Goal: Task Accomplishment & Management: Use online tool/utility

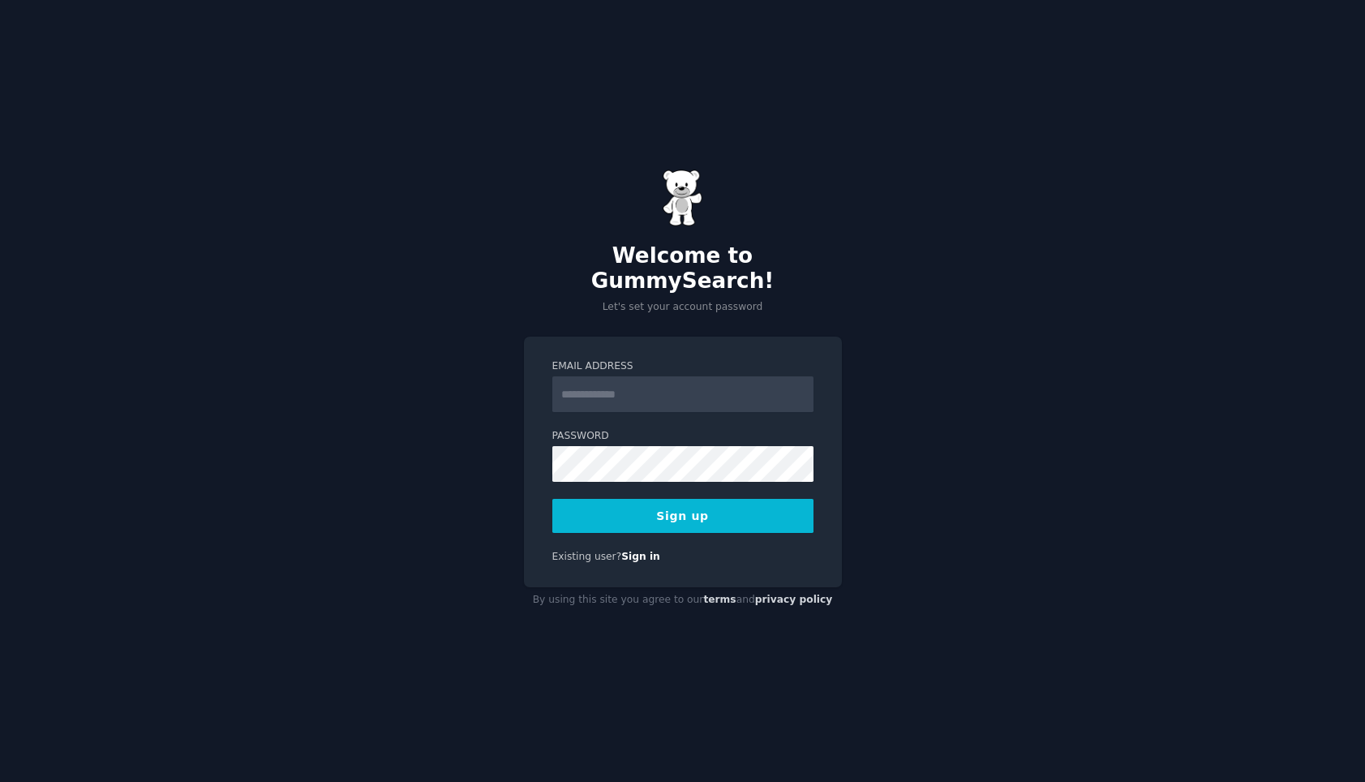
type input "**********"
click at [746, 517] on button "Sign up" at bounding box center [682, 516] width 261 height 34
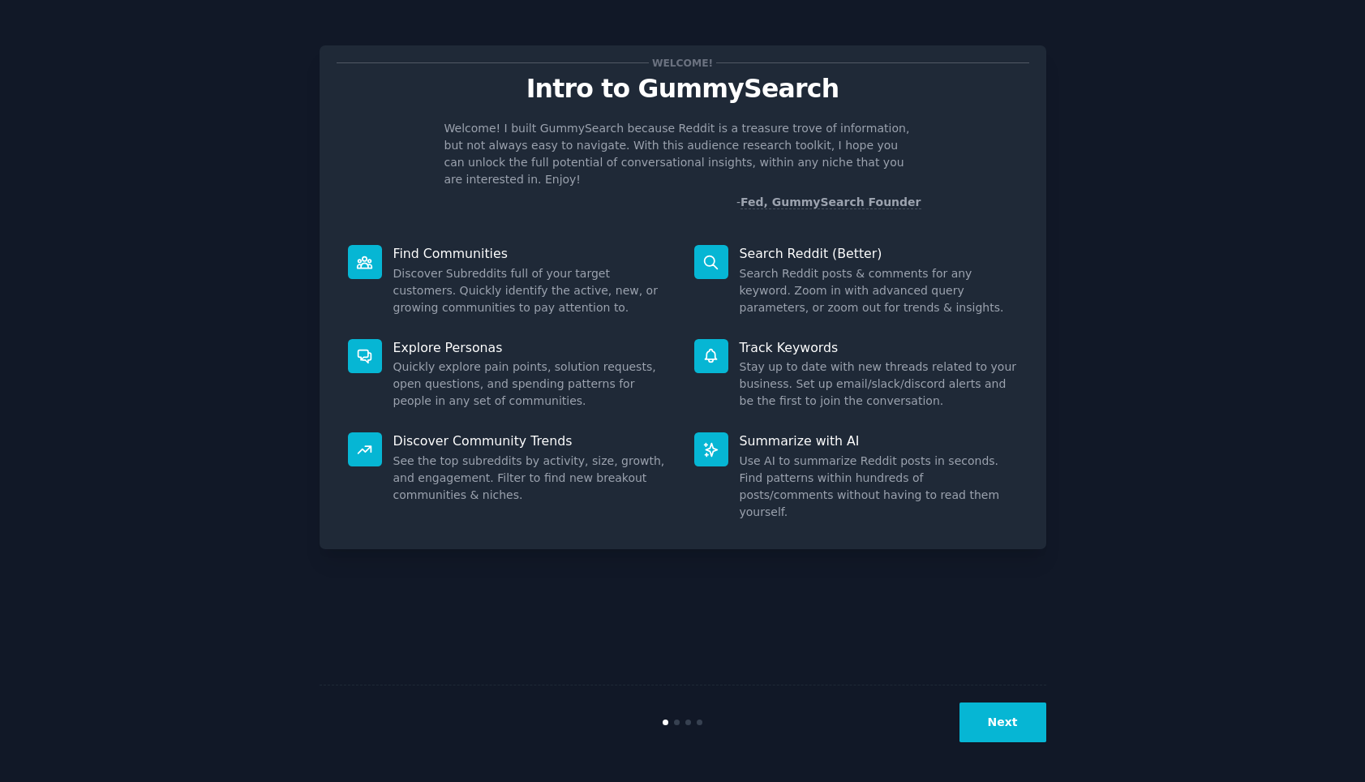
click at [1016, 720] on button "Next" at bounding box center [1003, 723] width 87 height 40
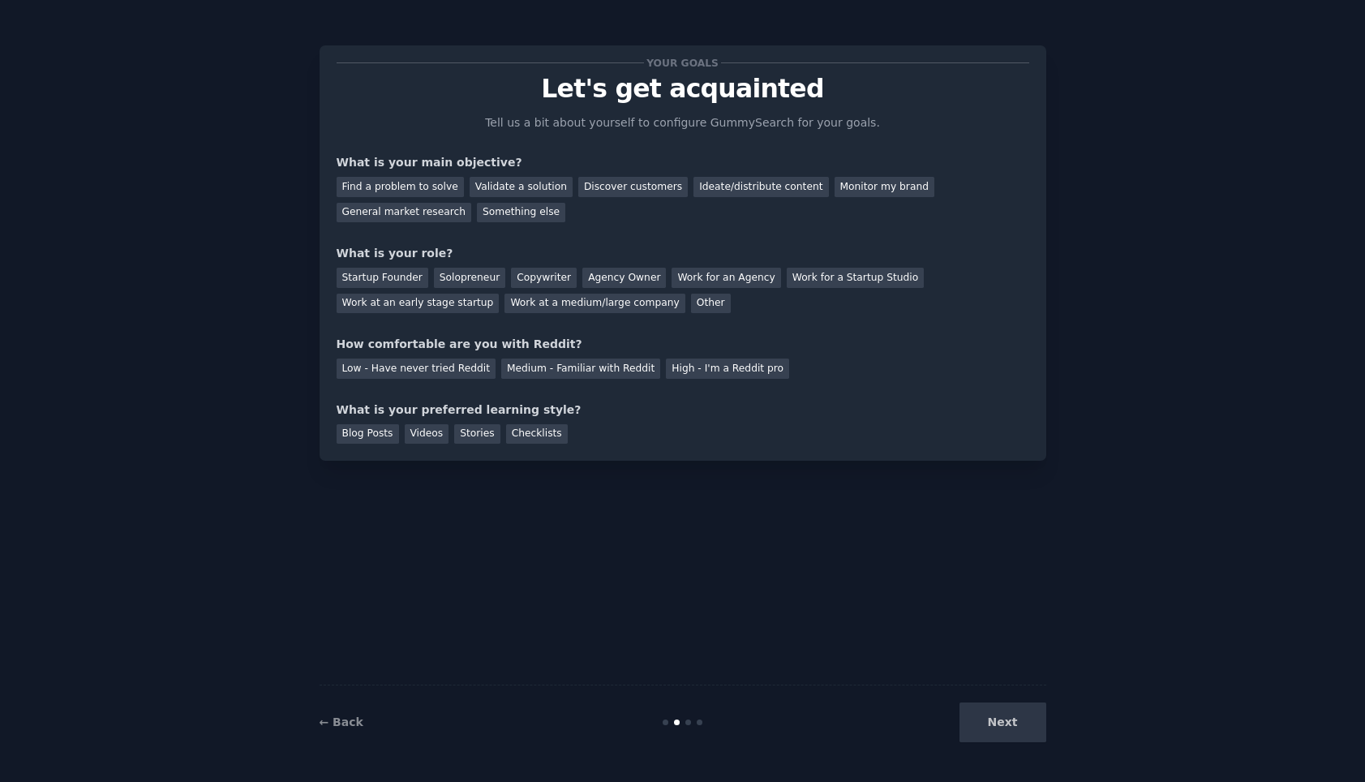
click at [1016, 718] on div "Next" at bounding box center [925, 723] width 243 height 40
click at [375, 275] on div "Startup Founder" at bounding box center [383, 278] width 92 height 20
click at [429, 193] on div "Find a problem to solve" at bounding box center [400, 187] width 127 height 20
click at [536, 359] on div "Medium - Familiar with Reddit" at bounding box center [580, 369] width 159 height 20
click at [380, 433] on div "Blog Posts" at bounding box center [368, 434] width 62 height 20
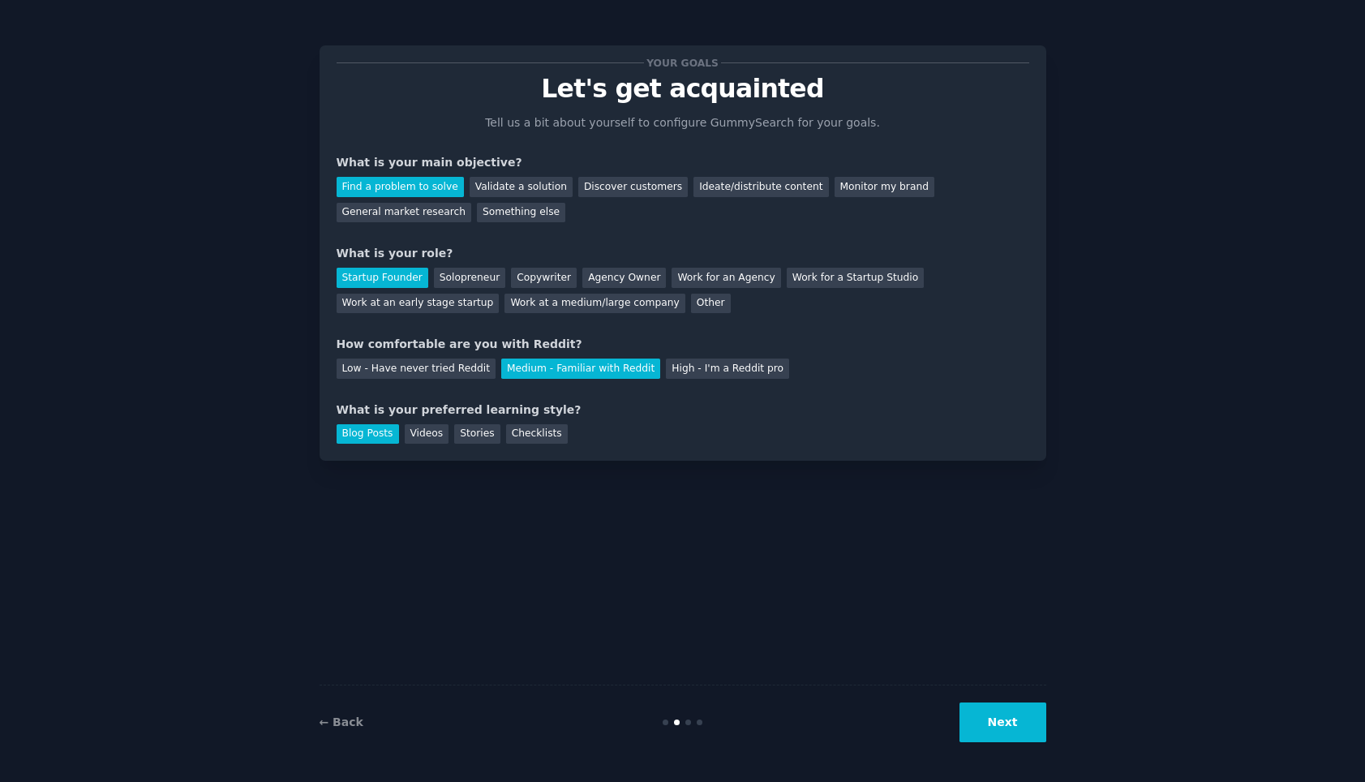
click at [1023, 717] on button "Next" at bounding box center [1003, 723] width 87 height 40
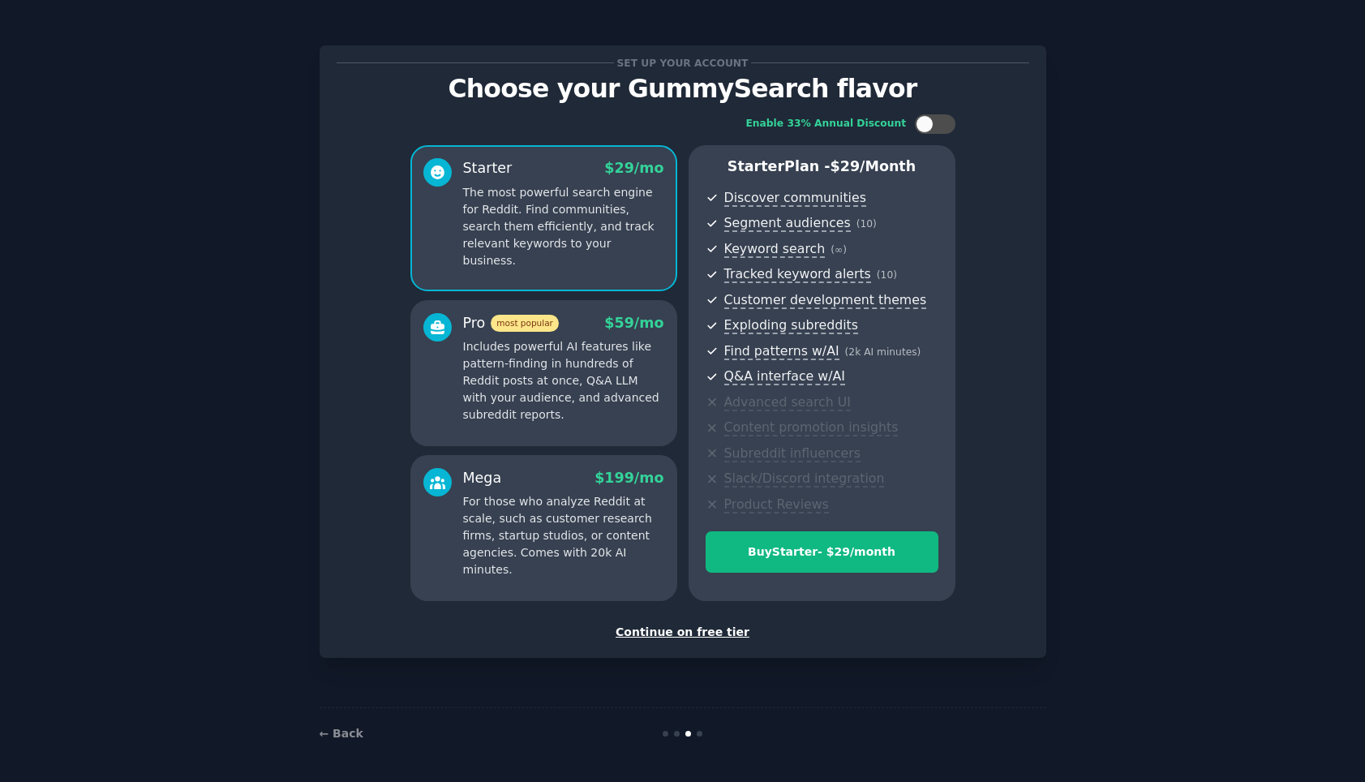
click at [711, 628] on div "Continue on free tier" at bounding box center [683, 632] width 693 height 17
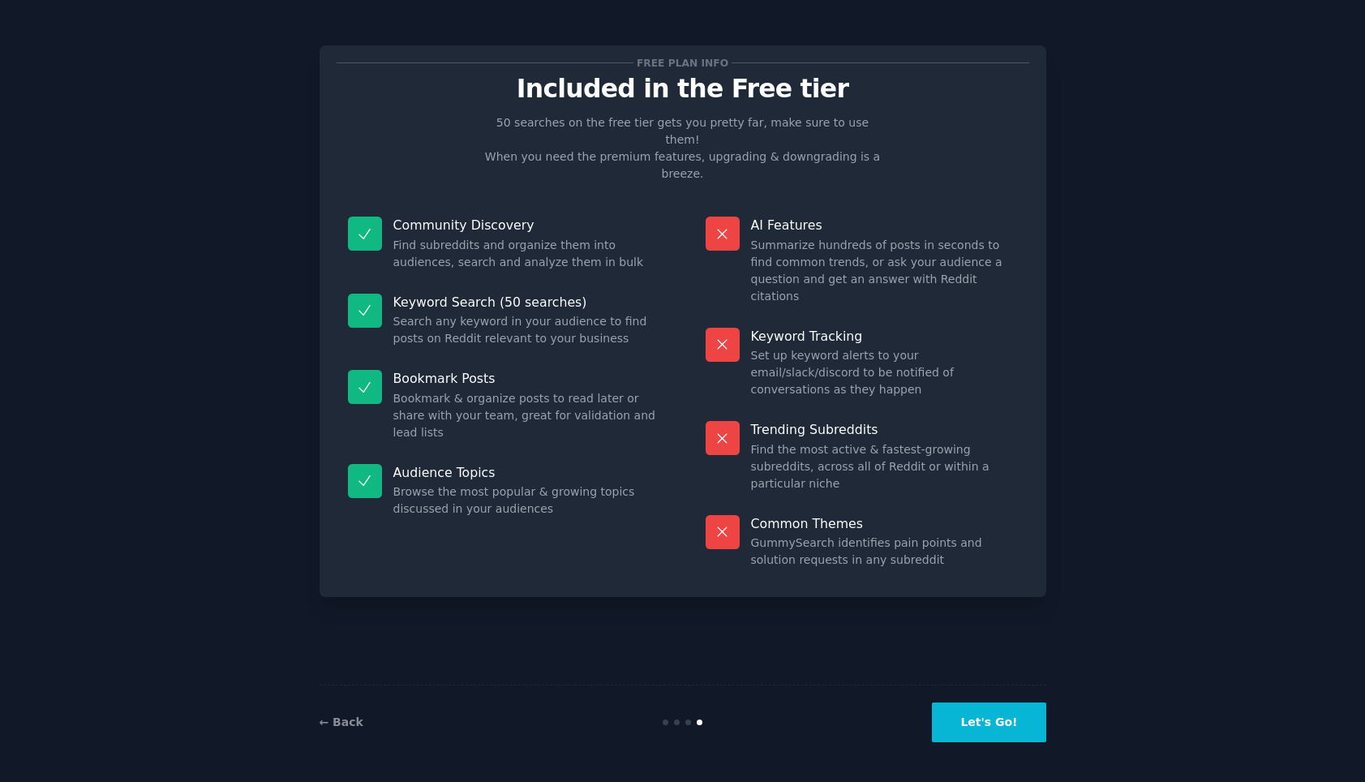
click at [1021, 724] on button "Let's Go!" at bounding box center [989, 723] width 114 height 40
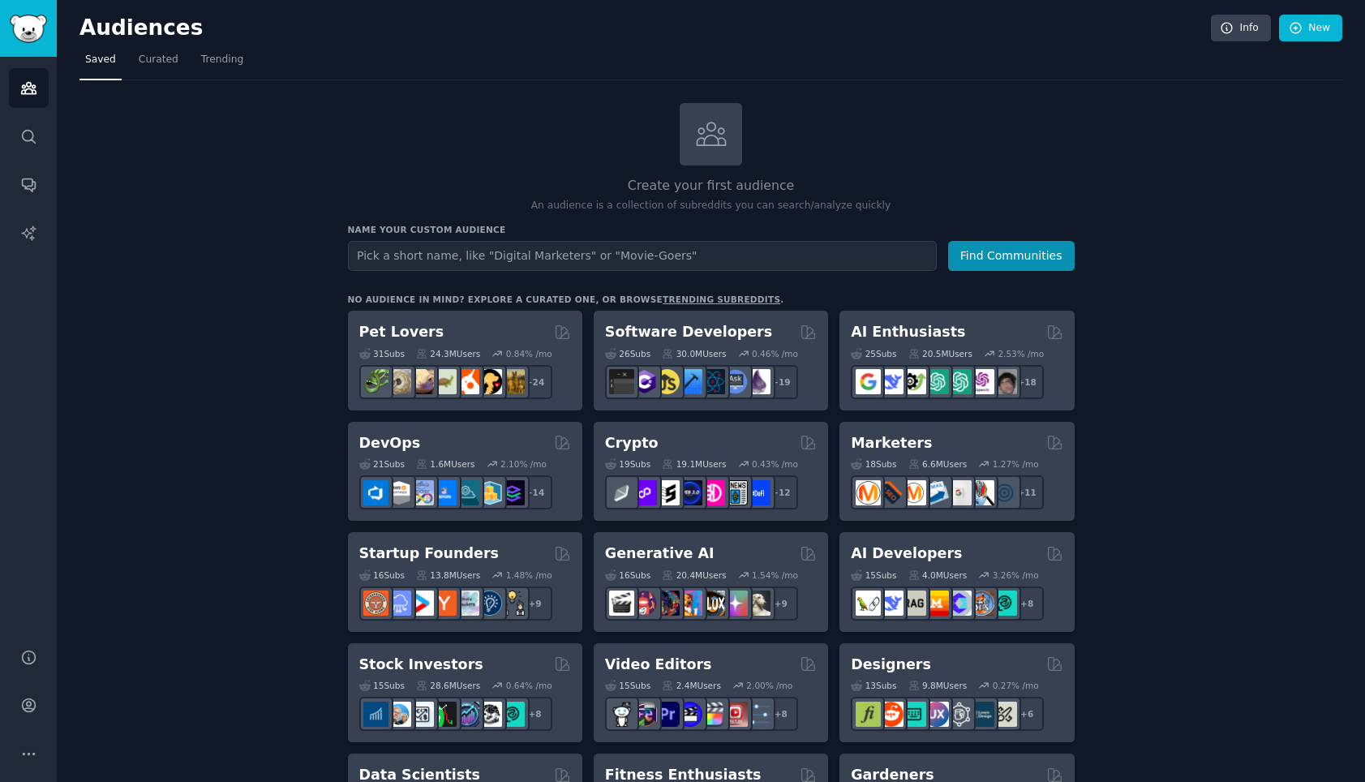
click at [794, 257] on input "text" at bounding box center [642, 256] width 589 height 30
type input "fengshui lover"
click at [948, 241] on button "Find Communities" at bounding box center [1011, 256] width 127 height 30
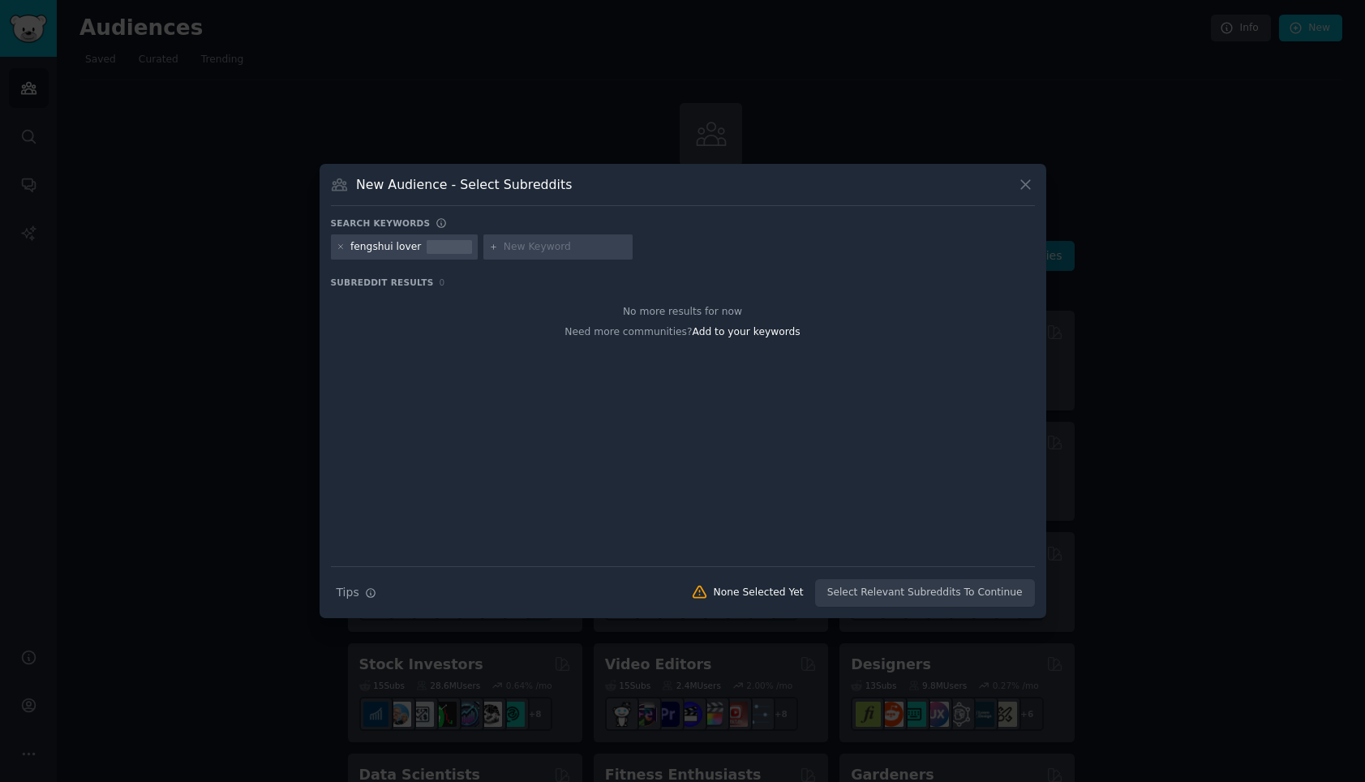
click at [1025, 190] on icon at bounding box center [1025, 184] width 17 height 17
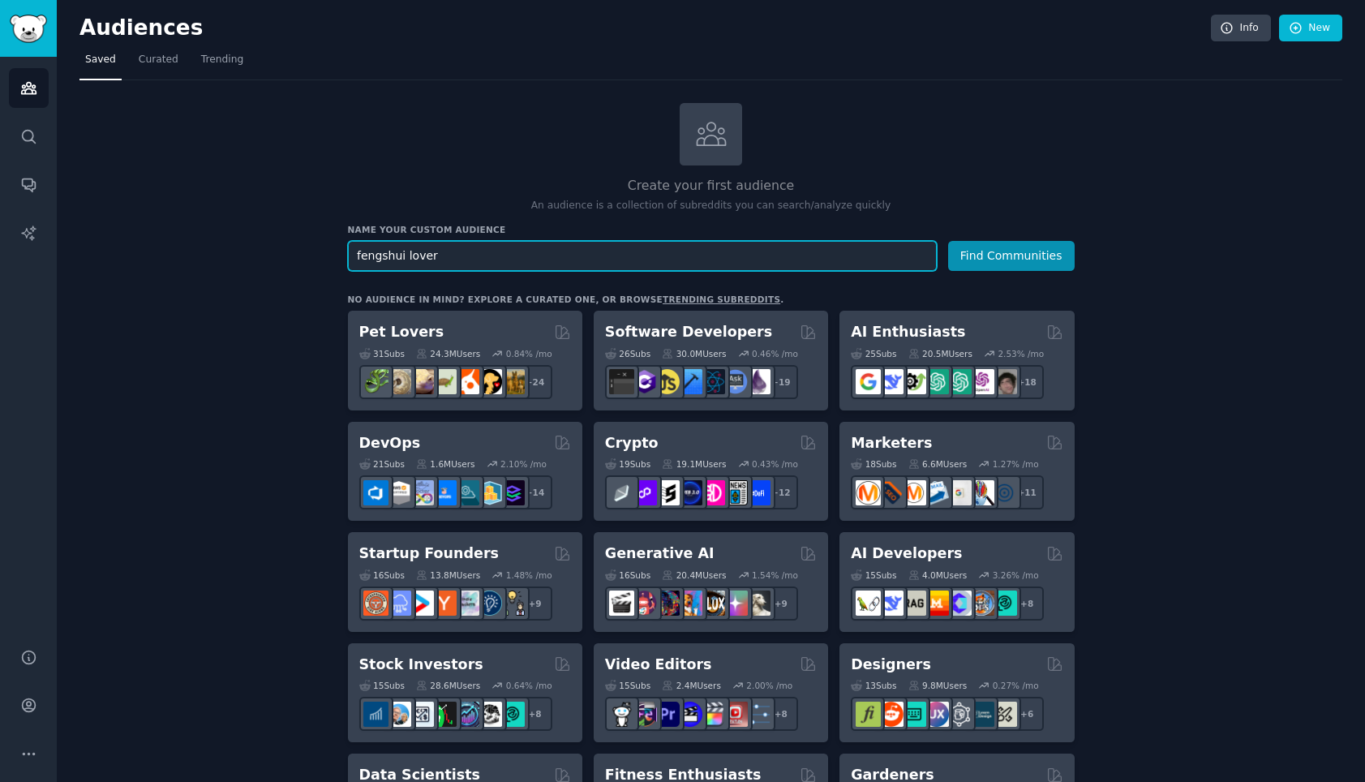
click at [578, 256] on input "fengshui lover" at bounding box center [642, 256] width 589 height 30
type input "fengshui"
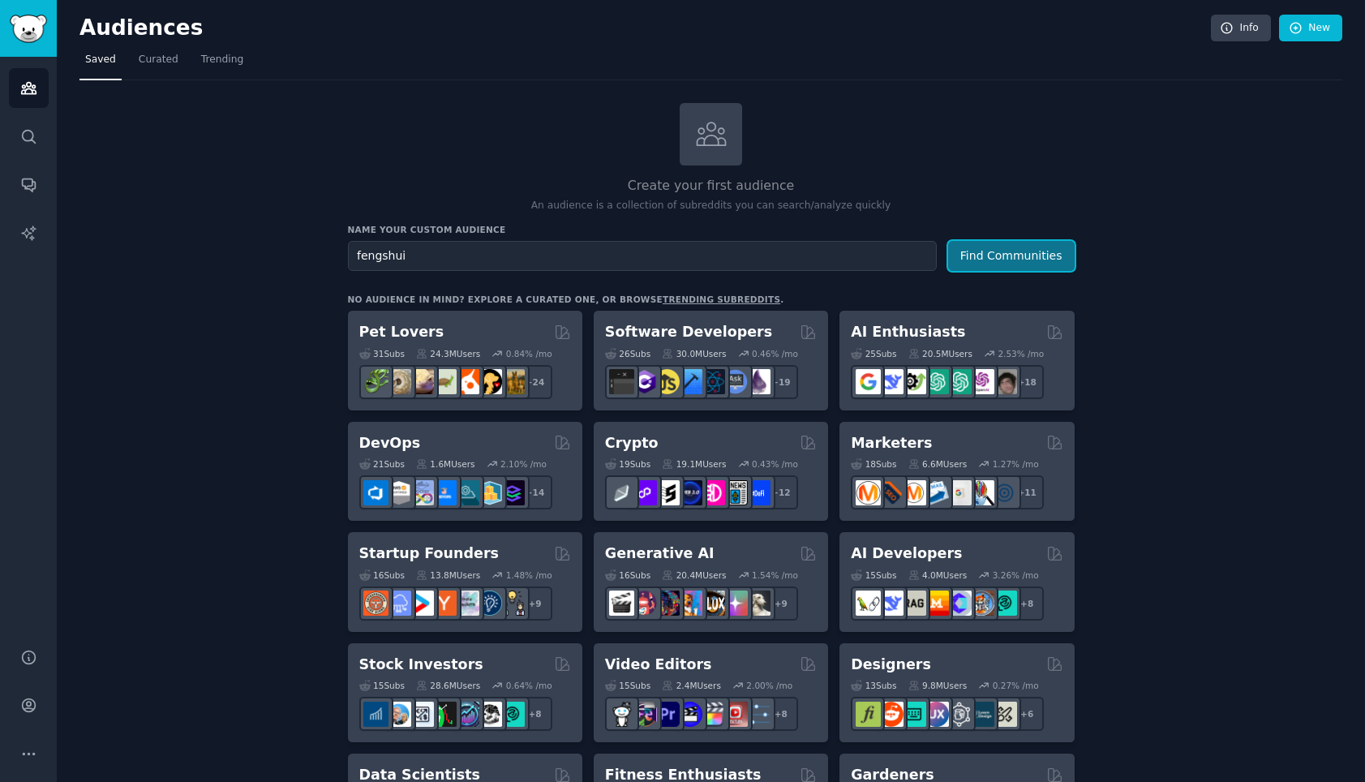
click at [968, 255] on button "Find Communities" at bounding box center [1011, 256] width 127 height 30
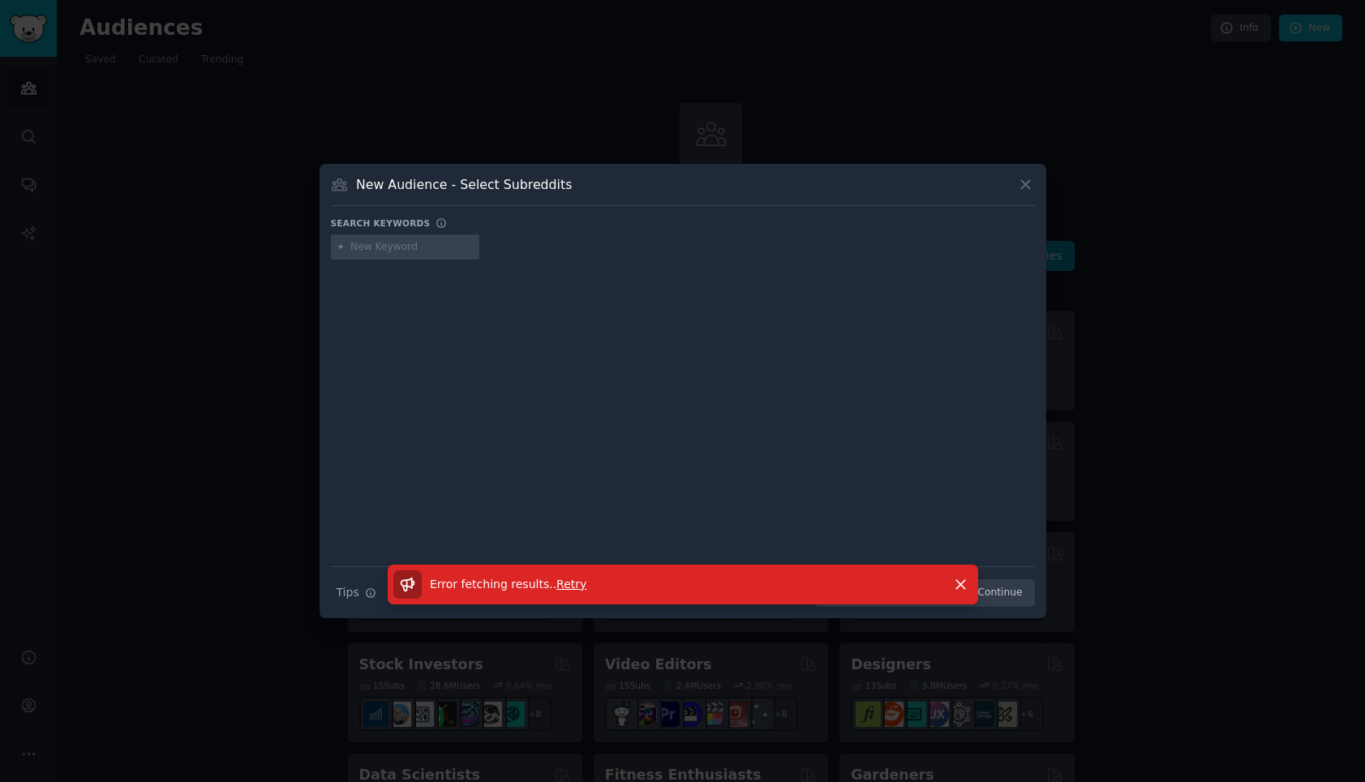
click at [570, 585] on span "Retry" at bounding box center [572, 584] width 30 height 13
type input "d"
type input "fengshui"
click at [563, 583] on span "Retry" at bounding box center [572, 584] width 30 height 13
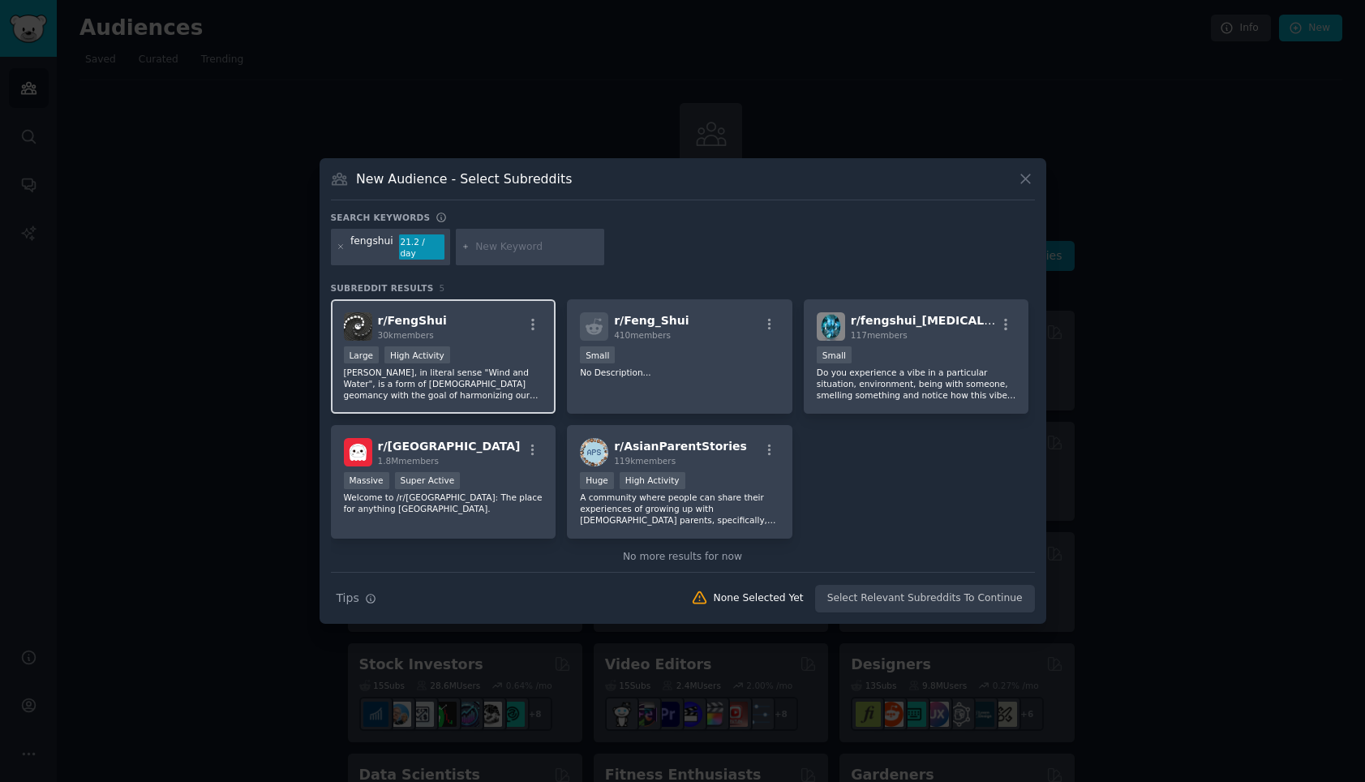
click at [483, 373] on p "[PERSON_NAME], in literal sense "Wind and Water", is a form of [DEMOGRAPHIC_DAT…" at bounding box center [444, 384] width 200 height 34
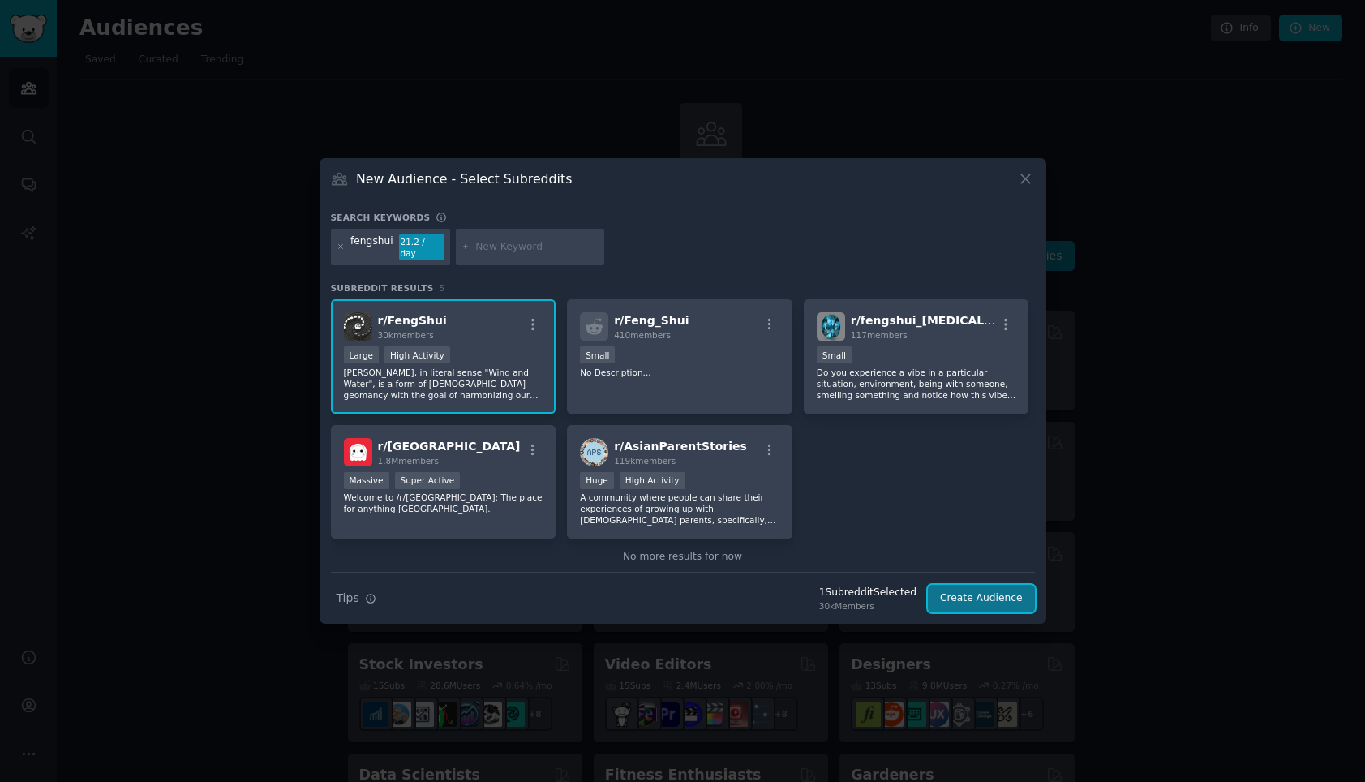
click at [942, 594] on button "Create Audience" at bounding box center [981, 599] width 107 height 28
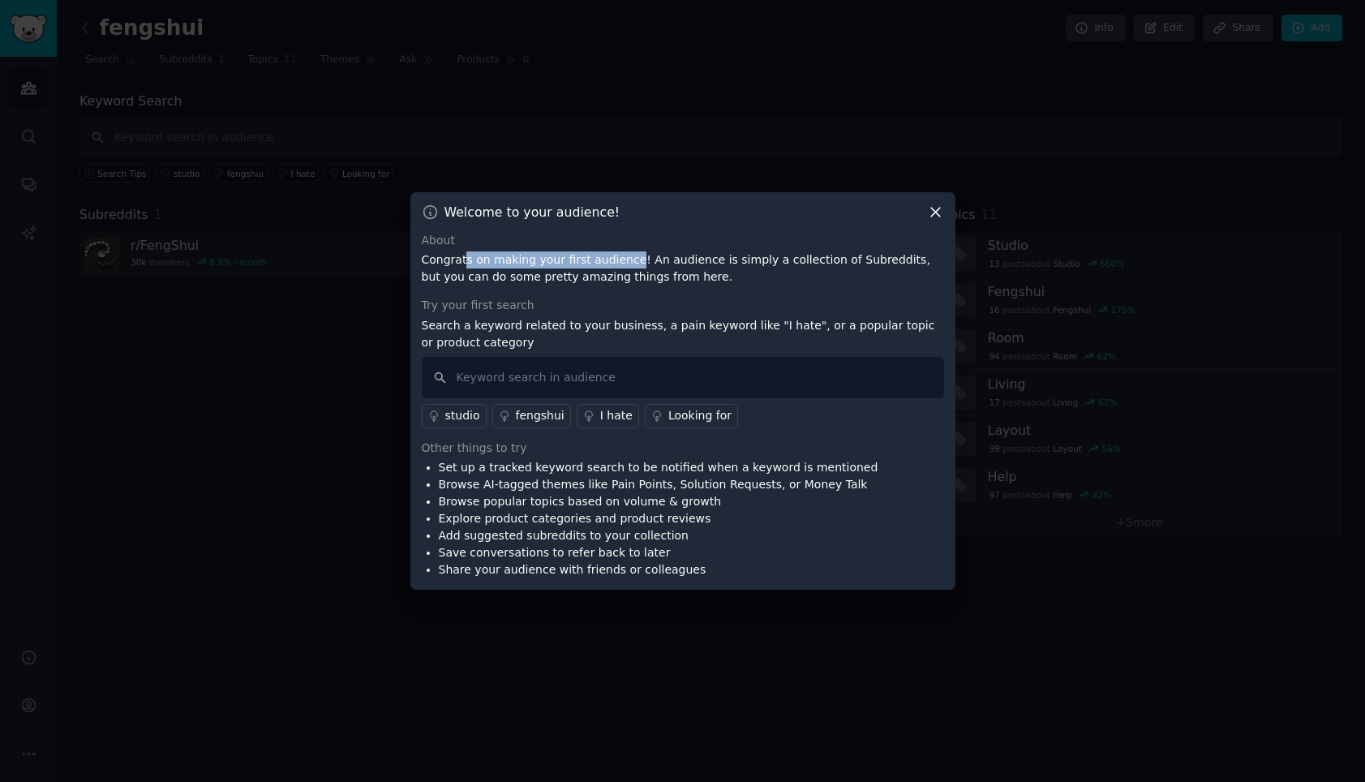
drag, startPoint x: 462, startPoint y: 260, endPoint x: 625, endPoint y: 257, distance: 163.1
click at [625, 257] on p "Congrats on making your first audience! An audience is simply a collection of S…" at bounding box center [683, 268] width 522 height 34
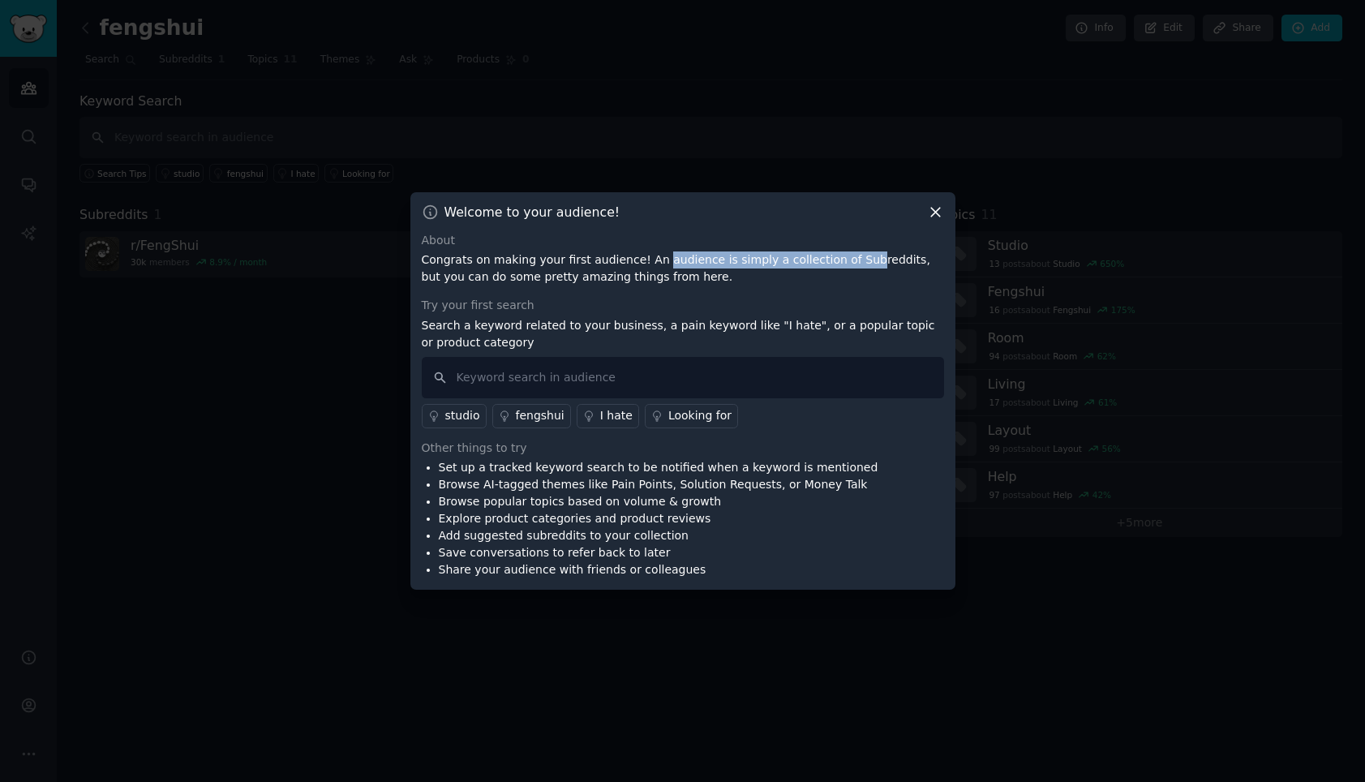
drag, startPoint x: 652, startPoint y: 260, endPoint x: 844, endPoint y: 261, distance: 192.3
click at [844, 261] on p "Congrats on making your first audience! An audience is simply a collection of S…" at bounding box center [683, 268] width 522 height 34
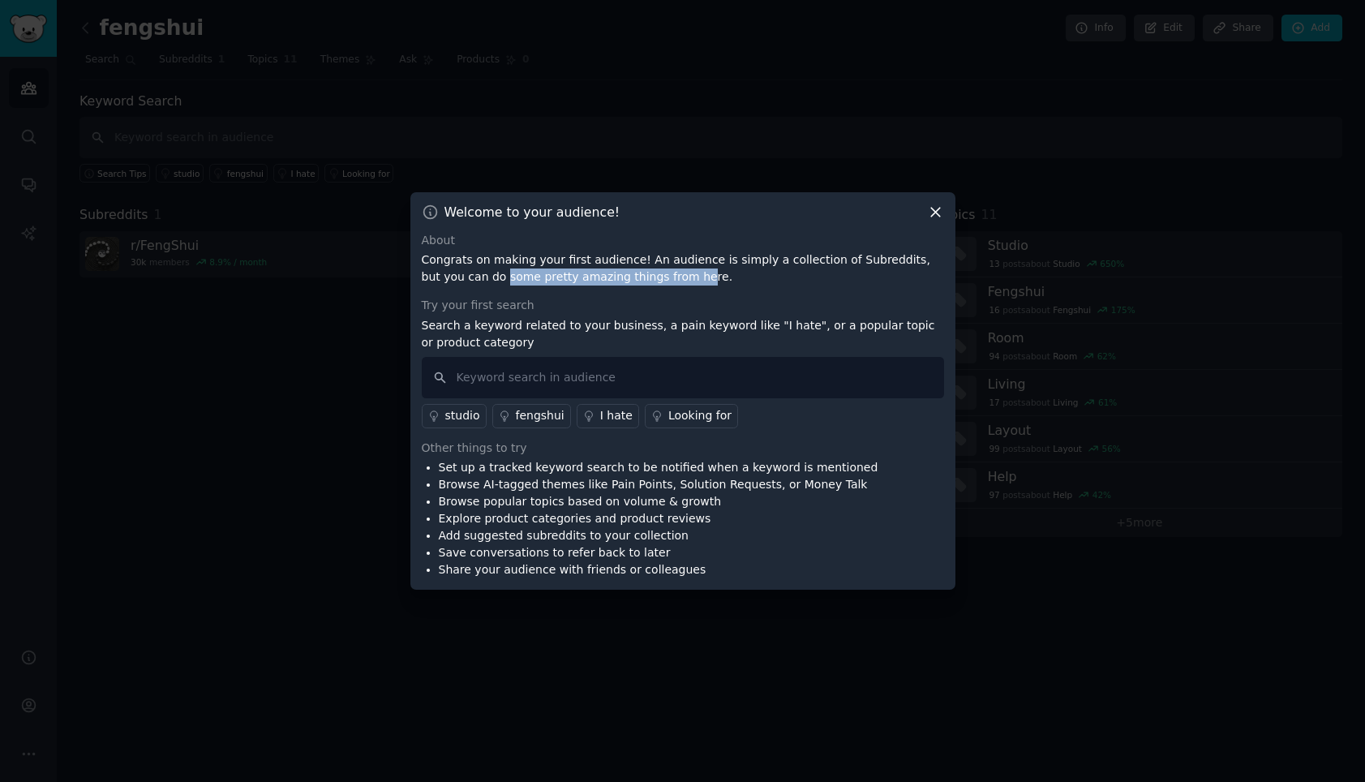
drag, startPoint x: 461, startPoint y: 281, endPoint x: 663, endPoint y: 283, distance: 202.0
click at [651, 282] on p "Congrats on making your first audience! An audience is simply a collection of S…" at bounding box center [683, 268] width 522 height 34
click at [663, 283] on p "Congrats on making your first audience! An audience is simply a collection of S…" at bounding box center [683, 268] width 522 height 34
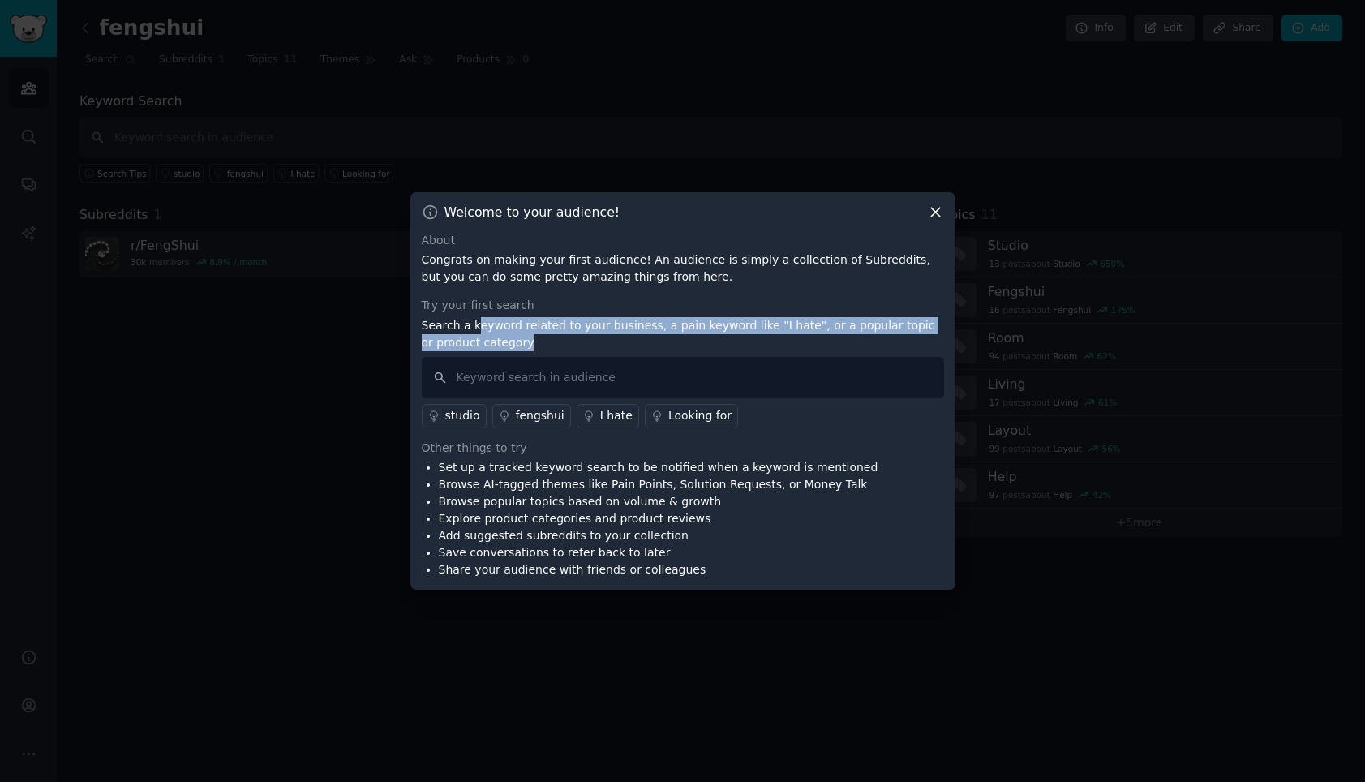
drag, startPoint x: 473, startPoint y: 328, endPoint x: 723, endPoint y: 334, distance: 249.9
click at [723, 334] on p "Search a keyword related to your business, a pain keyword like "I hate", or a p…" at bounding box center [683, 334] width 522 height 34
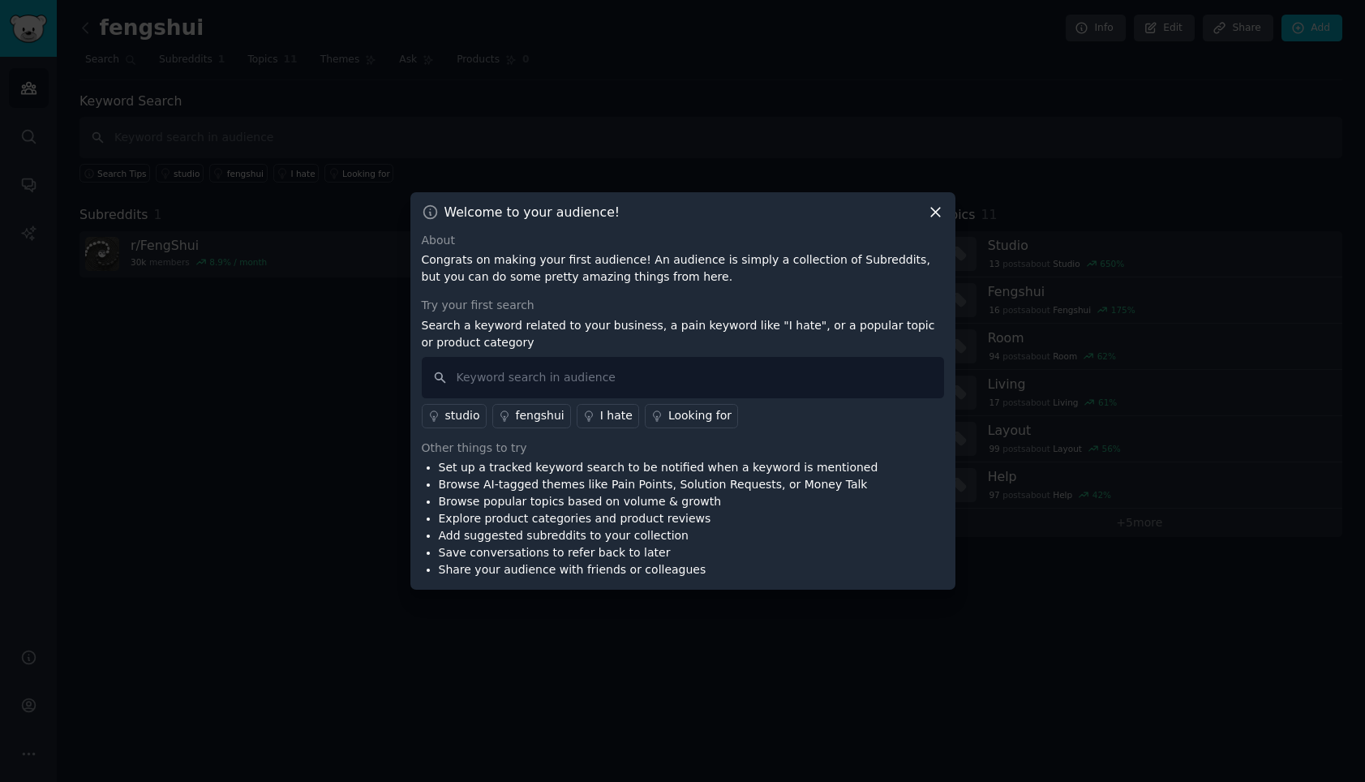
click at [697, 413] on div "Looking for" at bounding box center [699, 415] width 63 height 17
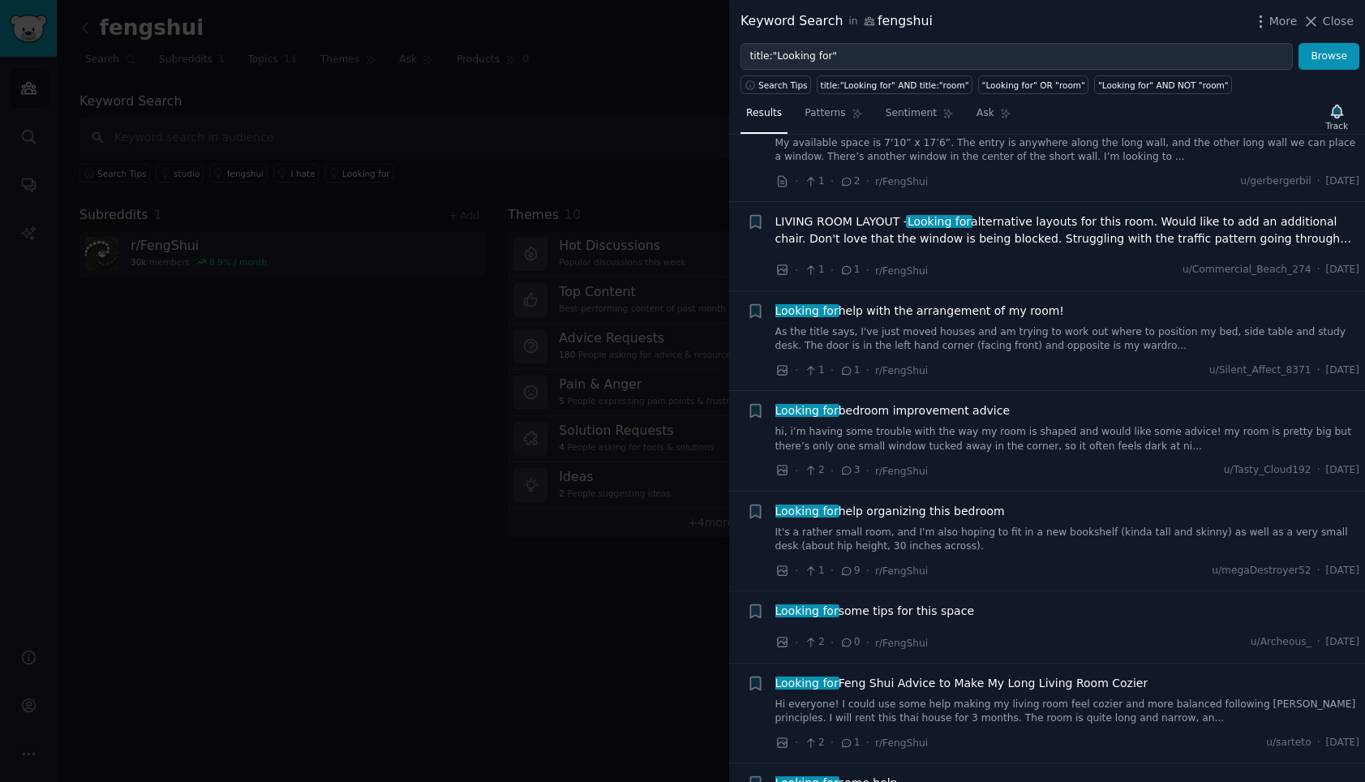
scroll to position [1076, 0]
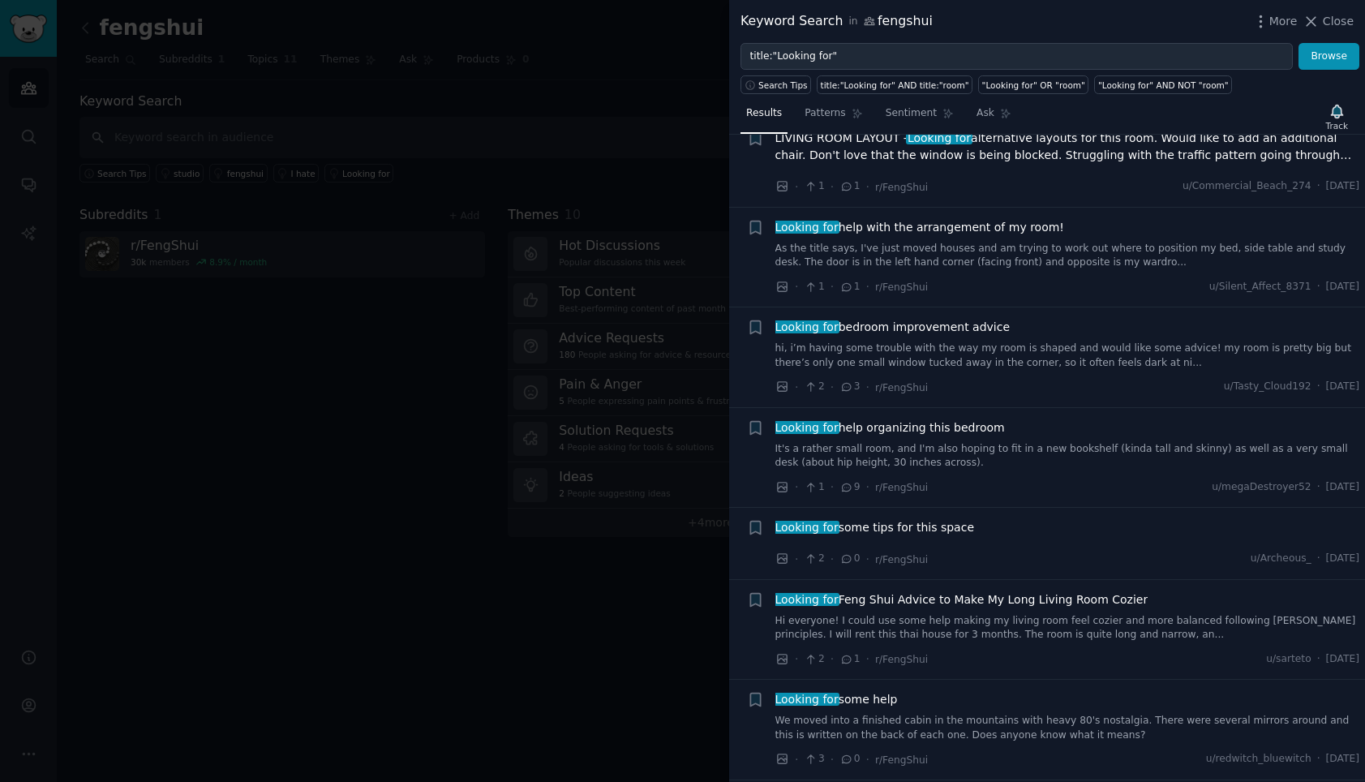
click at [445, 380] on div at bounding box center [682, 391] width 1365 height 782
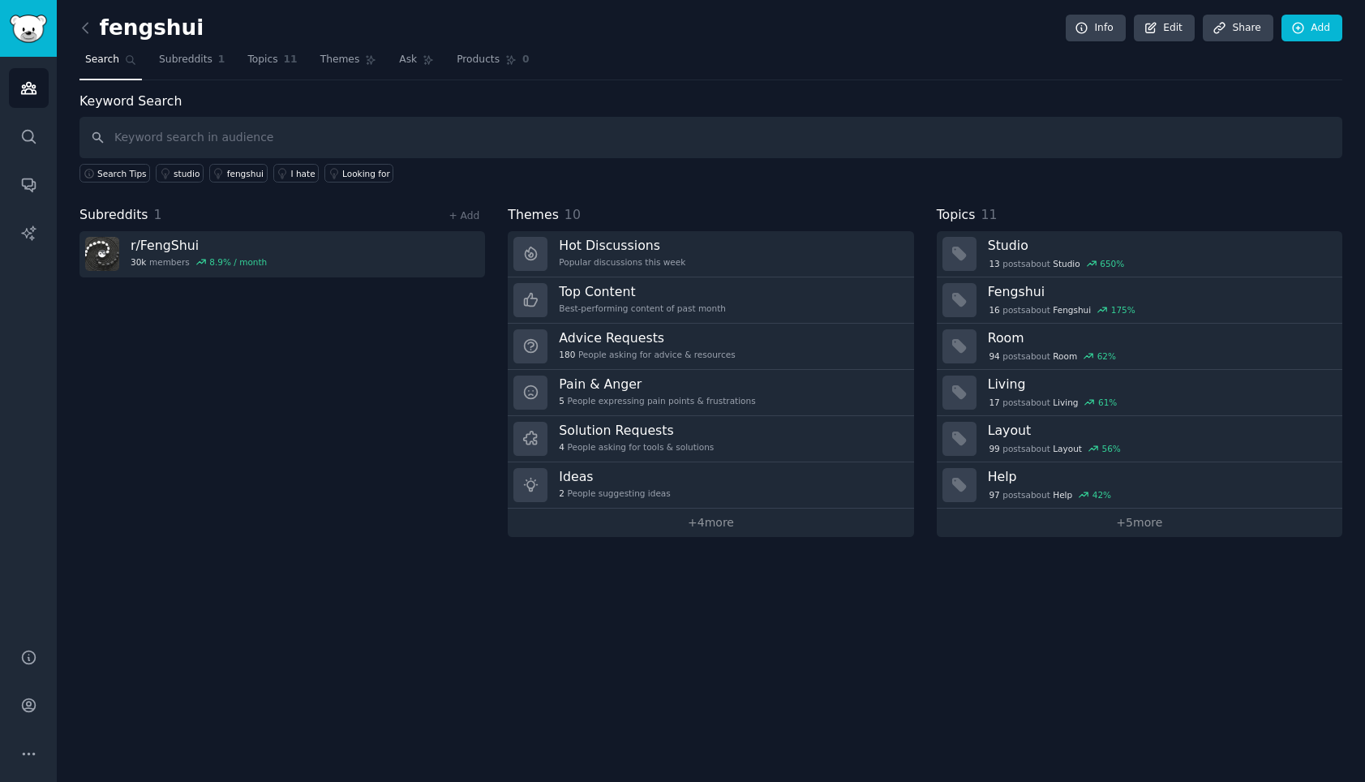
click at [78, 27] on div "fengshui Info Edit Share Add Search Subreddits 1 Topics 11 Themes Ask Products …" at bounding box center [711, 391] width 1309 height 782
click at [84, 29] on icon at bounding box center [85, 28] width 5 height 10
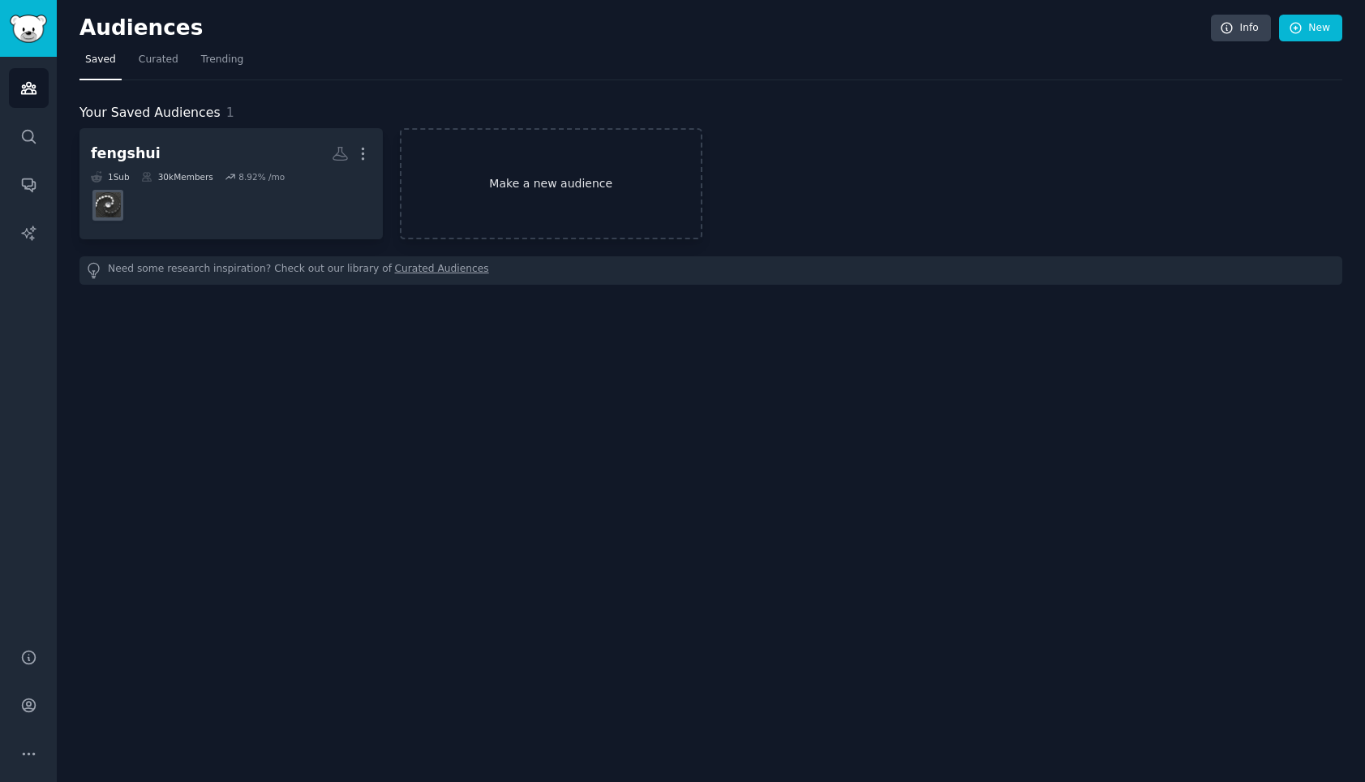
click at [563, 193] on link "Make a new audience" at bounding box center [551, 183] width 303 height 111
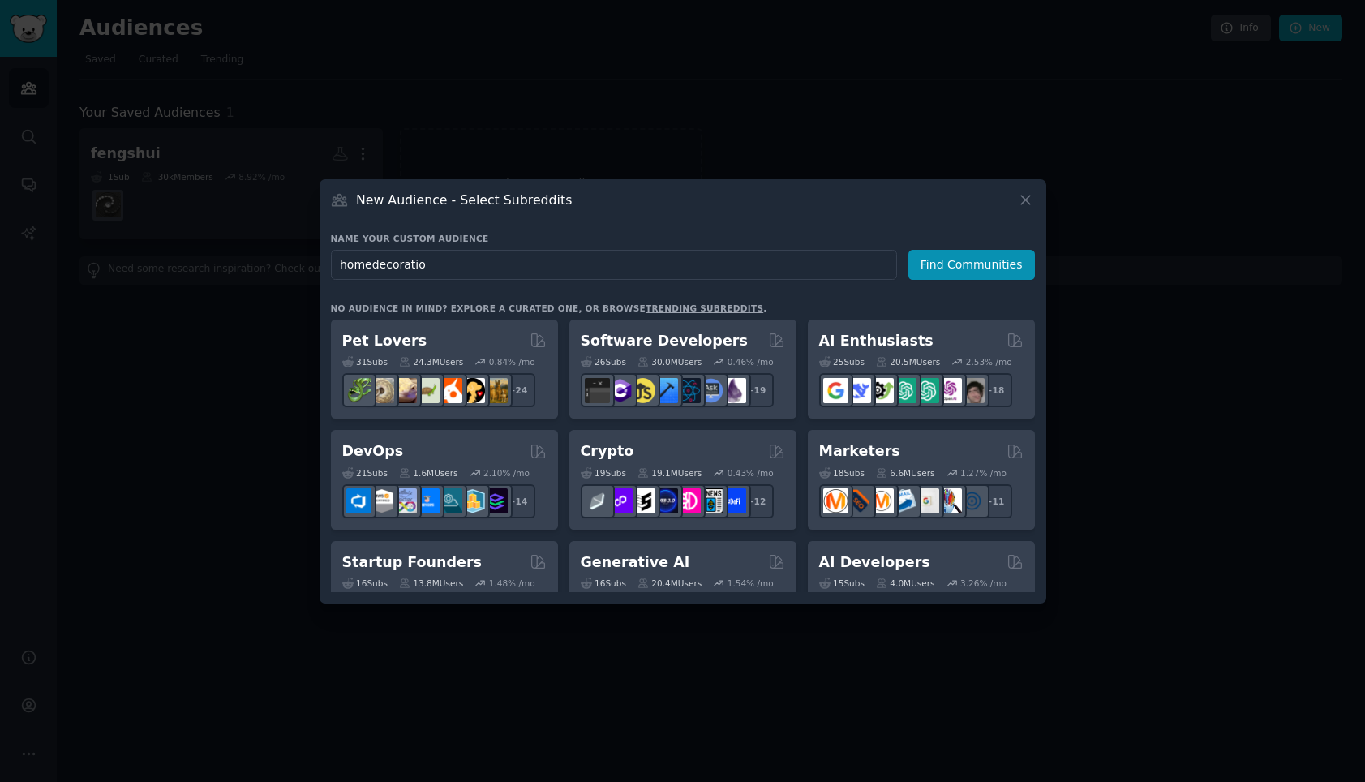
type input "homedecoration"
type input "meditation"
click at [927, 268] on button "Find Communities" at bounding box center [972, 265] width 127 height 30
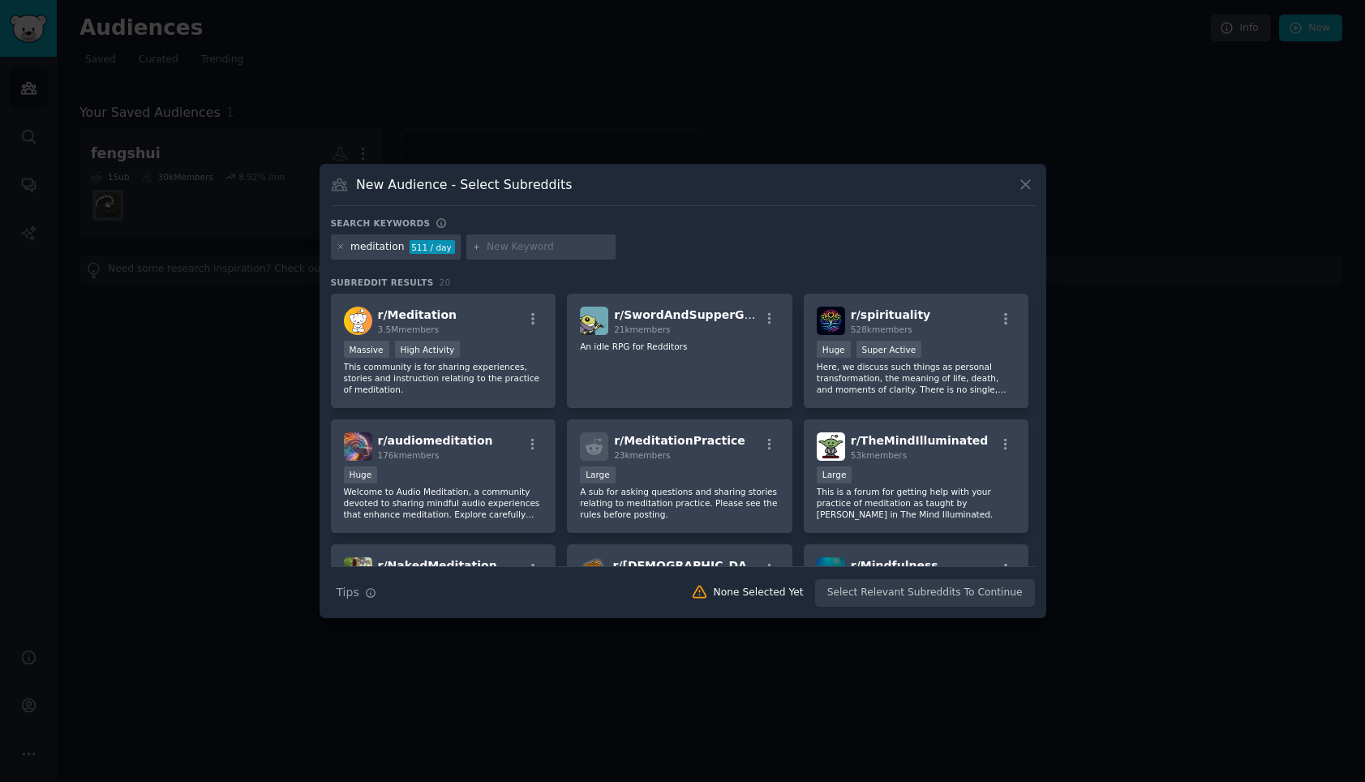
click at [436, 251] on div "511 / day" at bounding box center [432, 247] width 45 height 15
click at [396, 251] on div "meditation" at bounding box center [377, 247] width 54 height 15
click at [342, 250] on icon at bounding box center [341, 247] width 9 height 9
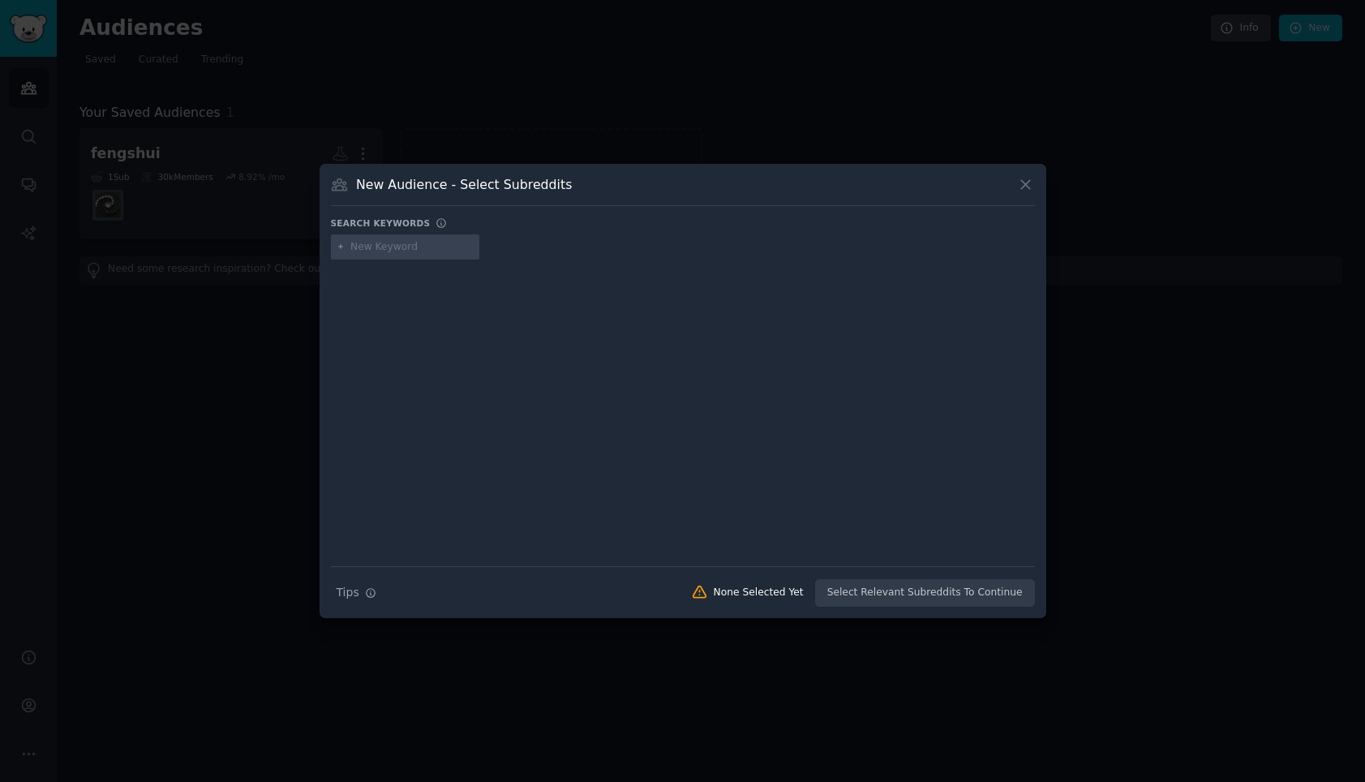
click at [366, 250] on input "text" at bounding box center [411, 247] width 123 height 15
type input "changeluck"
click at [368, 246] on div "changeluck" at bounding box center [378, 247] width 57 height 15
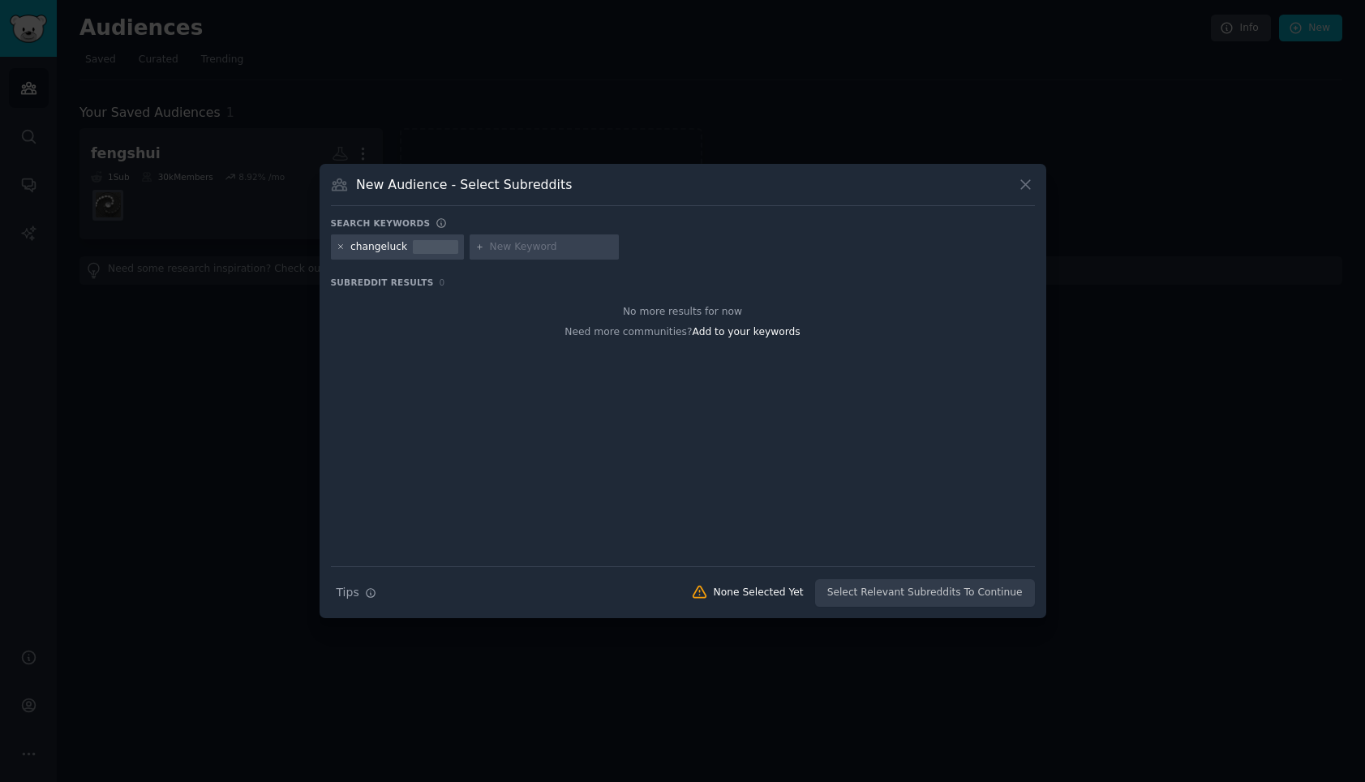
click at [343, 248] on icon at bounding box center [341, 247] width 9 height 9
click at [376, 251] on input "text" at bounding box center [411, 247] width 123 height 15
type input "energylevel"
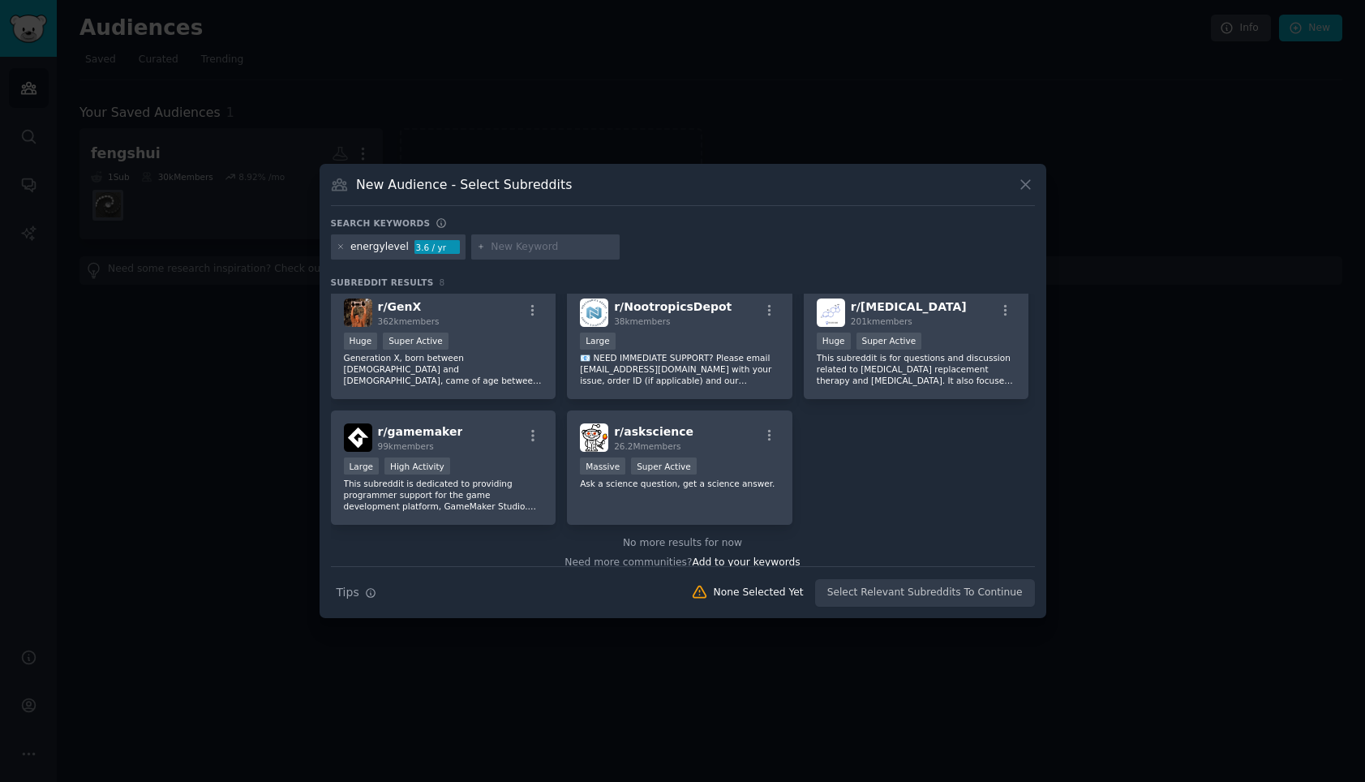
scroll to position [135, 0]
click at [383, 254] on div "energylevel 3.6 / yr" at bounding box center [398, 247] width 135 height 26
click at [383, 247] on div "energylevel" at bounding box center [379, 247] width 58 height 15
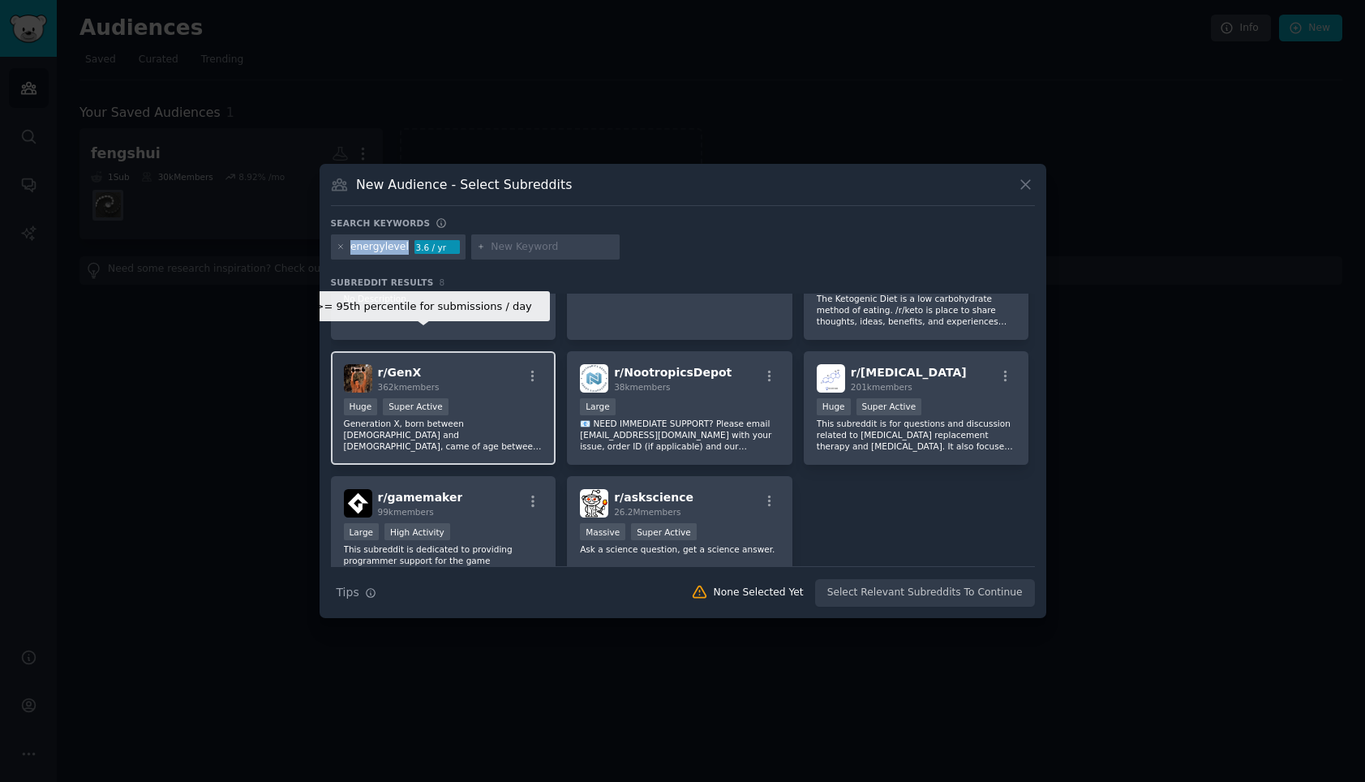
scroll to position [0, 0]
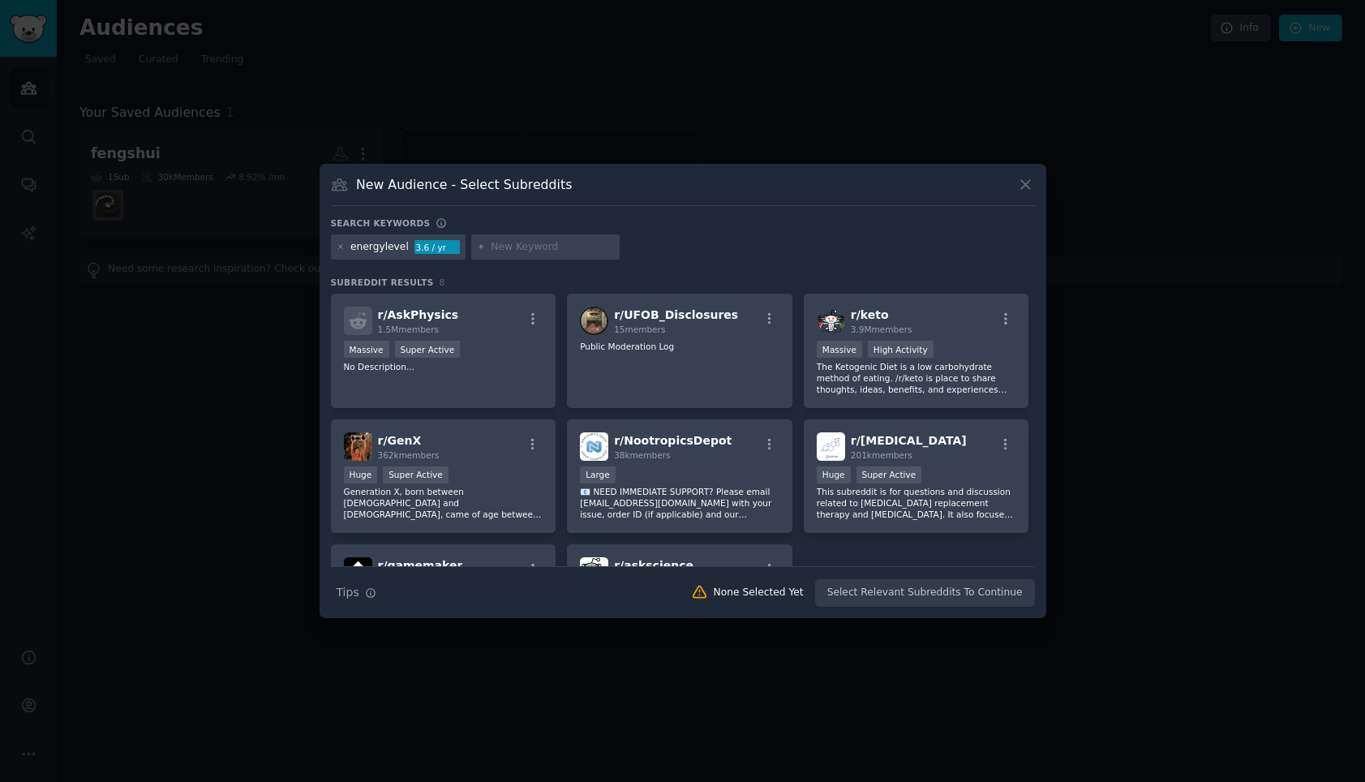
click at [345, 246] on div "energylevel 3.6 / yr" at bounding box center [398, 247] width 135 height 26
click at [338, 246] on icon at bounding box center [341, 247] width 9 height 9
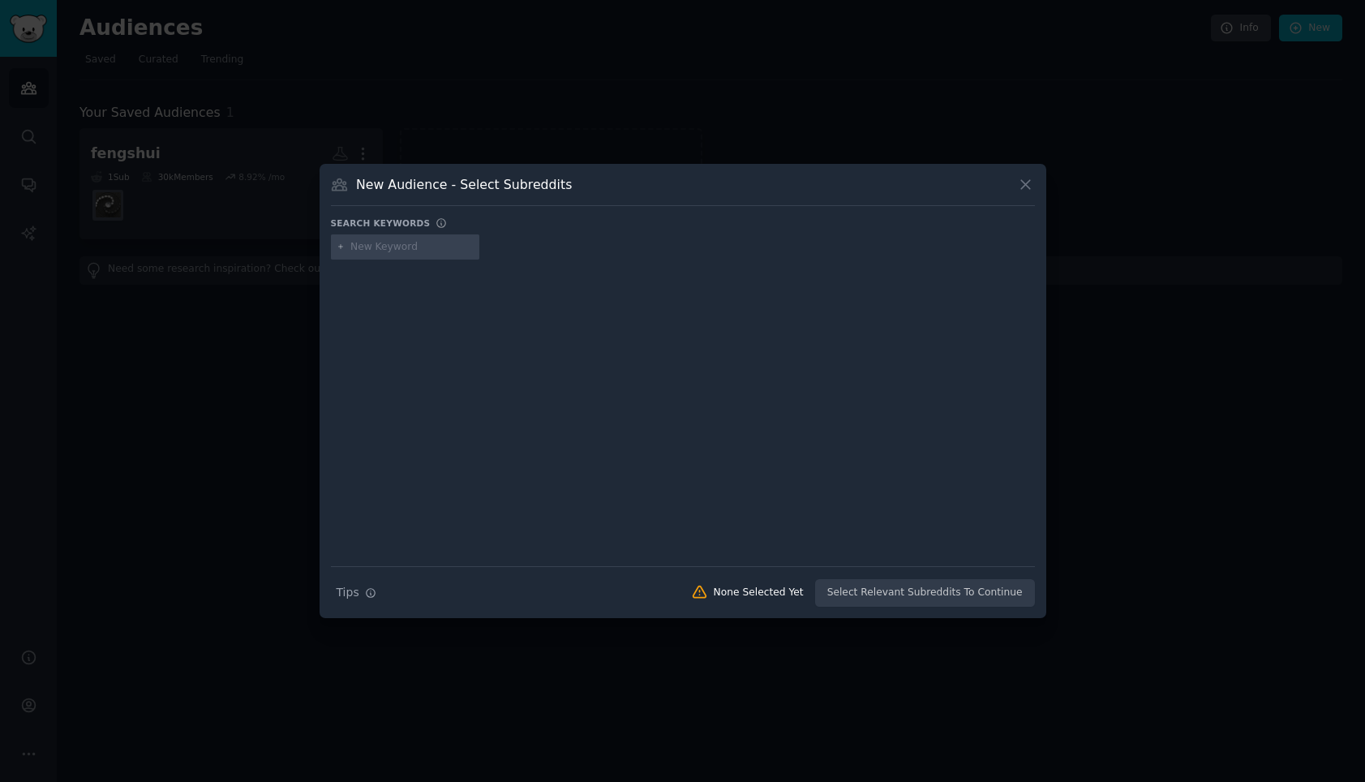
click at [363, 247] on input "text" at bounding box center [411, 247] width 123 height 15
type input "mediatation"
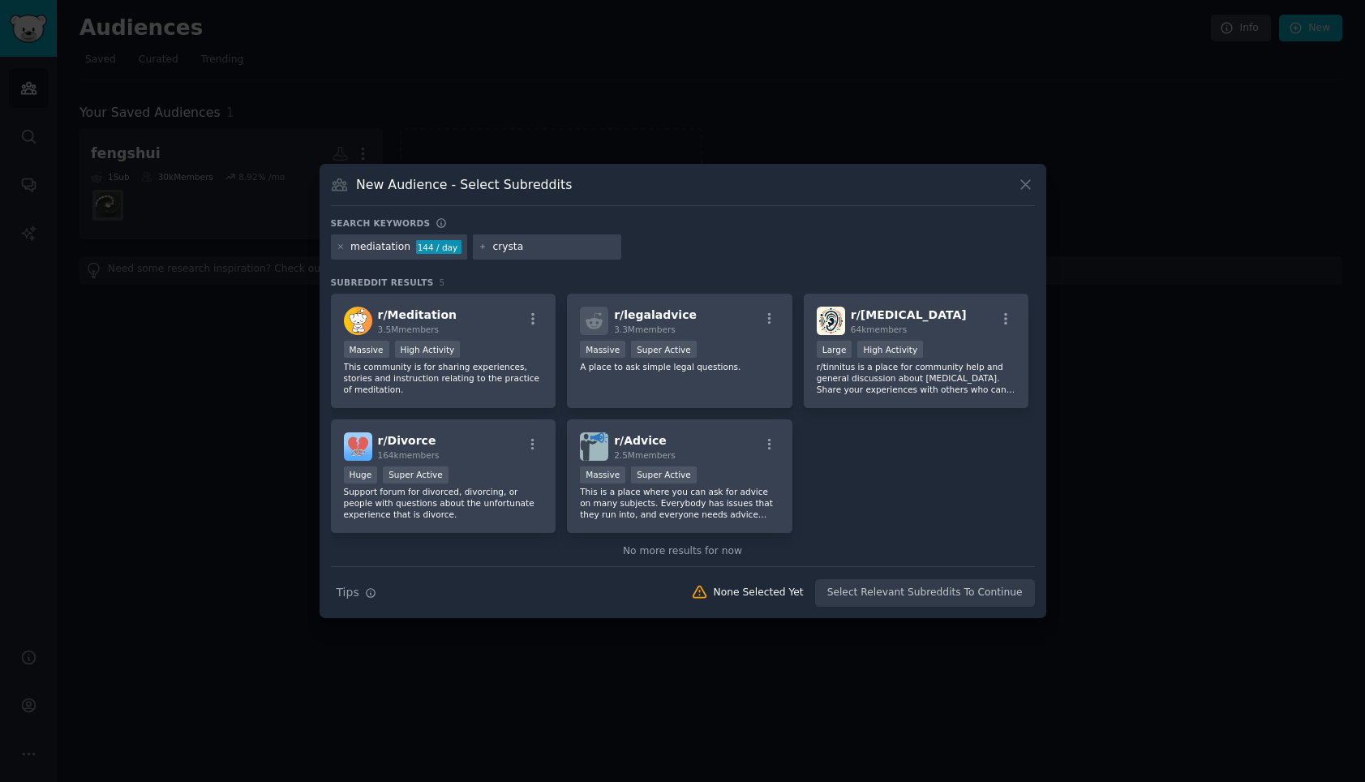
type input "crystal"
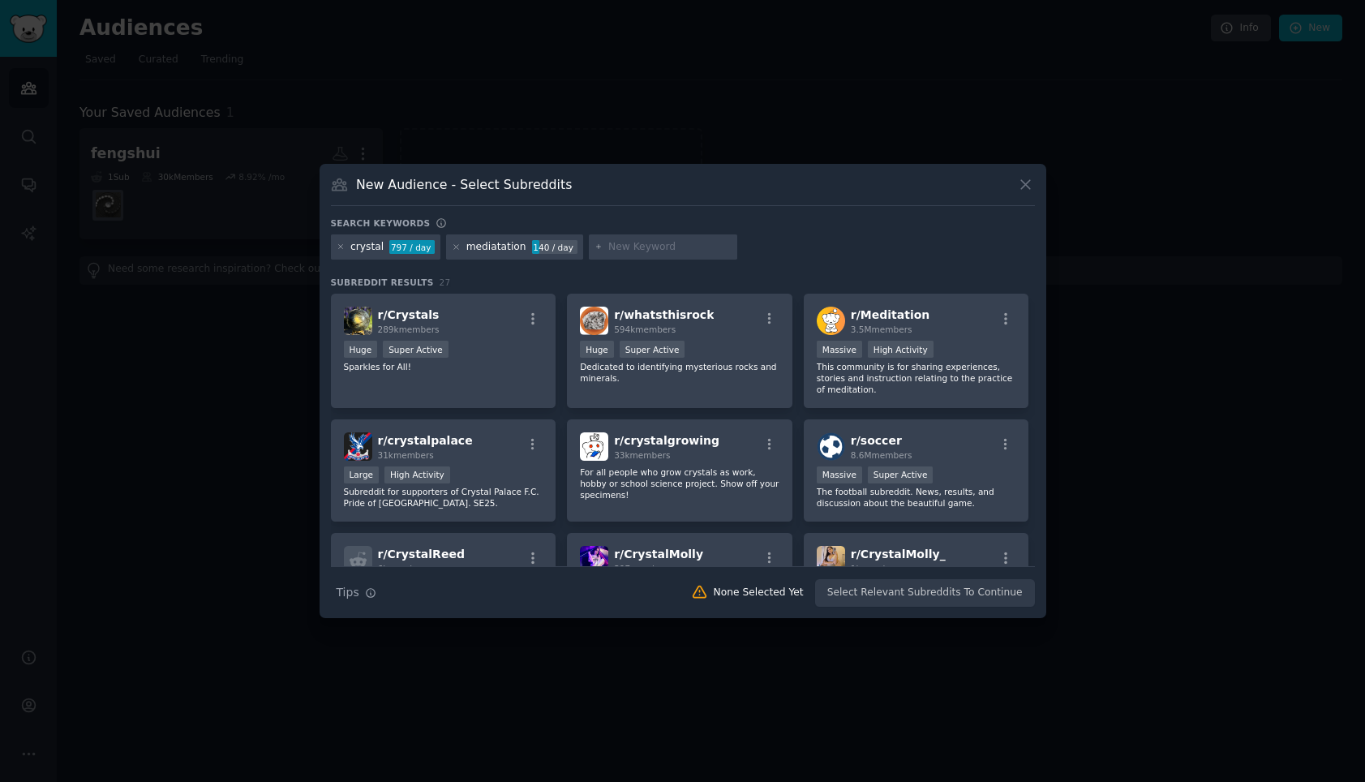
click at [492, 250] on div "mediatation" at bounding box center [496, 247] width 60 height 15
click at [494, 249] on div "mediatation" at bounding box center [496, 247] width 60 height 15
click at [492, 250] on div "mediatation" at bounding box center [496, 247] width 60 height 15
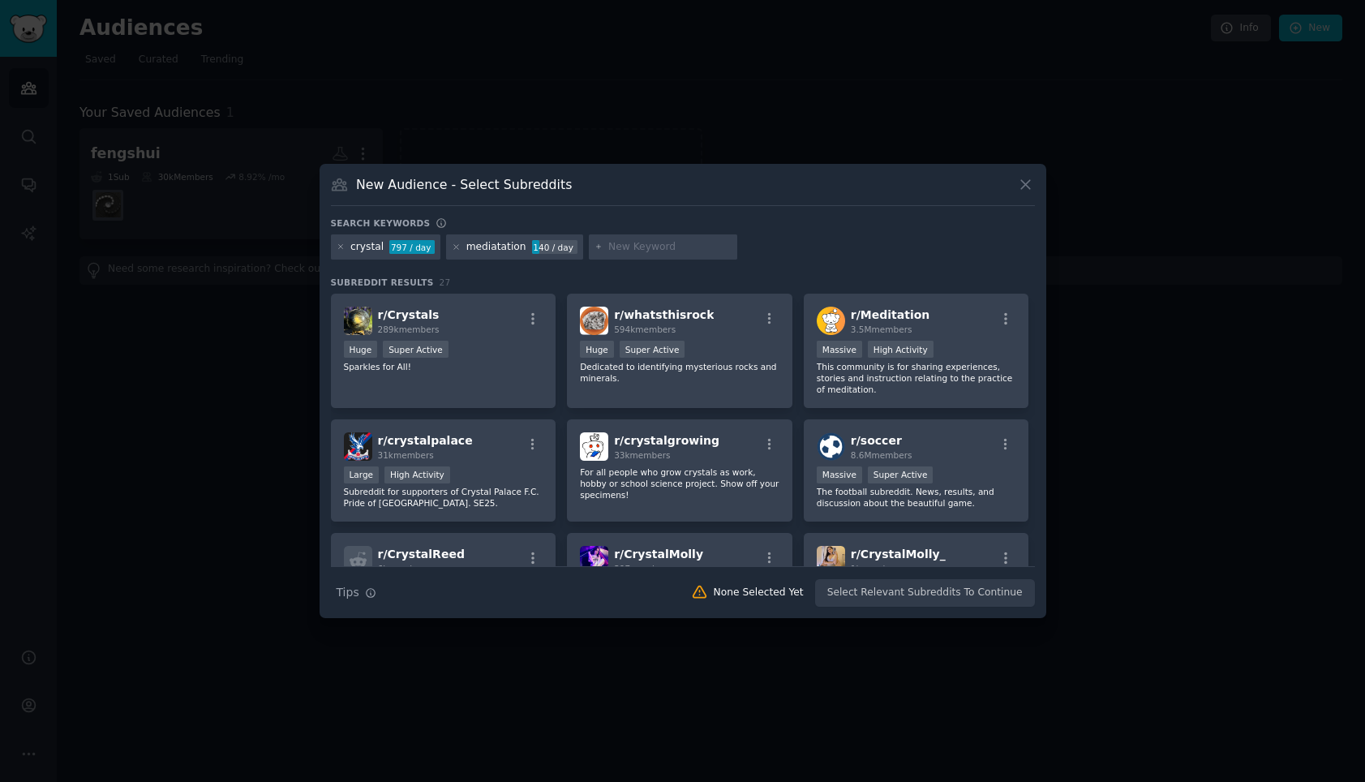
click at [485, 250] on div "mediatation" at bounding box center [496, 247] width 60 height 15
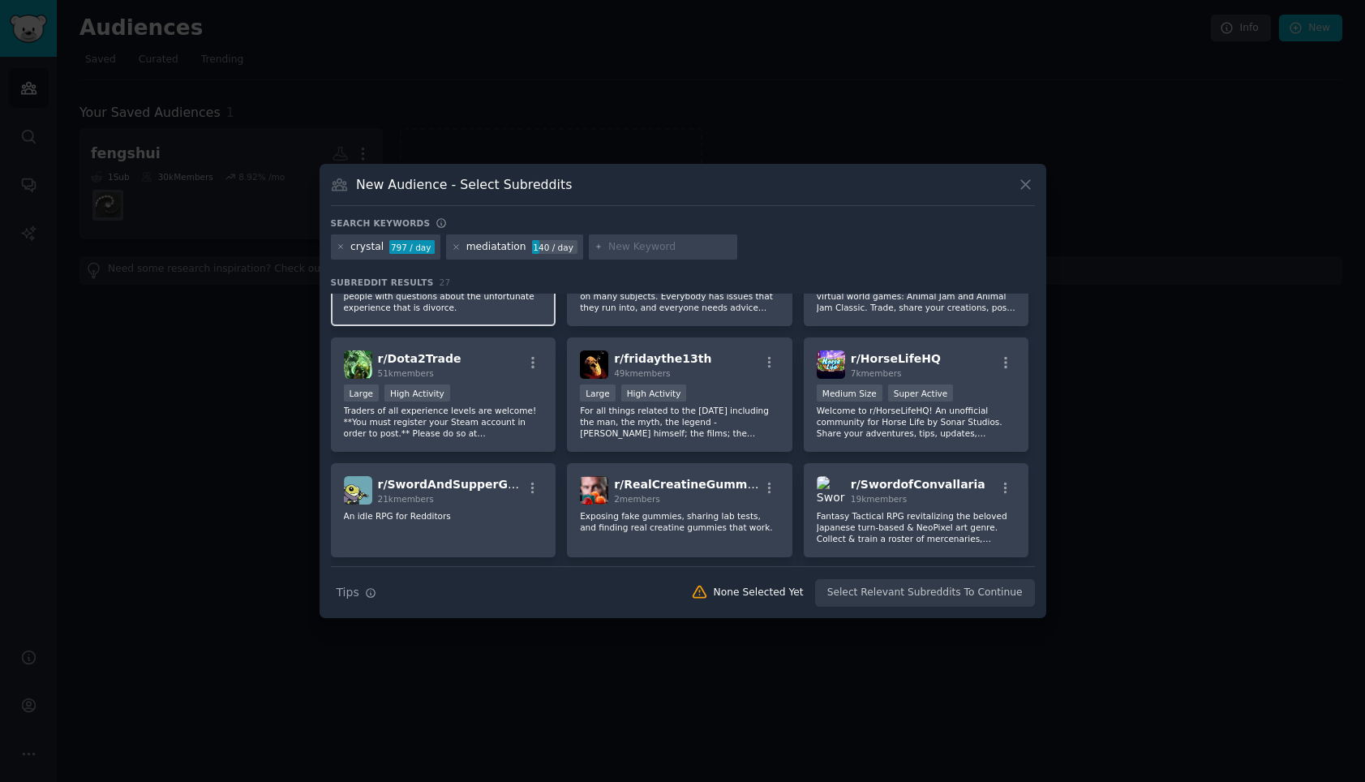
scroll to position [849, 0]
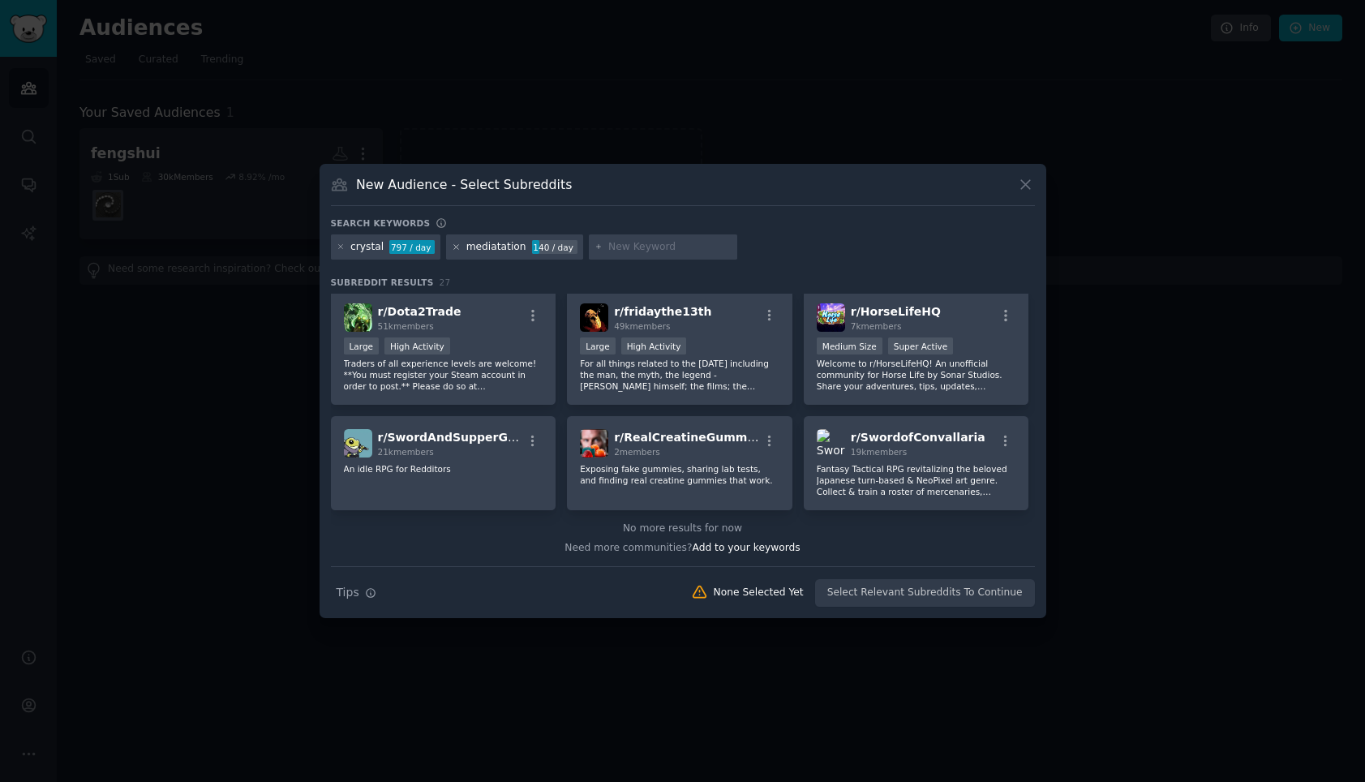
click at [457, 247] on icon at bounding box center [456, 247] width 9 height 9
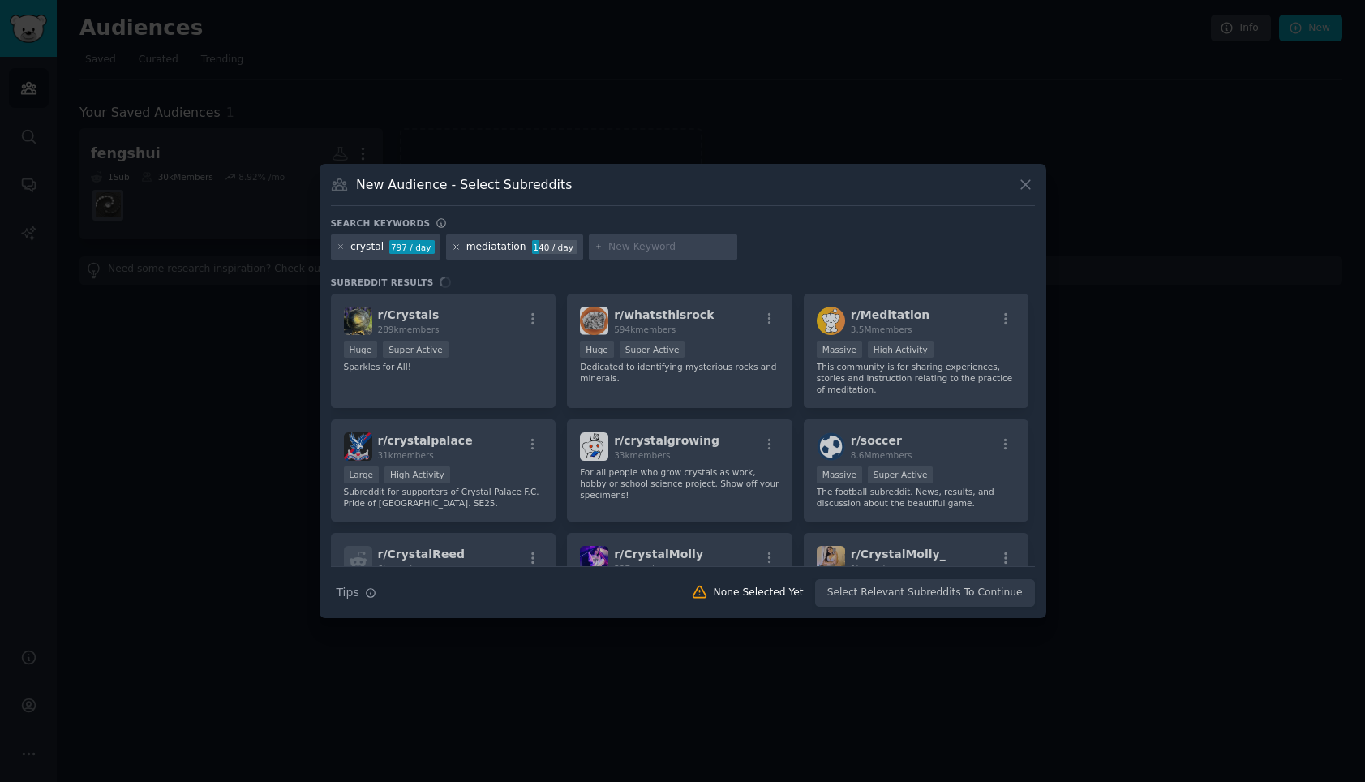
click at [452, 245] on icon at bounding box center [456, 247] width 9 height 9
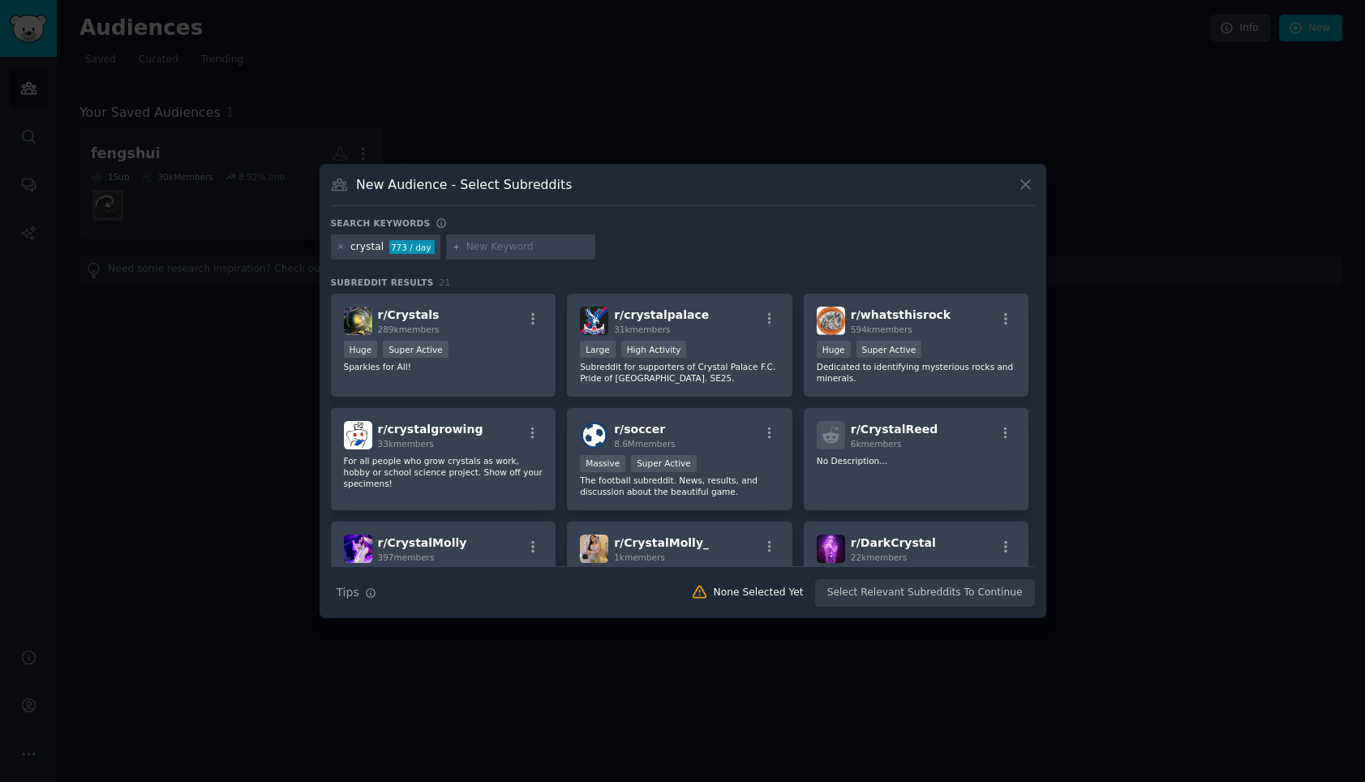
click at [469, 250] on input "text" at bounding box center [527, 247] width 123 height 15
type input "meditation"
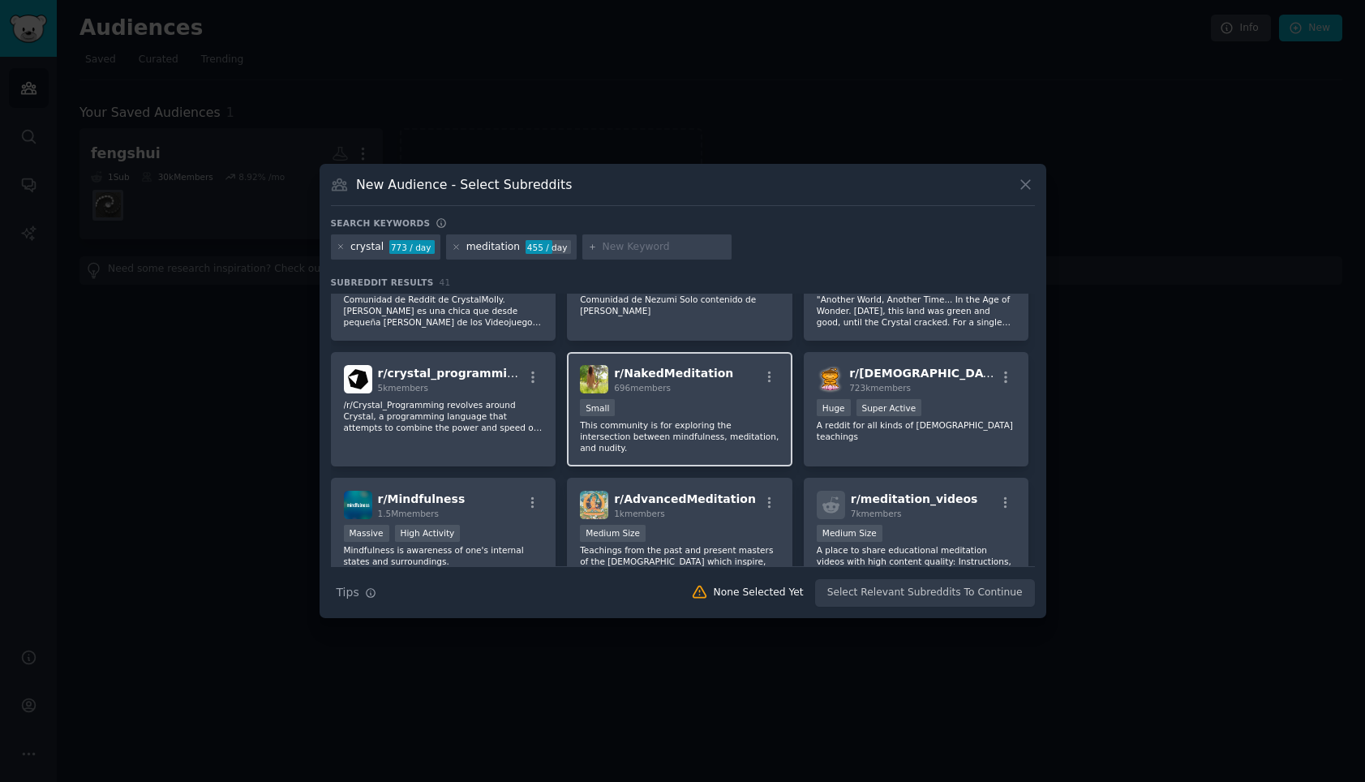
scroll to position [569, 0]
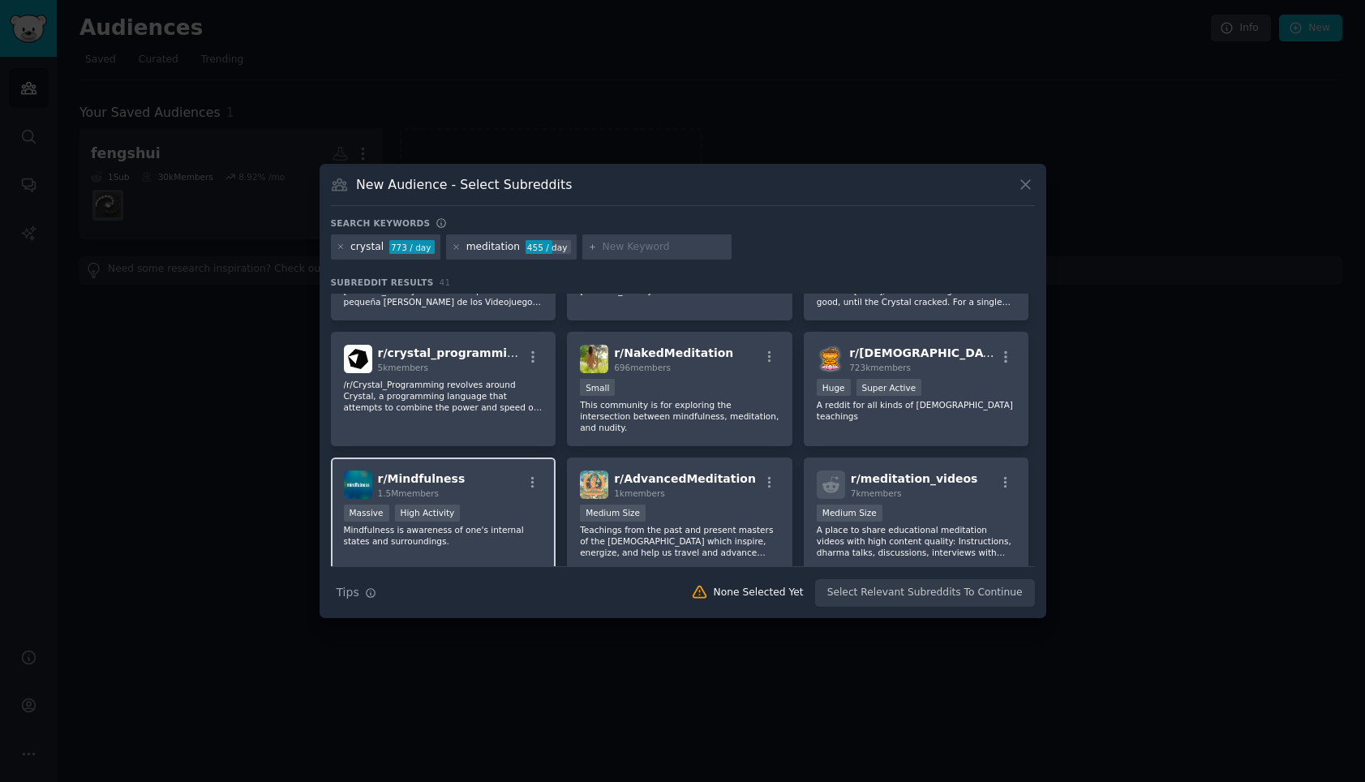
click at [500, 509] on div "Massive High Activity" at bounding box center [444, 515] width 200 height 20
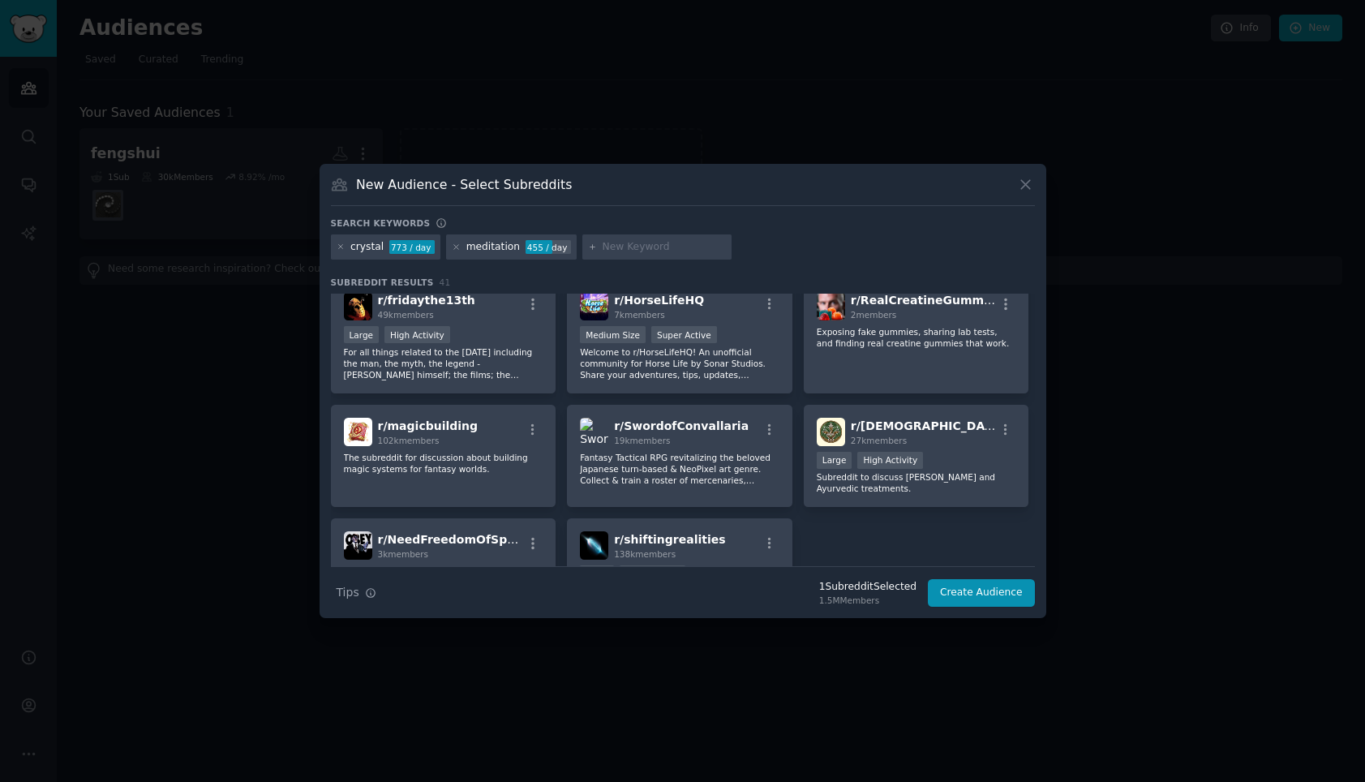
scroll to position [1449, 0]
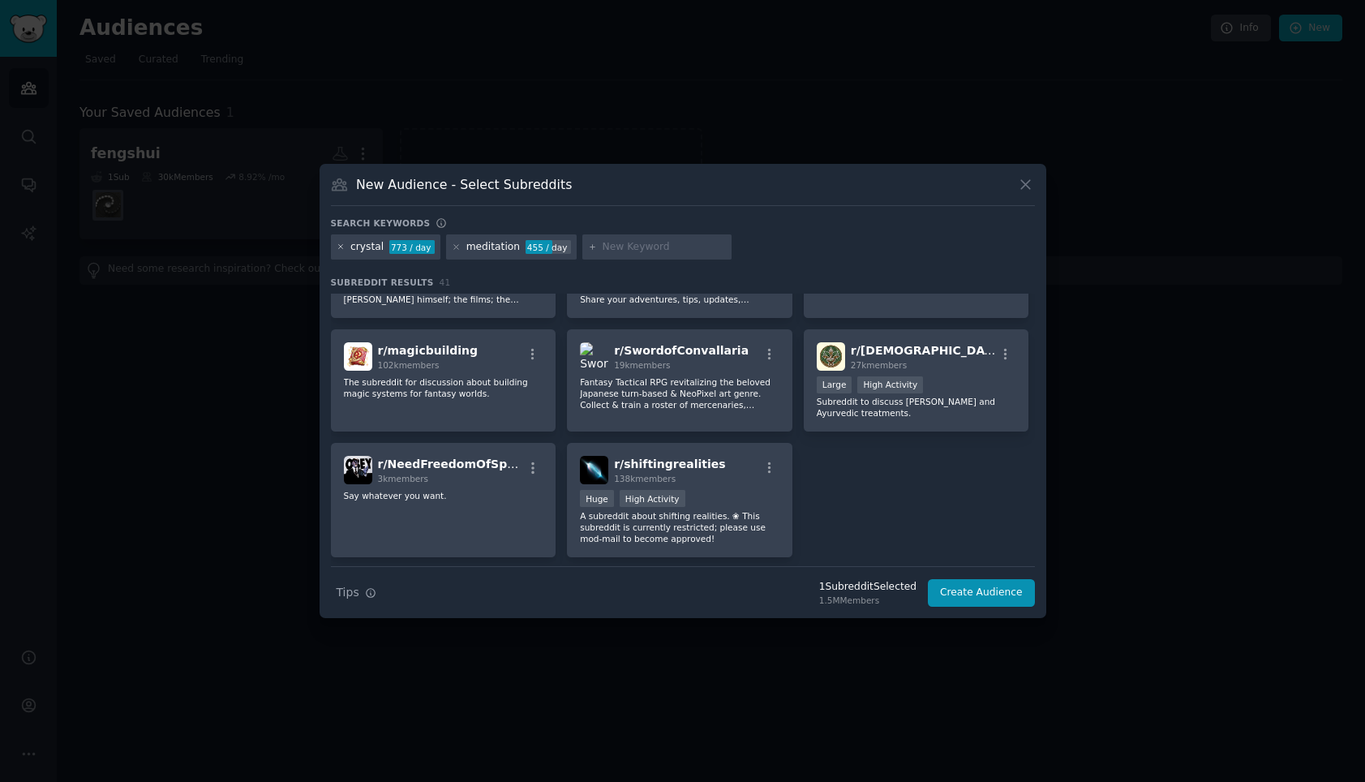
click at [339, 247] on icon at bounding box center [341, 247] width 9 height 9
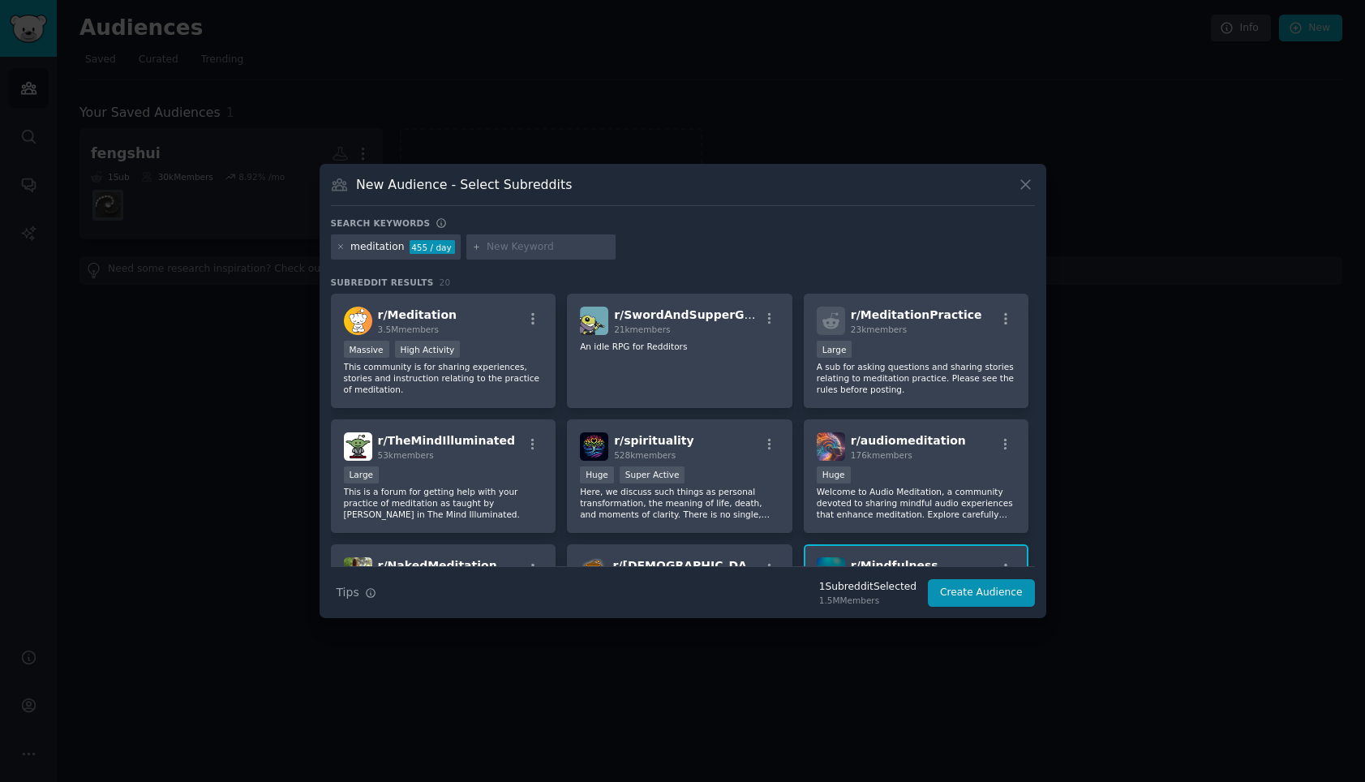
click at [501, 248] on input "text" at bounding box center [548, 247] width 123 height 15
type input "fengshui"
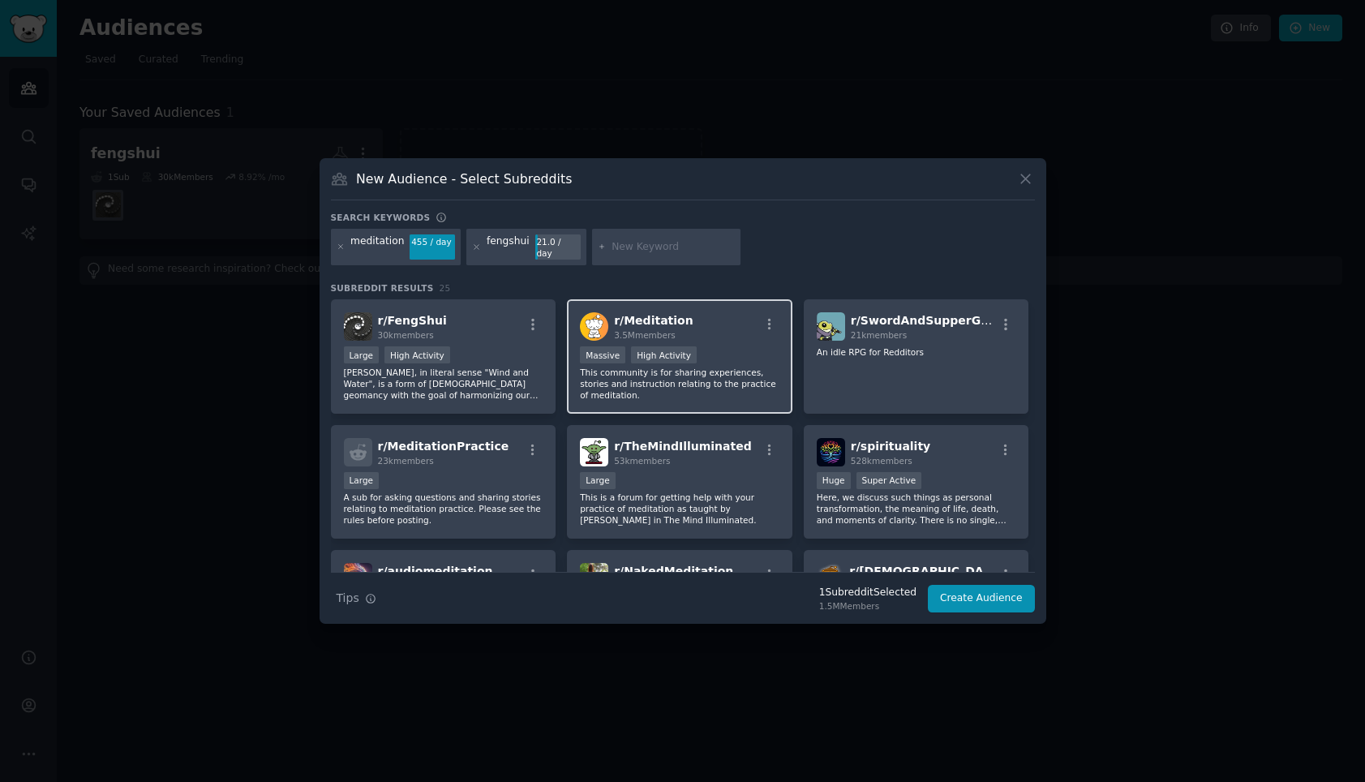
click at [720, 346] on div "Massive High Activity" at bounding box center [680, 356] width 200 height 20
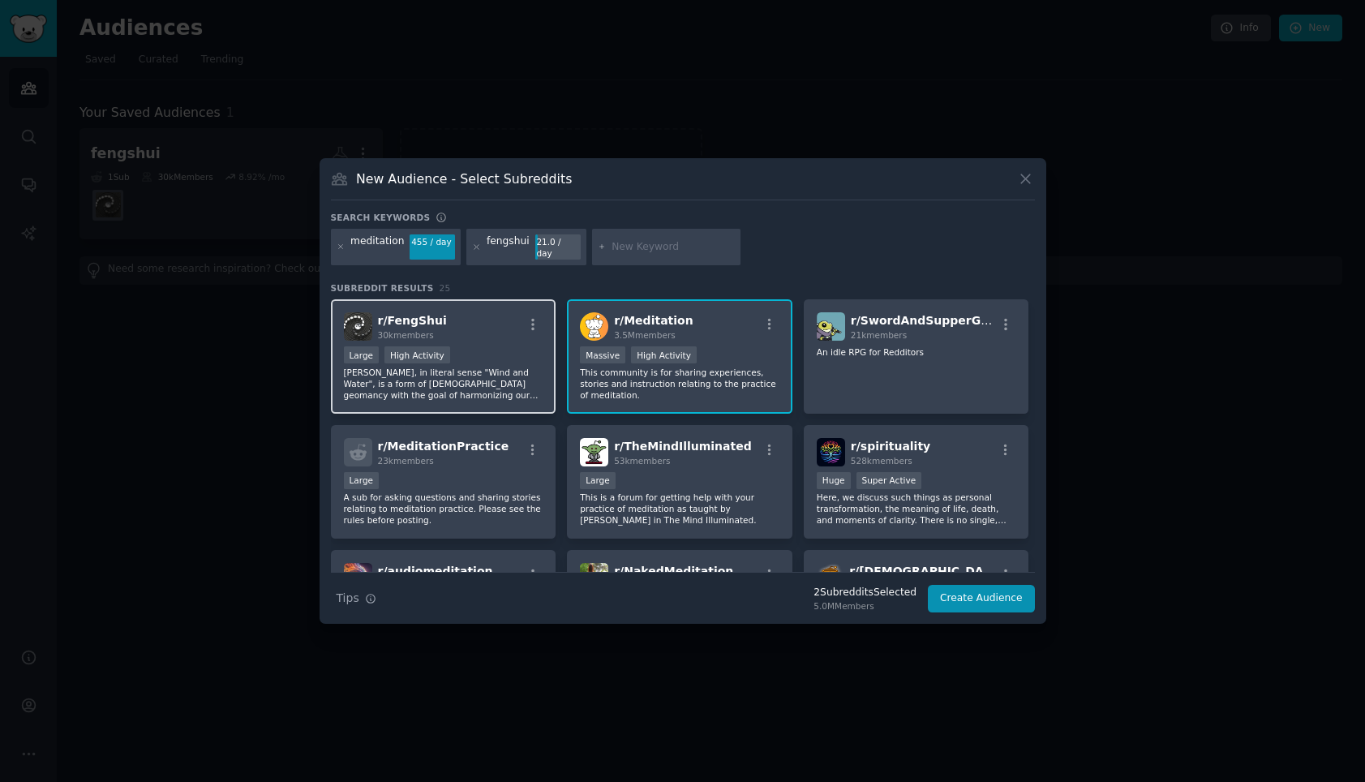
click at [516, 402] on div "r/ [PERSON_NAME] 30k members Large High Activity Feng Shui, in literal sense "W…" at bounding box center [444, 356] width 226 height 114
click at [677, 243] on input "text" at bounding box center [673, 247] width 123 height 15
type input "homedecoration"
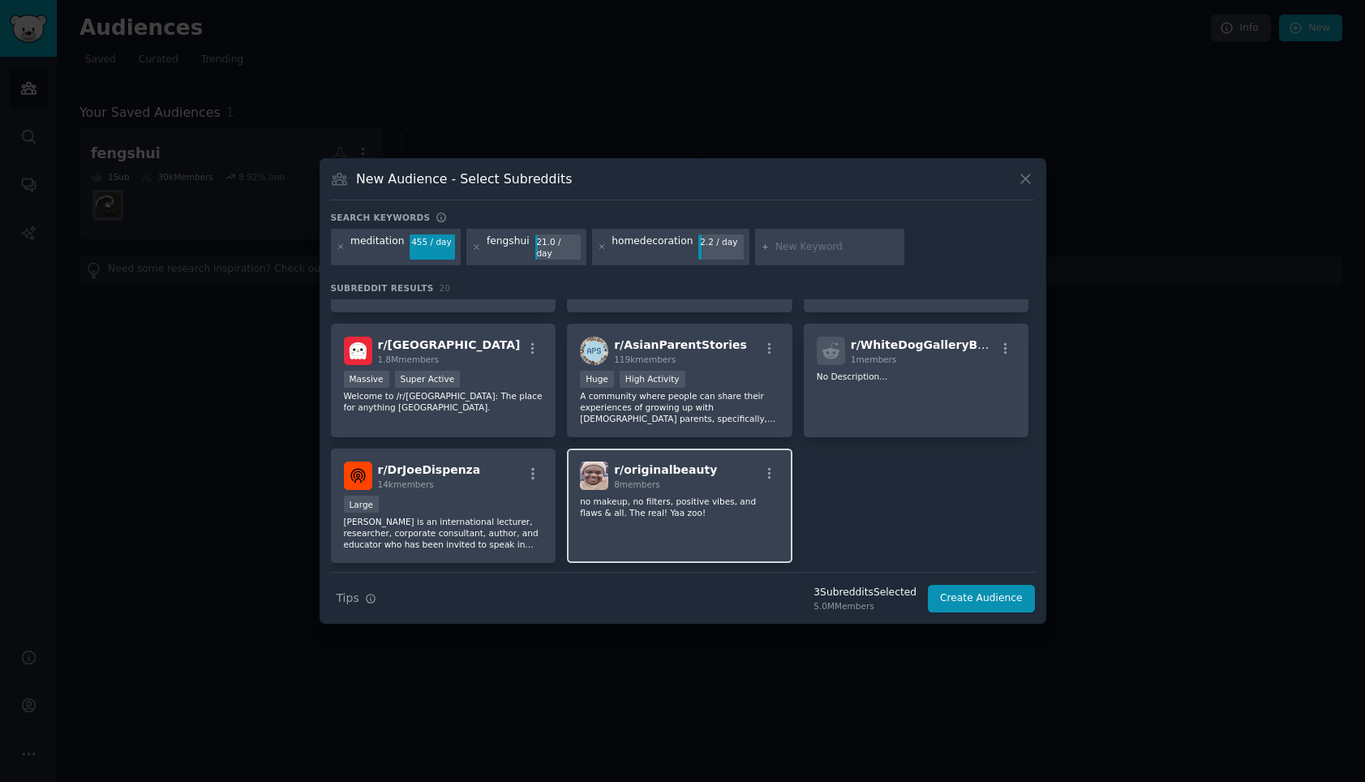
scroll to position [650, 0]
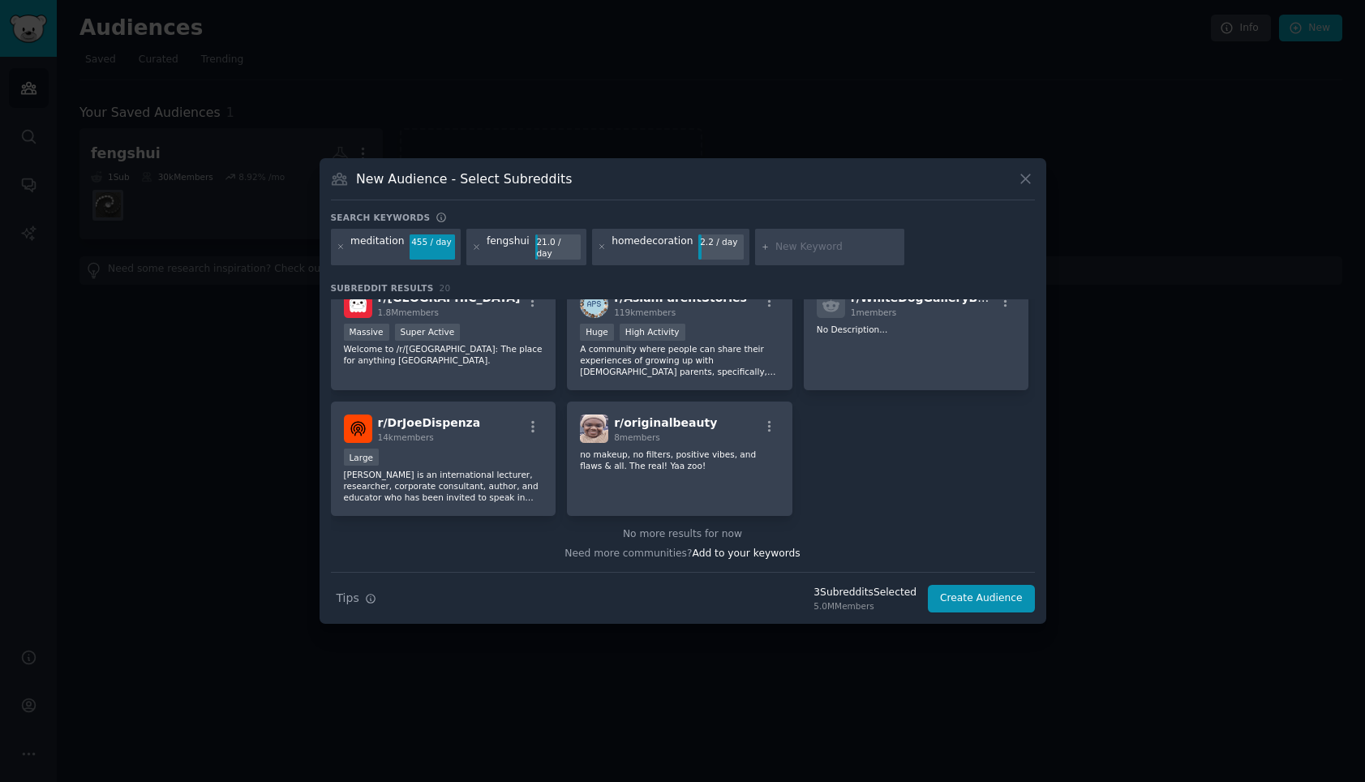
click at [664, 243] on div "homedecoration" at bounding box center [652, 247] width 81 height 26
click at [598, 247] on icon at bounding box center [602, 247] width 9 height 9
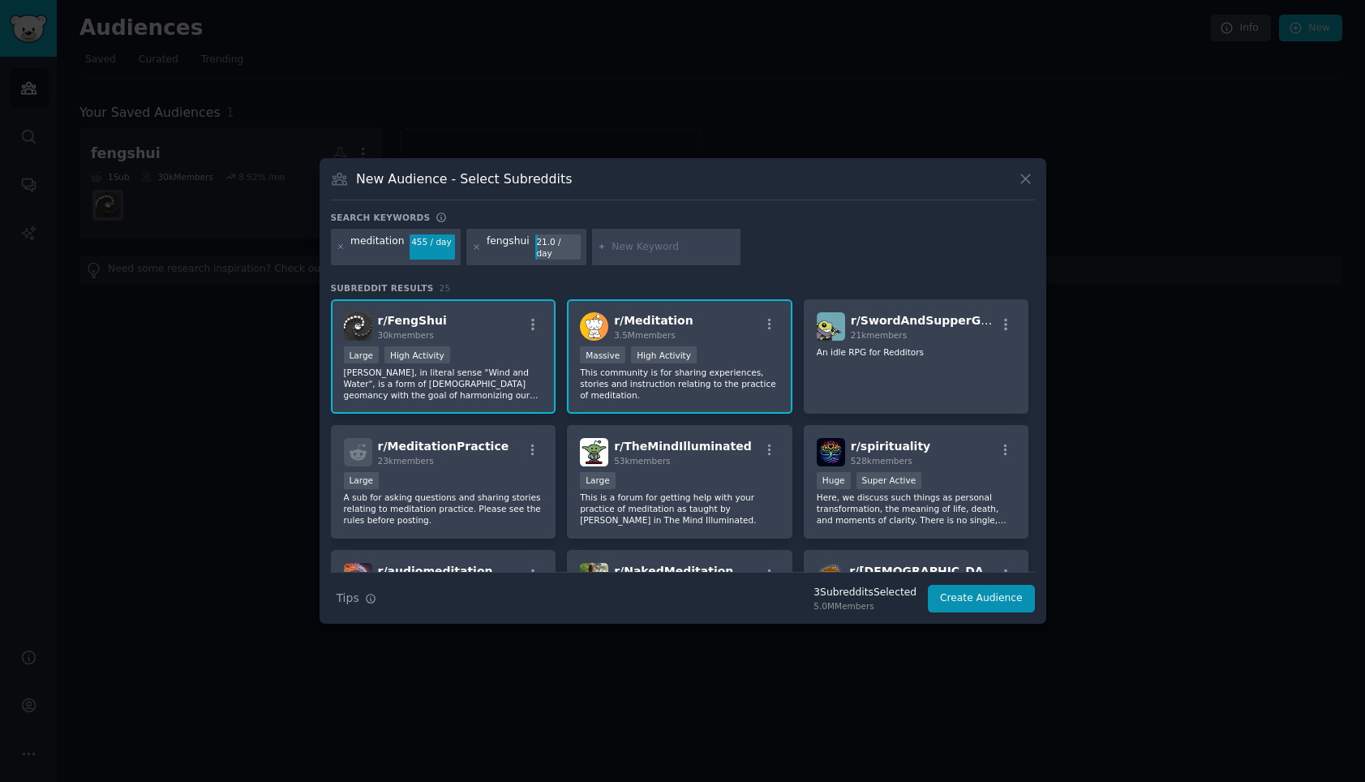
click at [630, 244] on input "text" at bounding box center [673, 247] width 123 height 15
click at [973, 585] on button "Create Audience" at bounding box center [981, 599] width 107 height 28
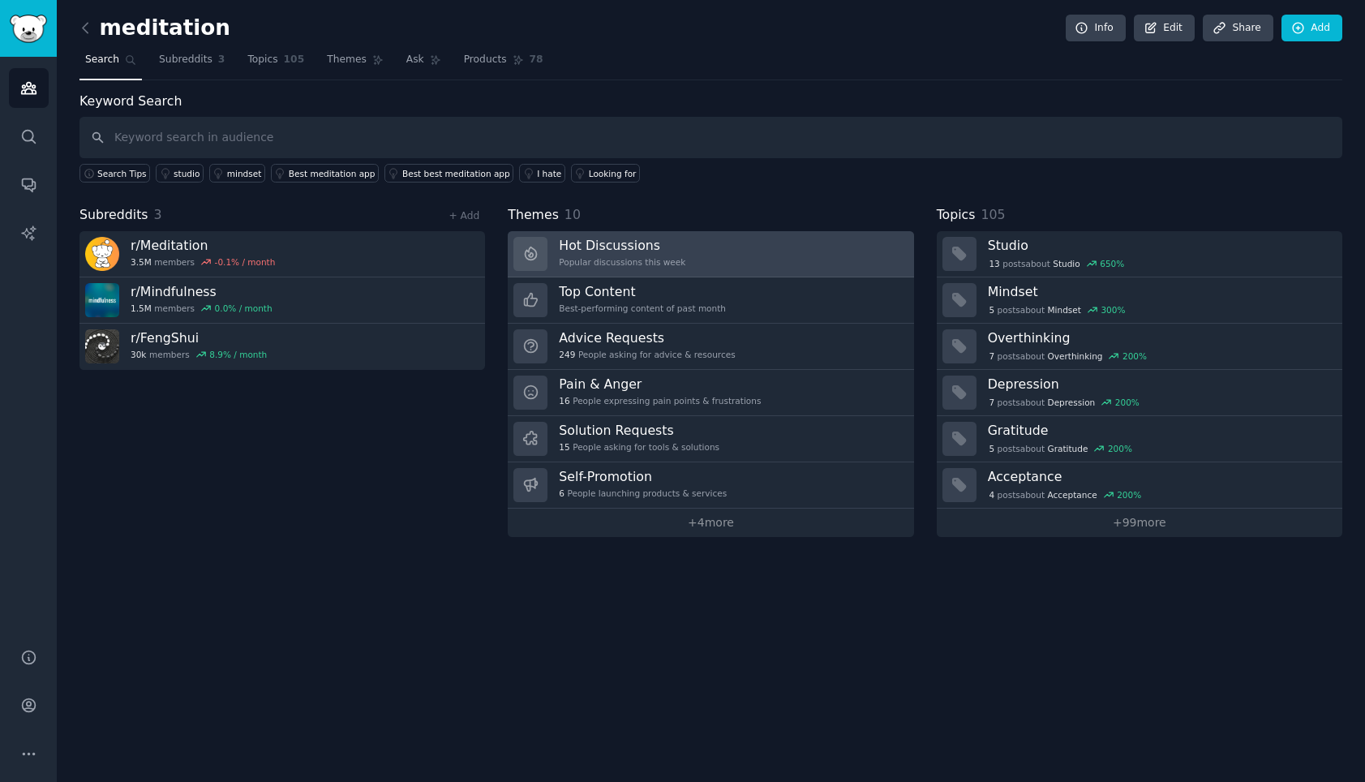
click at [725, 265] on link "Hot Discussions Popular discussions this week" at bounding box center [711, 254] width 406 height 46
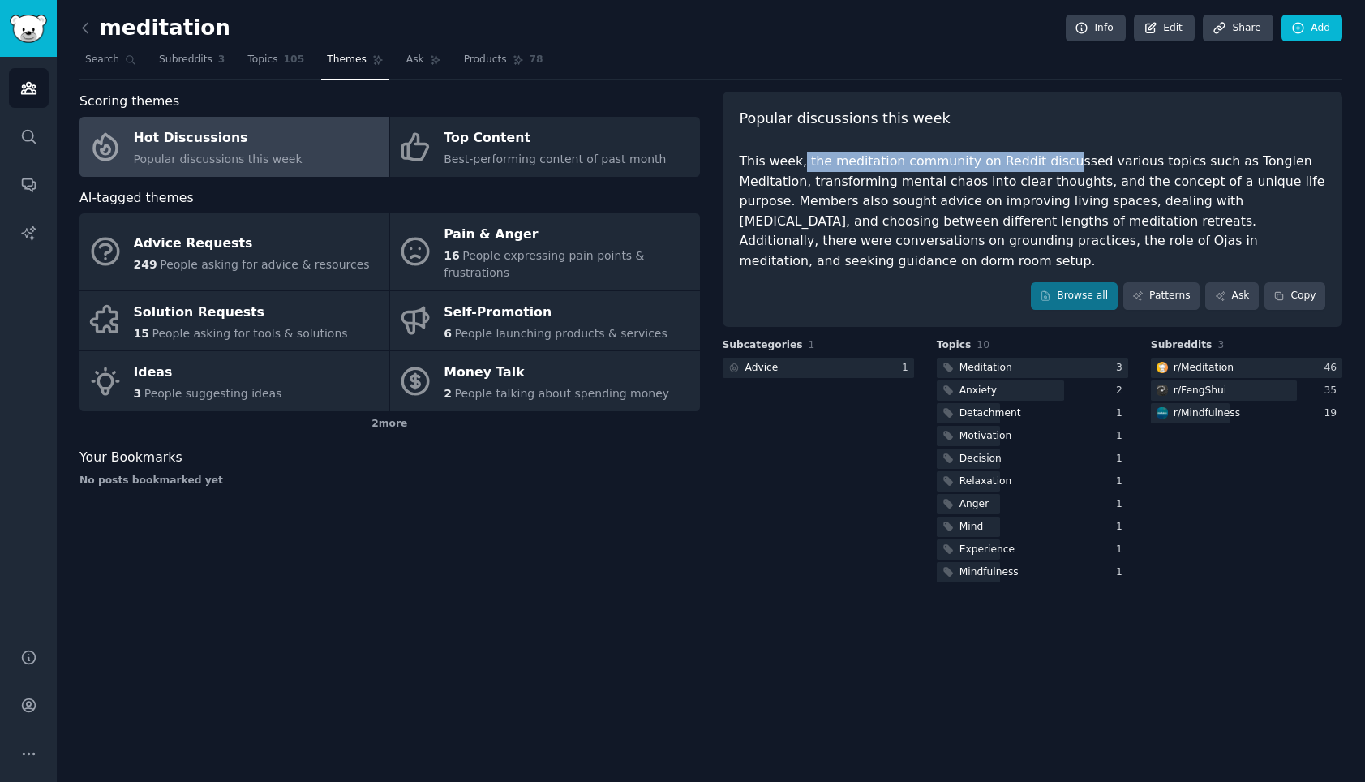
drag, startPoint x: 801, startPoint y: 163, endPoint x: 1046, endPoint y: 166, distance: 245.8
click at [1046, 166] on div "This week, the meditation community on Reddit discussed various topics such as …" at bounding box center [1033, 211] width 587 height 119
drag, startPoint x: 819, startPoint y: 160, endPoint x: 979, endPoint y: 167, distance: 160.0
click at [979, 167] on div "This week, the meditation community on Reddit discussed various topics such as …" at bounding box center [1033, 211] width 587 height 119
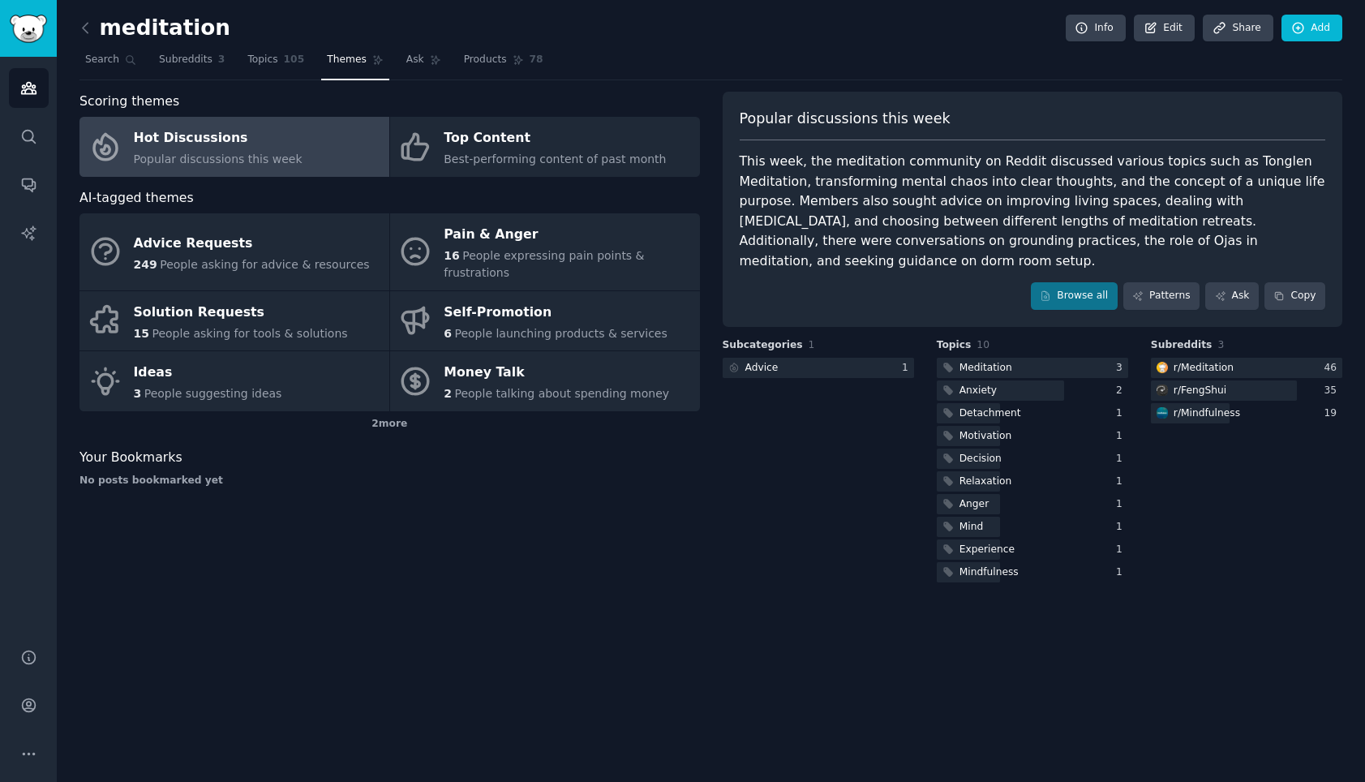
click at [979, 167] on div "This week, the meditation community on Reddit discussed various topics such as …" at bounding box center [1033, 211] width 587 height 119
drag, startPoint x: 918, startPoint y: 166, endPoint x: 1175, endPoint y: 170, distance: 256.4
click at [1175, 170] on div "This week, the meditation community on Reddit discussed various topics such as …" at bounding box center [1033, 211] width 587 height 119
drag, startPoint x: 818, startPoint y: 181, endPoint x: 968, endPoint y: 184, distance: 150.1
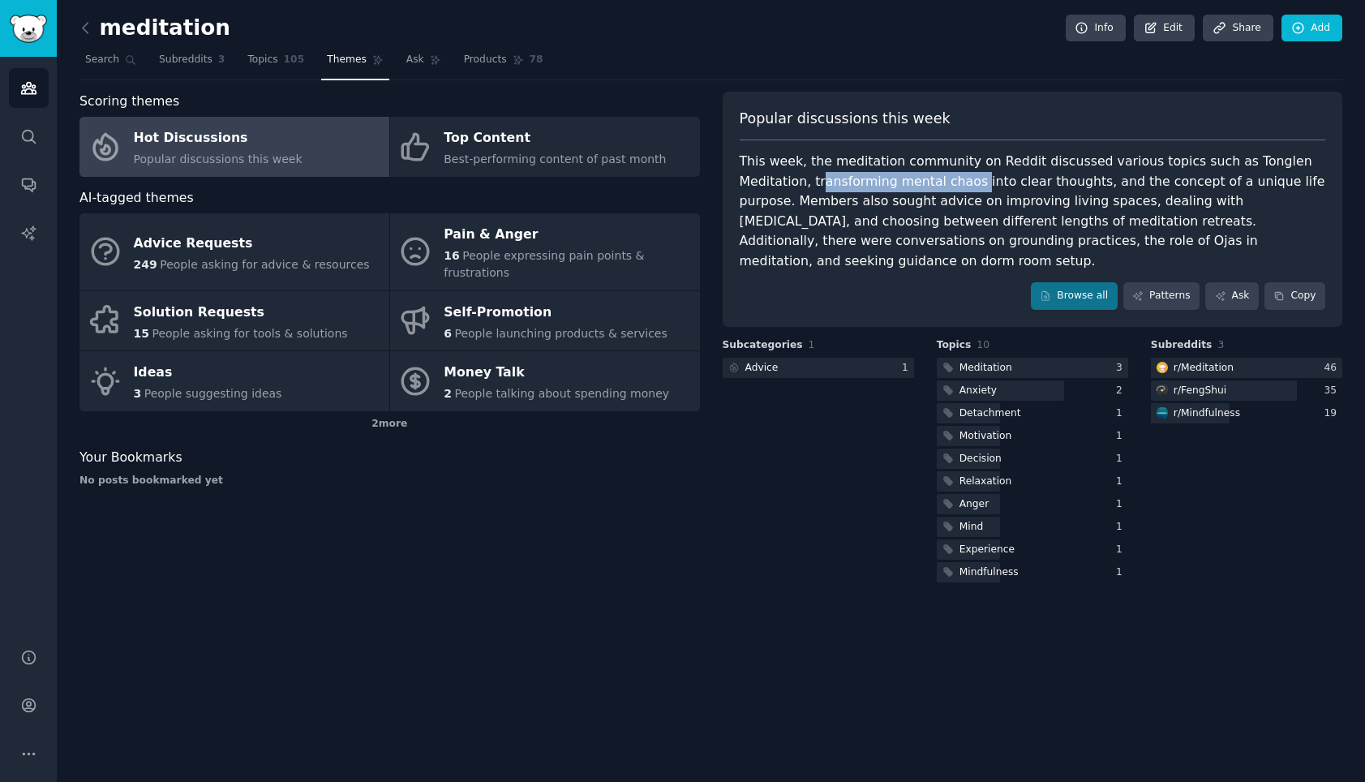
click at [968, 184] on div "This week, the meditation community on Reddit discussed various topics such as …" at bounding box center [1033, 211] width 587 height 119
click at [969, 184] on div "This week, the meditation community on Reddit discussed various topics such as …" at bounding box center [1033, 211] width 587 height 119
drag, startPoint x: 882, startPoint y: 180, endPoint x: 1105, endPoint y: 186, distance: 223.2
click at [1103, 186] on div "This week, the meditation community on Reddit discussed various topics such as …" at bounding box center [1033, 211] width 587 height 119
click at [1105, 186] on div "This week, the meditation community on Reddit discussed various topics such as …" at bounding box center [1033, 211] width 587 height 119
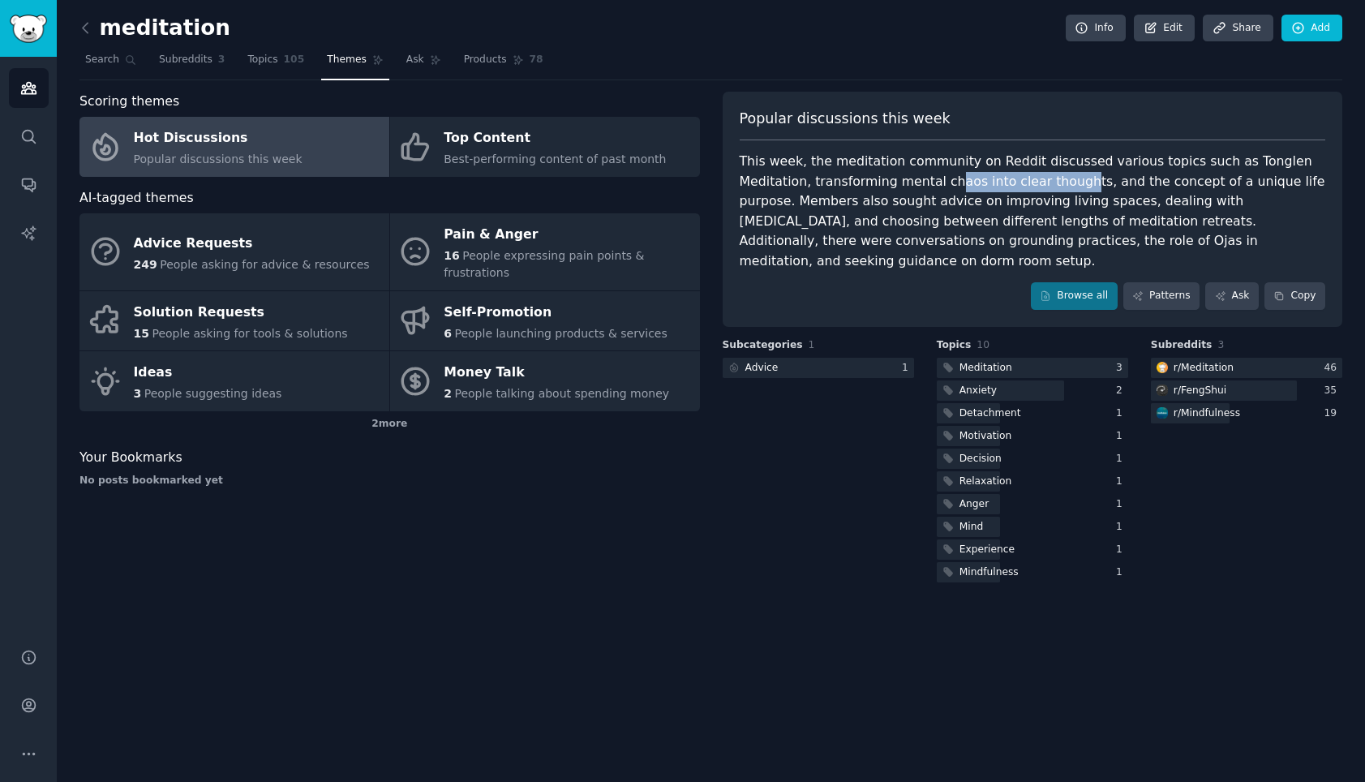
drag, startPoint x: 939, startPoint y: 185, endPoint x: 1061, endPoint y: 184, distance: 121.7
click at [1061, 184] on div "This week, the meditation community on Reddit discussed various topics such as …" at bounding box center [1033, 211] width 587 height 119
drag, startPoint x: 937, startPoint y: 195, endPoint x: 1111, endPoint y: 203, distance: 173.8
click at [1111, 203] on div "This week, the meditation community on Reddit discussed various topics such as …" at bounding box center [1033, 211] width 587 height 119
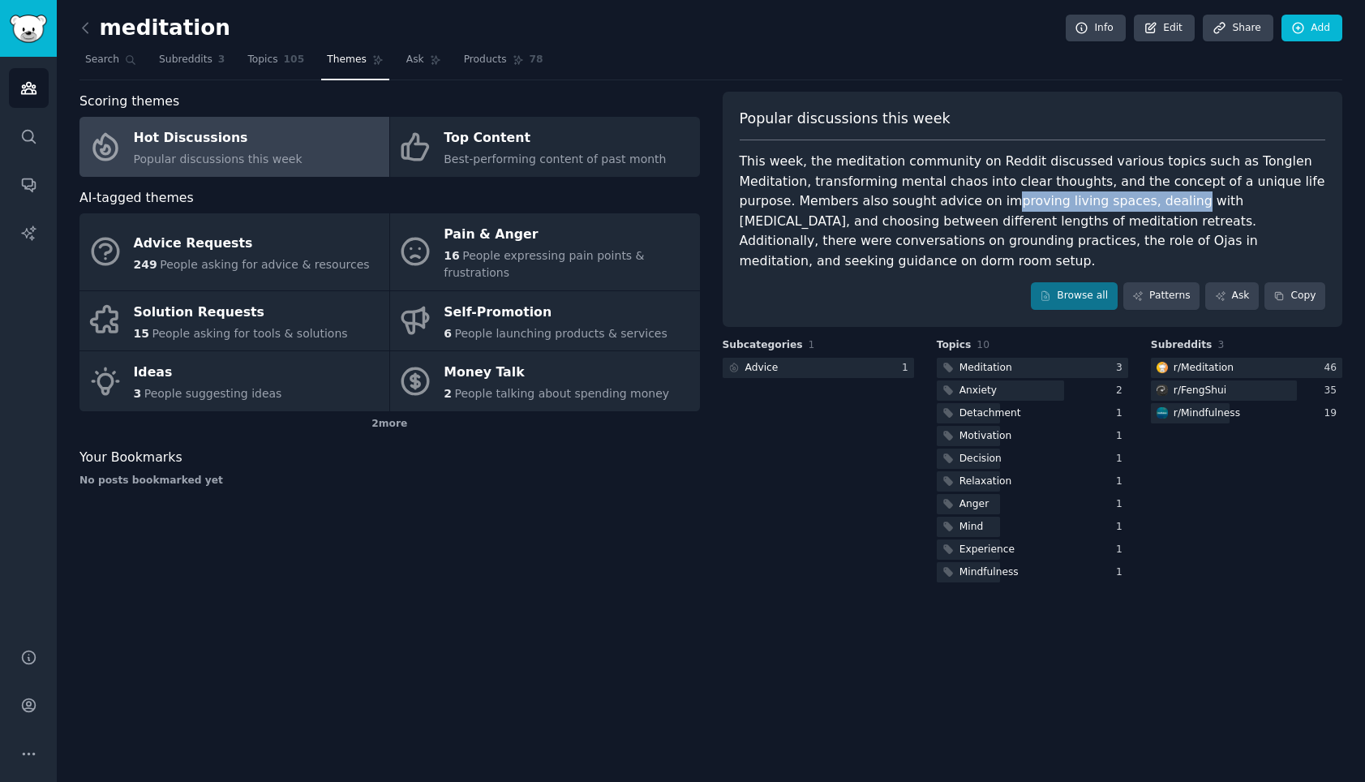
click at [1111, 203] on div "This week, the meditation community on Reddit discussed various topics such as …" at bounding box center [1033, 211] width 587 height 119
drag, startPoint x: 948, startPoint y: 229, endPoint x: 1098, endPoint y: 223, distance: 151.0
click at [1097, 223] on div "This week, the meditation community on Reddit discussed various topics such as …" at bounding box center [1033, 211] width 587 height 119
click at [1098, 223] on div "This week, the meditation community on Reddit discussed various topics such as …" at bounding box center [1033, 211] width 587 height 119
drag, startPoint x: 1005, startPoint y: 223, endPoint x: 1180, endPoint y: 228, distance: 175.3
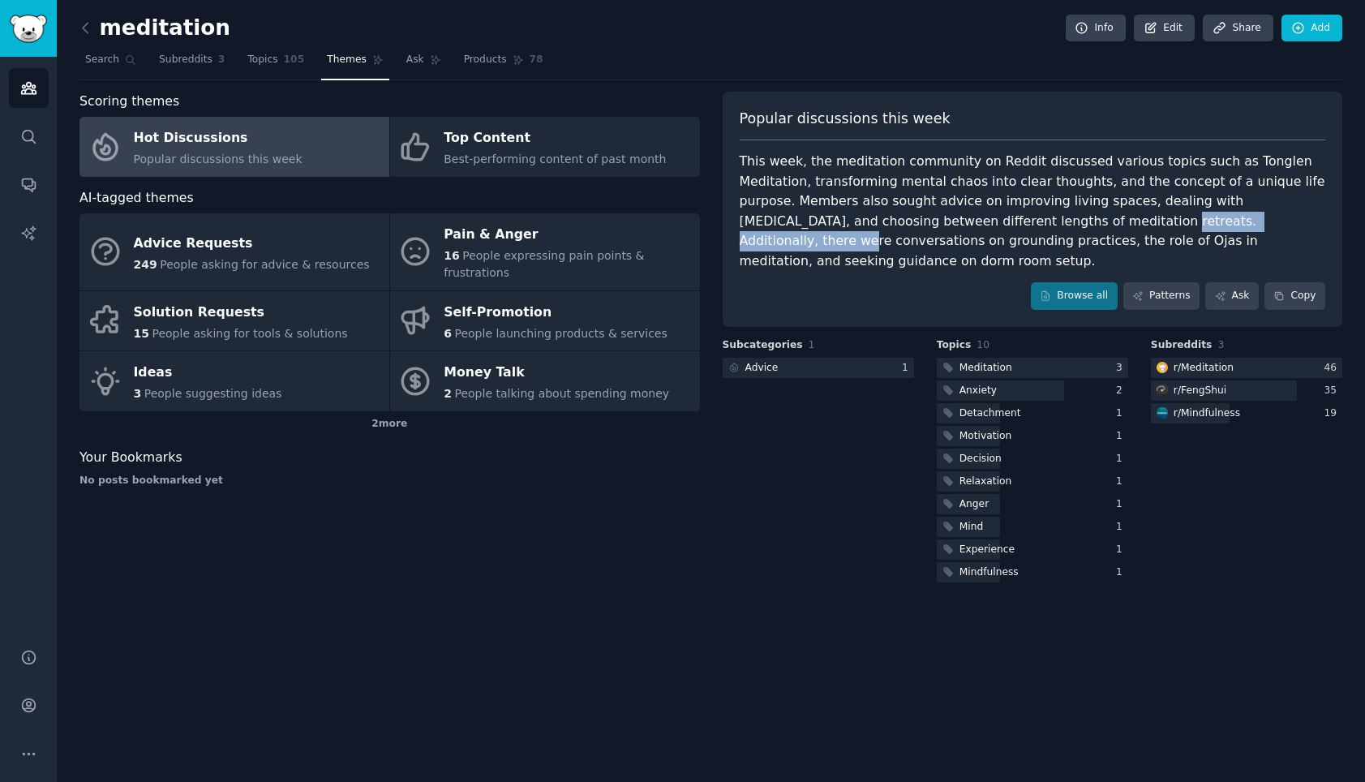
click at [1180, 228] on div "This week, the meditation community on Reddit discussed various topics such as …" at bounding box center [1033, 211] width 587 height 119
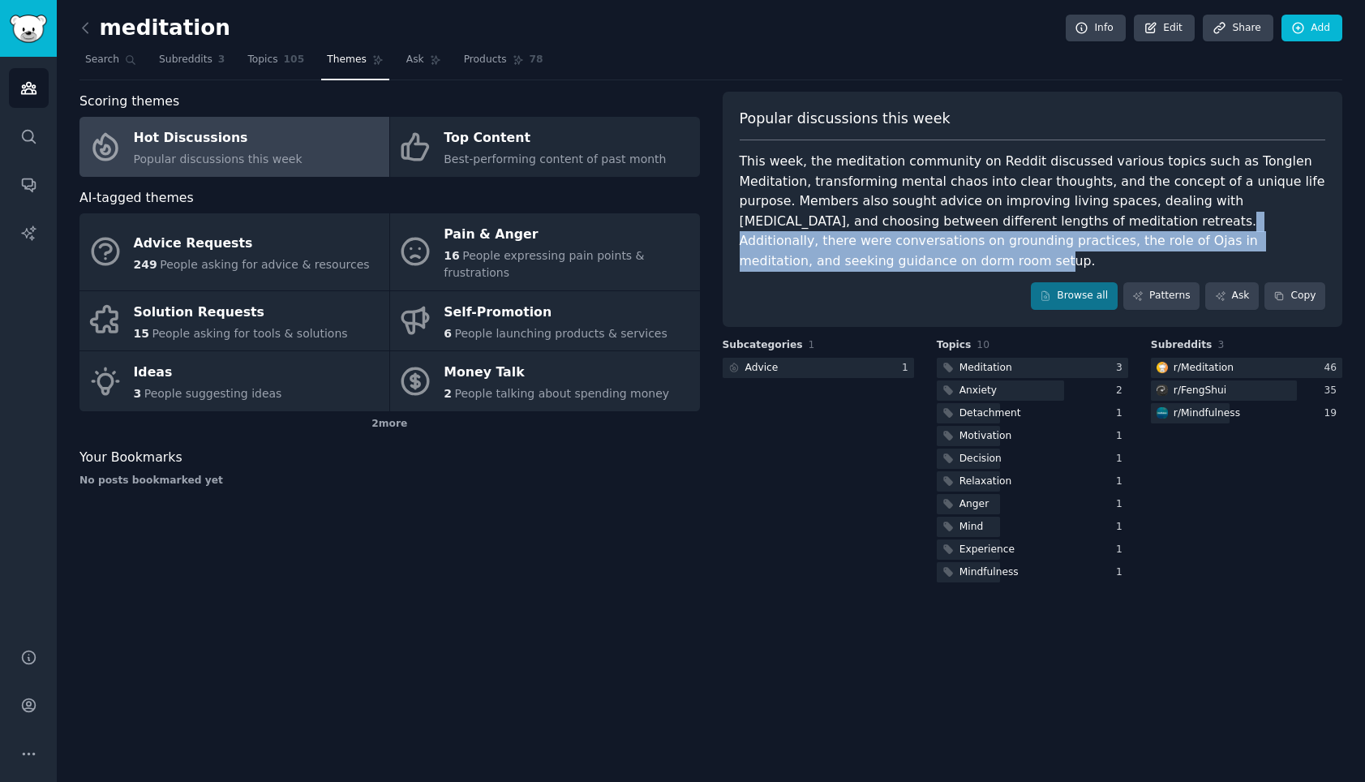
drag, startPoint x: 1066, startPoint y: 223, endPoint x: 1252, endPoint y: 231, distance: 185.9
click at [1251, 231] on div "This week, the meditation community on Reddit discussed various topics such as …" at bounding box center [1033, 211] width 587 height 119
click at [1252, 231] on div "This week, the meditation community on Reddit discussed various topics such as …" at bounding box center [1033, 211] width 587 height 119
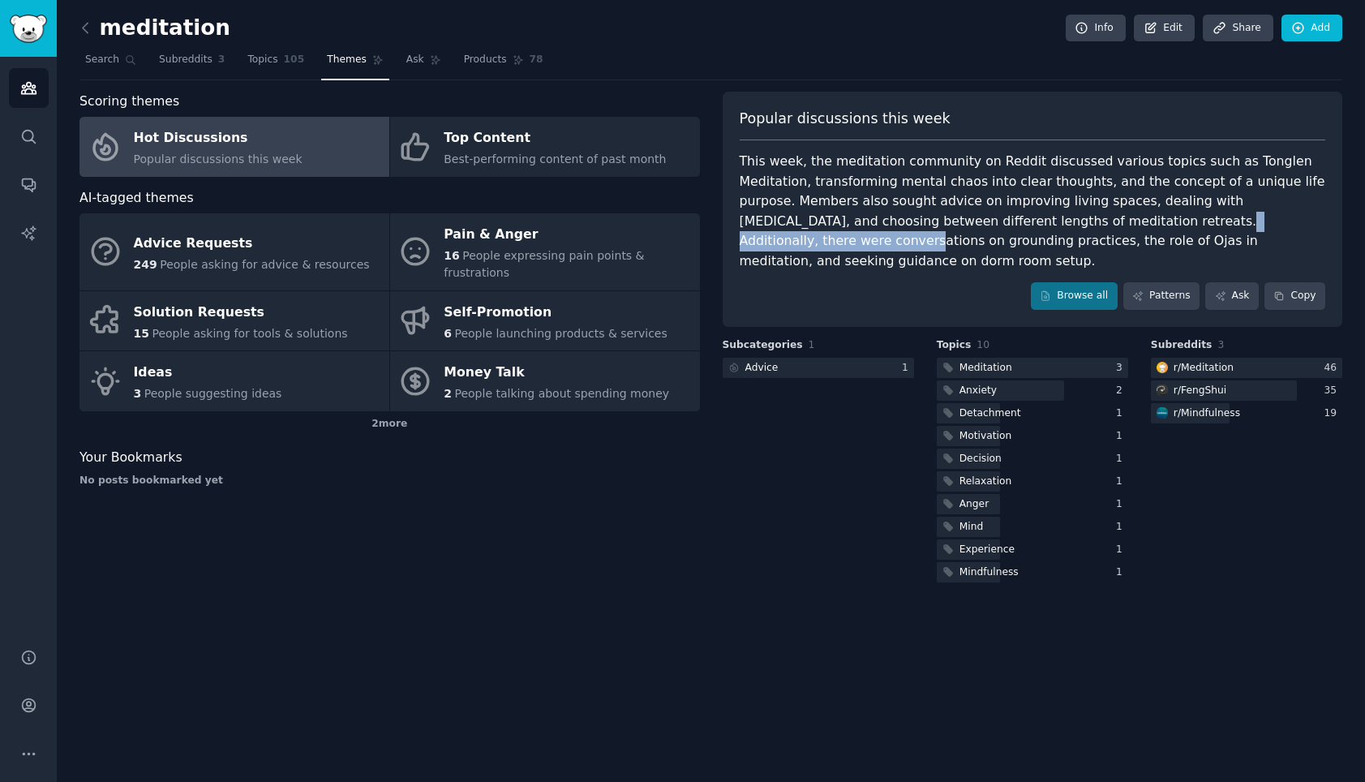
drag, startPoint x: 1057, startPoint y: 223, endPoint x: 1241, endPoint y: 227, distance: 184.2
click at [1241, 227] on div "This week, the meditation community on Reddit discussed various topics such as …" at bounding box center [1033, 211] width 587 height 119
drag, startPoint x: 1116, startPoint y: 224, endPoint x: 1276, endPoint y: 222, distance: 159.8
click at [1276, 222] on div "This week, the meditation community on Reddit discussed various topics such as …" at bounding box center [1033, 211] width 587 height 119
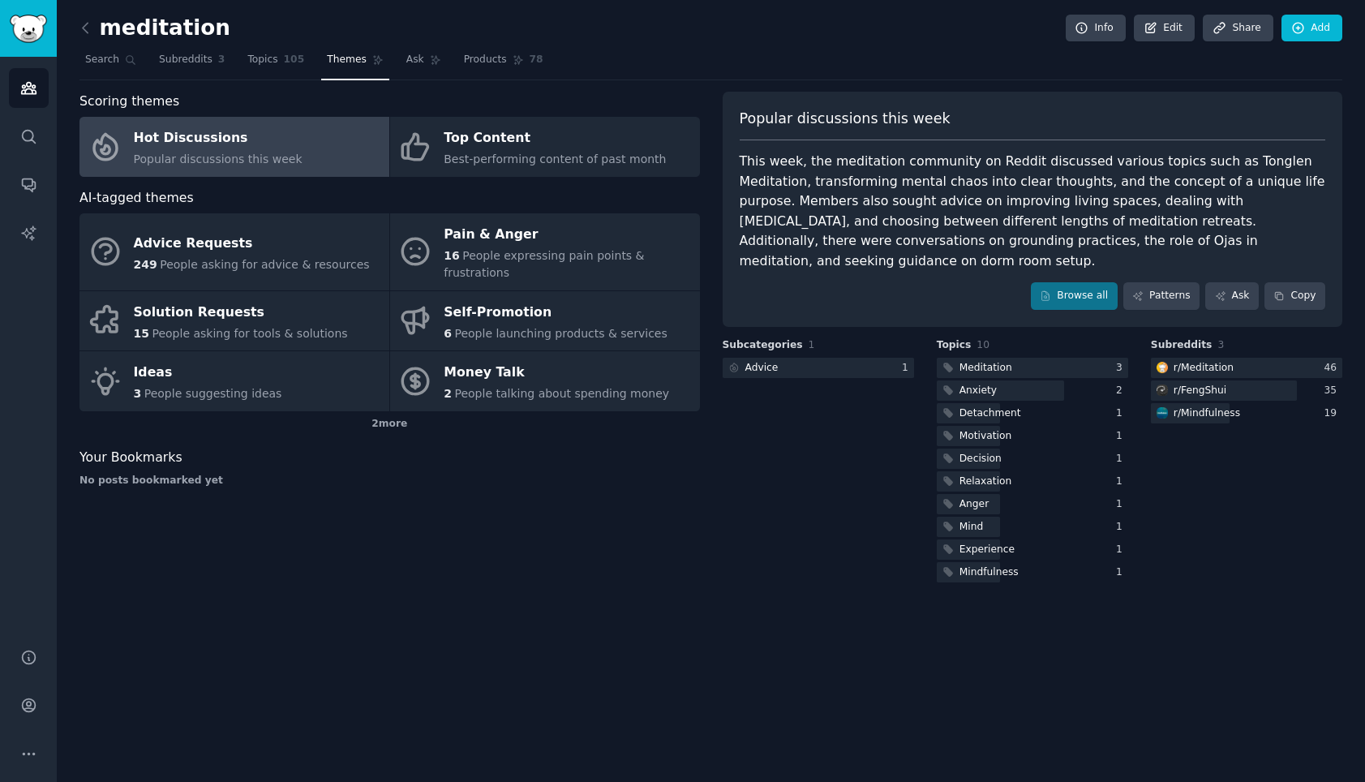
click at [1276, 222] on div "This week, the meditation community on Reddit discussed various topics such as …" at bounding box center [1033, 211] width 587 height 119
drag, startPoint x: 1107, startPoint y: 213, endPoint x: 1269, endPoint y: 223, distance: 162.5
click at [1269, 223] on div "This week, the meditation community on Reddit discussed various topics such as …" at bounding box center [1033, 211] width 587 height 119
drag, startPoint x: 1098, startPoint y: 241, endPoint x: 1225, endPoint y: 240, distance: 127.4
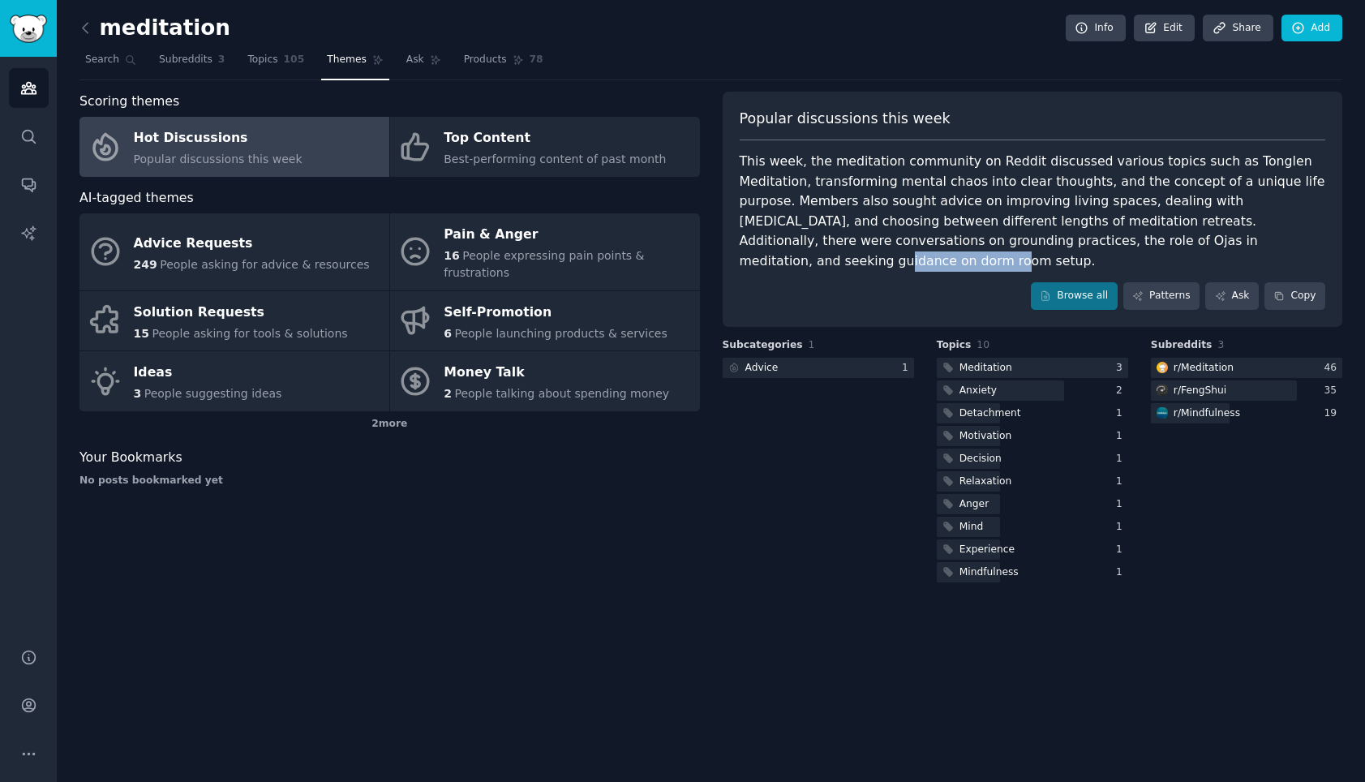
click at [1225, 240] on div "This week, the meditation community on Reddit discussed various topics such as …" at bounding box center [1033, 211] width 587 height 119
click at [1042, 358] on div at bounding box center [1032, 368] width 191 height 20
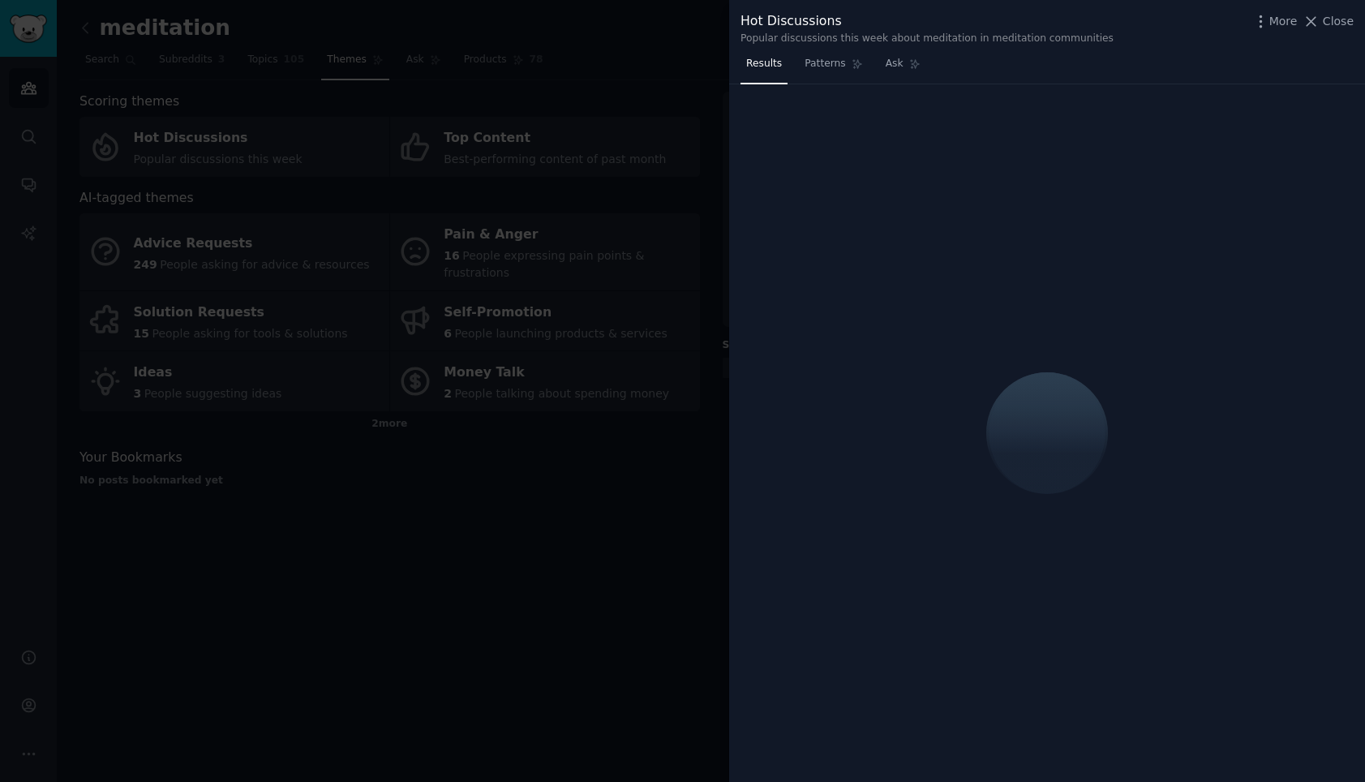
click at [679, 352] on div at bounding box center [682, 391] width 1365 height 782
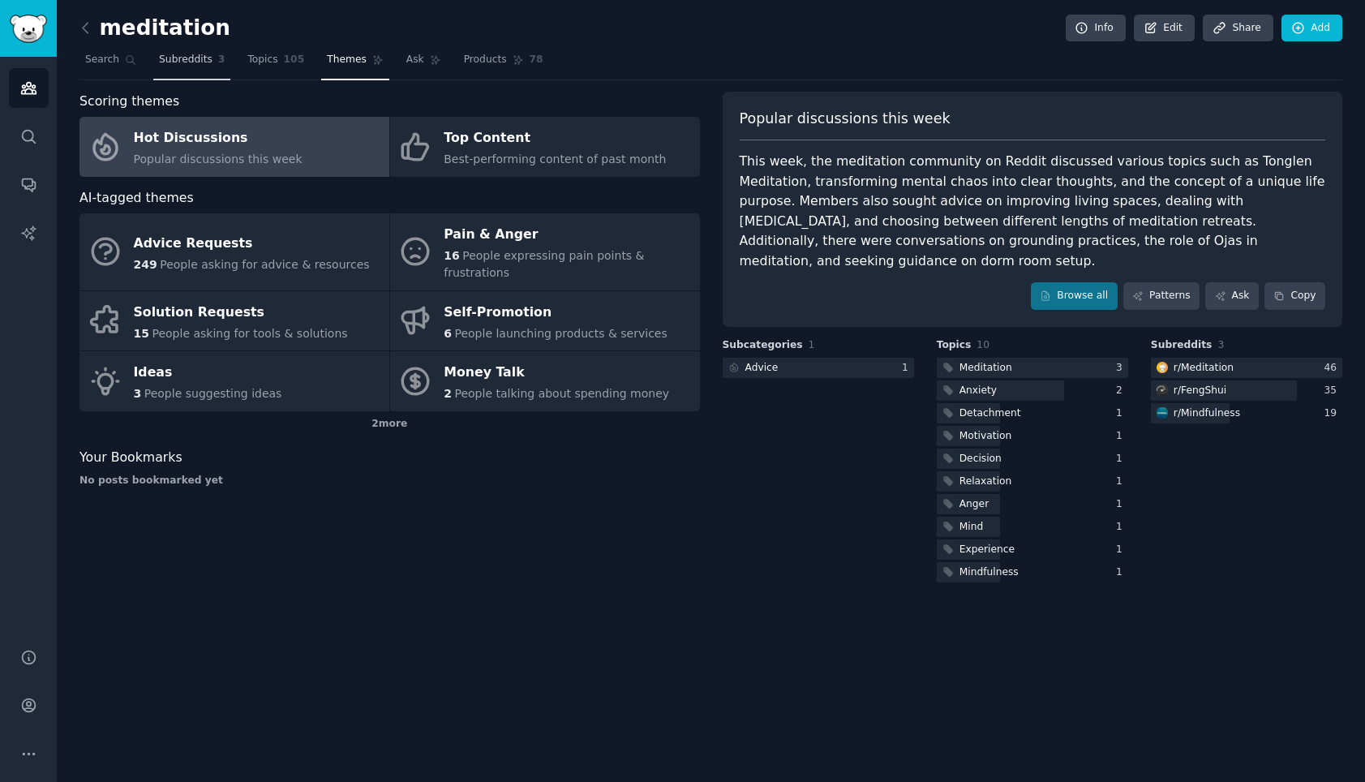
click at [199, 63] on span "Subreddits" at bounding box center [186, 60] width 54 height 15
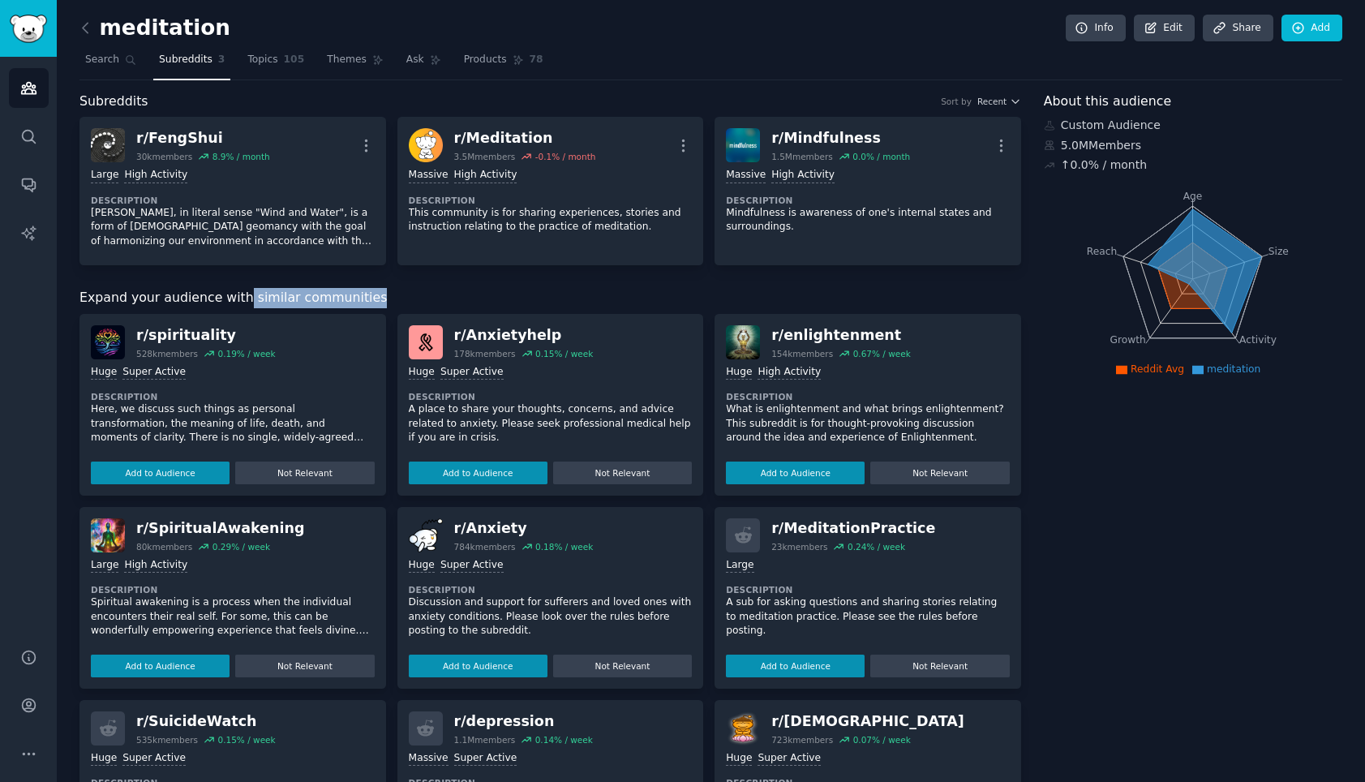
drag, startPoint x: 239, startPoint y: 299, endPoint x: 394, endPoint y: 294, distance: 155.8
click at [394, 294] on div "Expand your audience with similar communities" at bounding box center [551, 298] width 942 height 20
click at [113, 62] on span "Search" at bounding box center [102, 60] width 34 height 15
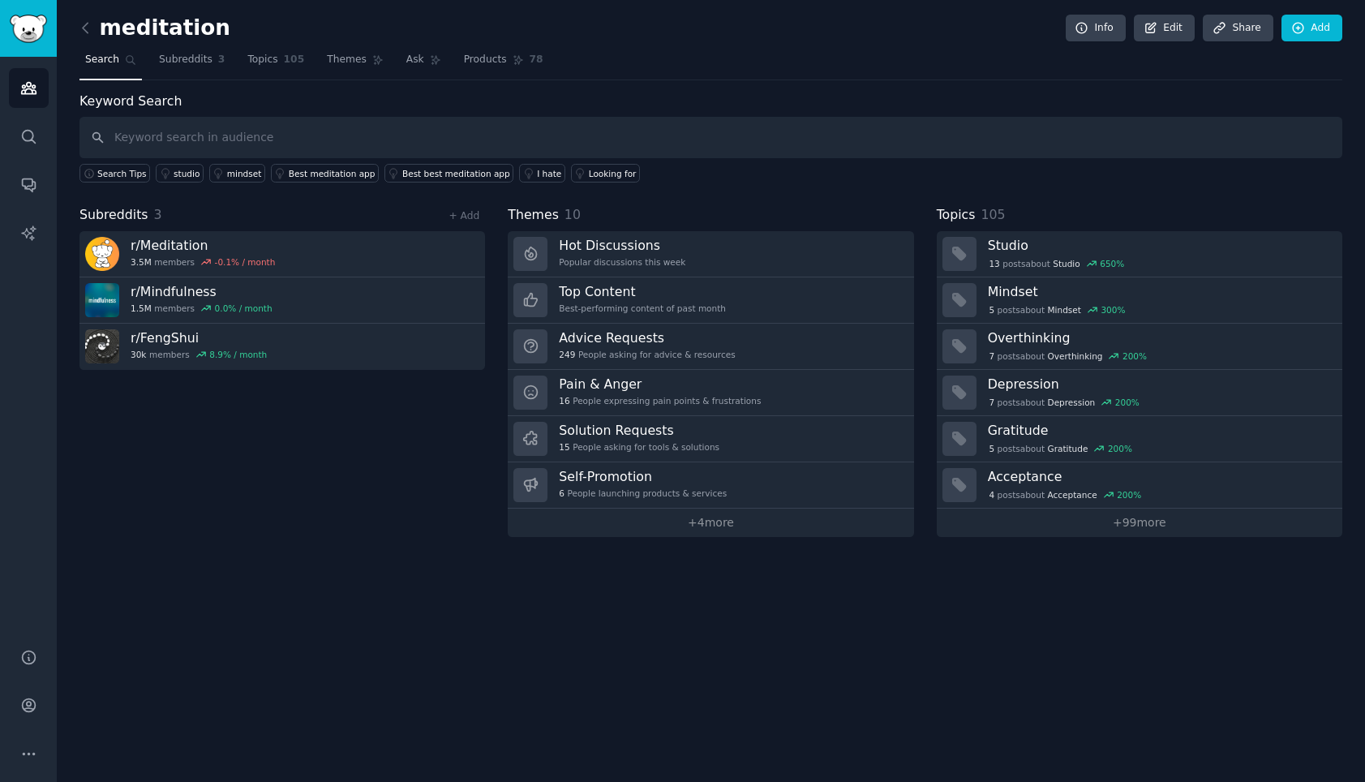
click at [378, 133] on input "text" at bounding box center [711, 137] width 1263 height 41
type input "difusser"
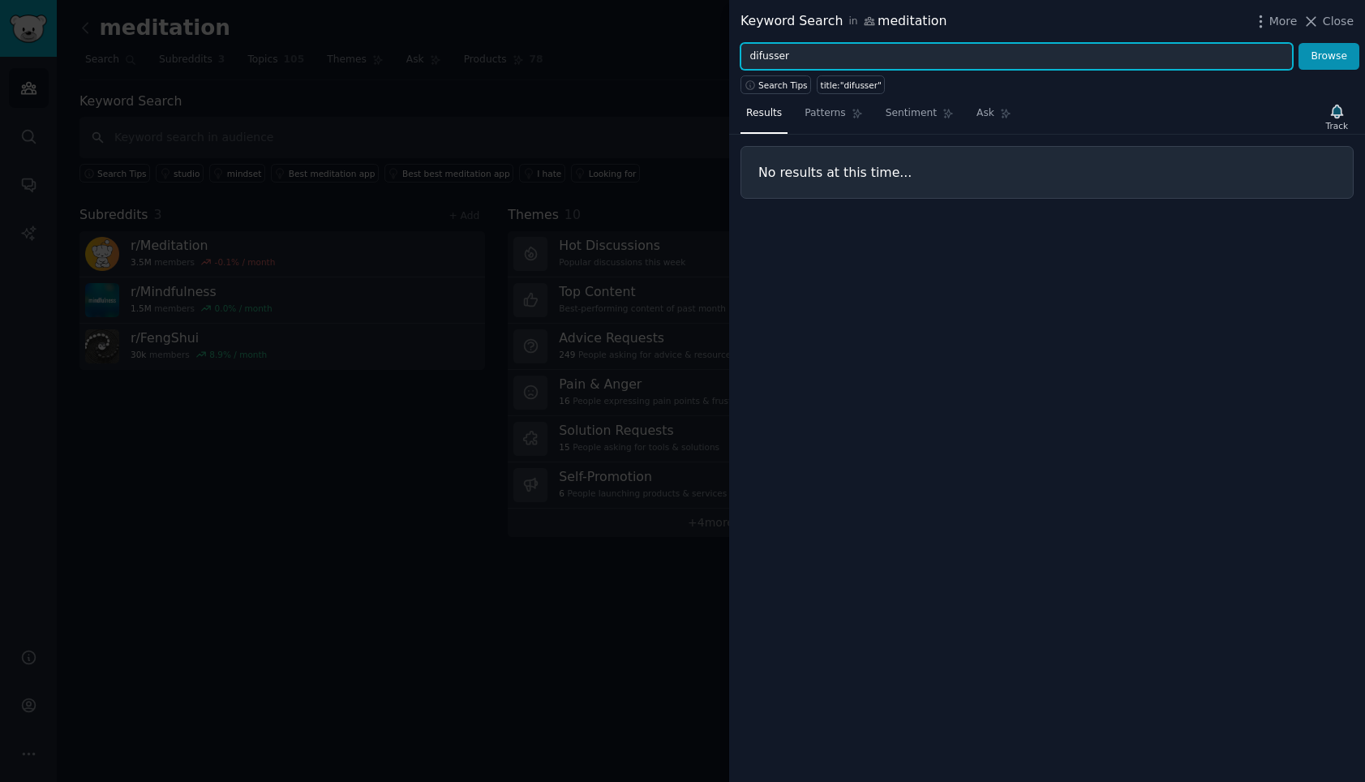
click at [807, 58] on input "difusser" at bounding box center [1017, 57] width 552 height 28
type input "home fragrance"
click at [1299, 43] on button "Browse" at bounding box center [1329, 57] width 61 height 28
click at [806, 58] on input "home fragrance" at bounding box center [1017, 57] width 552 height 28
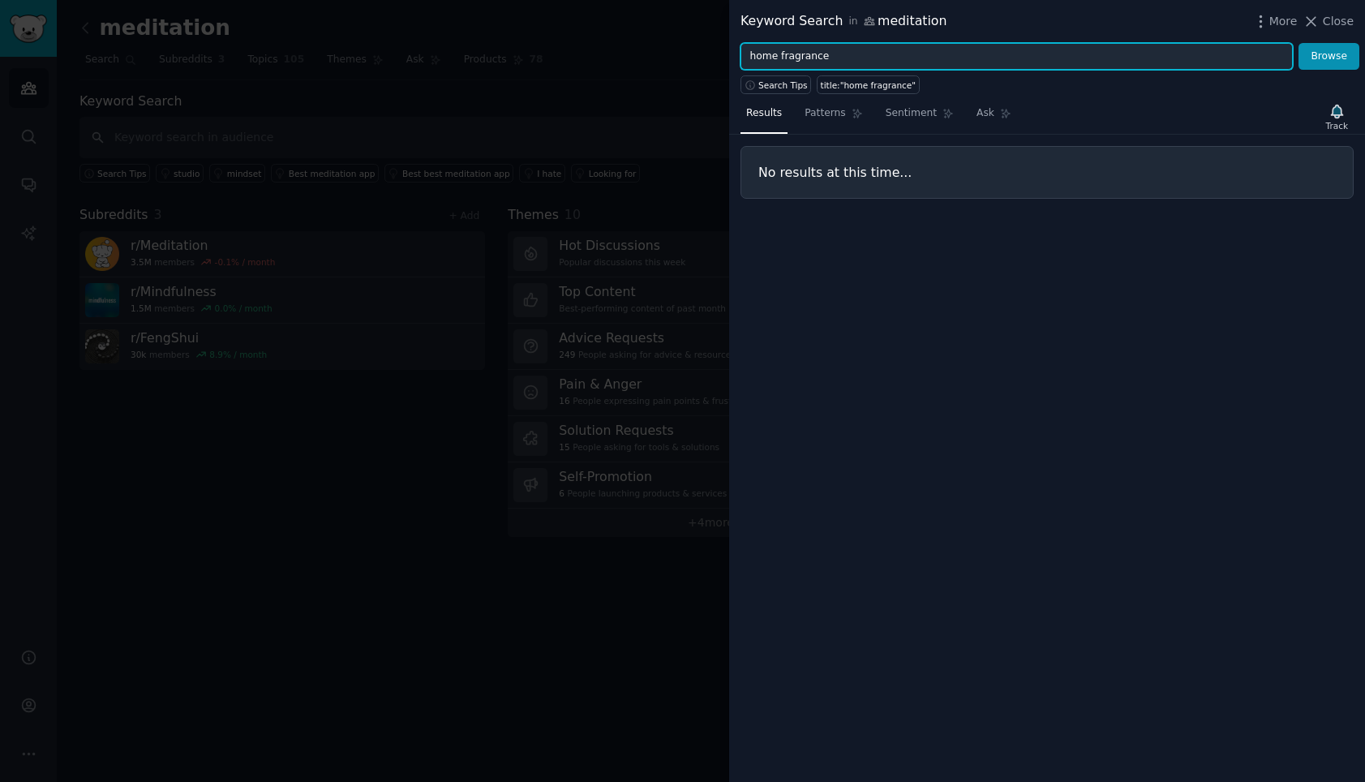
click at [806, 58] on input "home fragrance" at bounding box center [1017, 57] width 552 height 28
type input "difusser"
click at [1299, 43] on button "Browse" at bounding box center [1329, 57] width 61 height 28
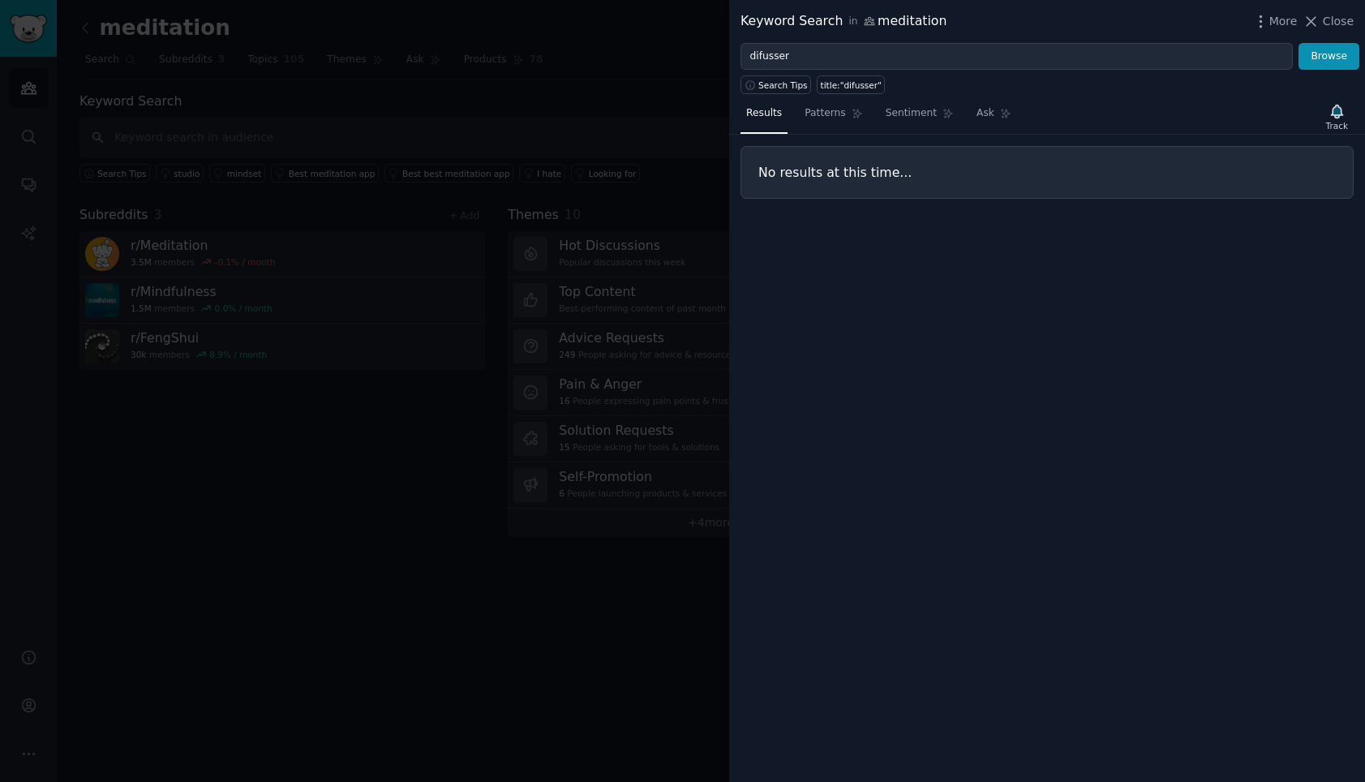
click at [618, 142] on div at bounding box center [682, 391] width 1365 height 782
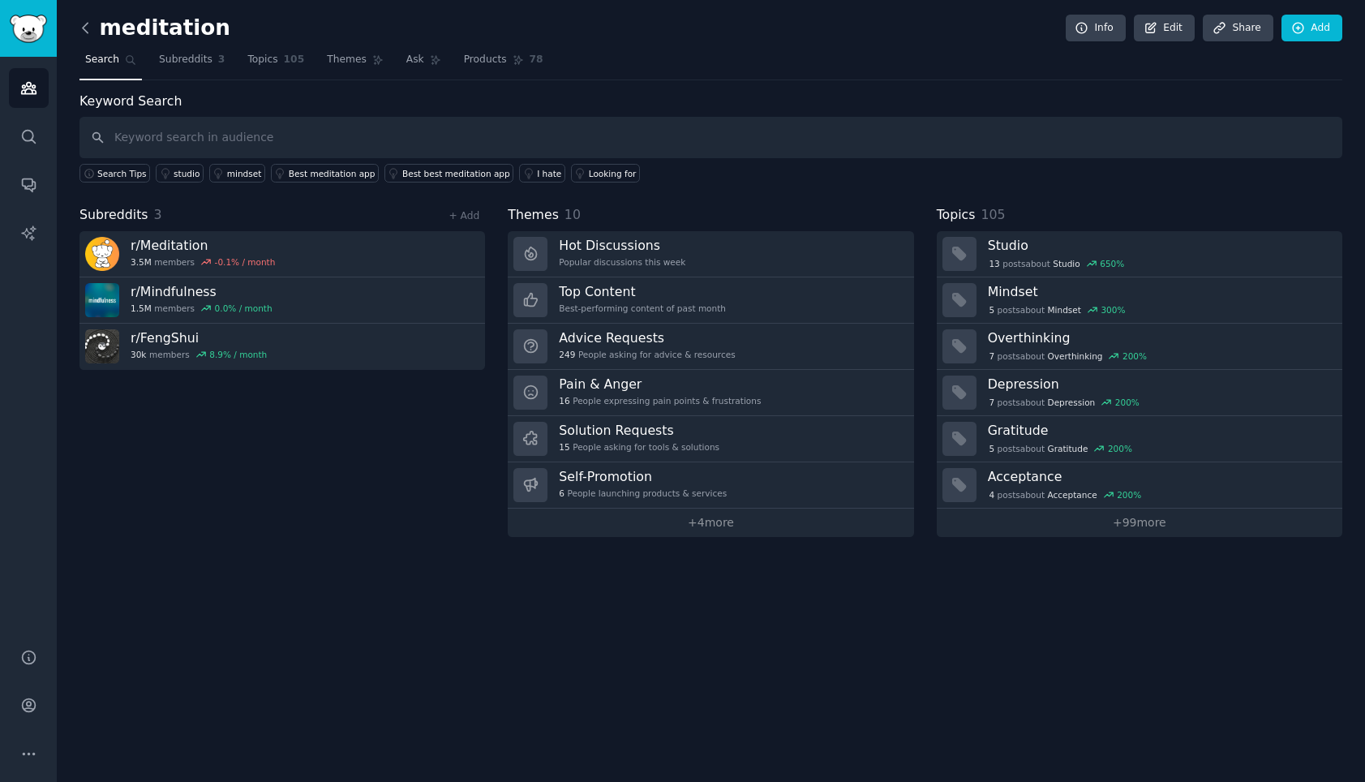
click at [86, 31] on icon at bounding box center [85, 28] width 5 height 10
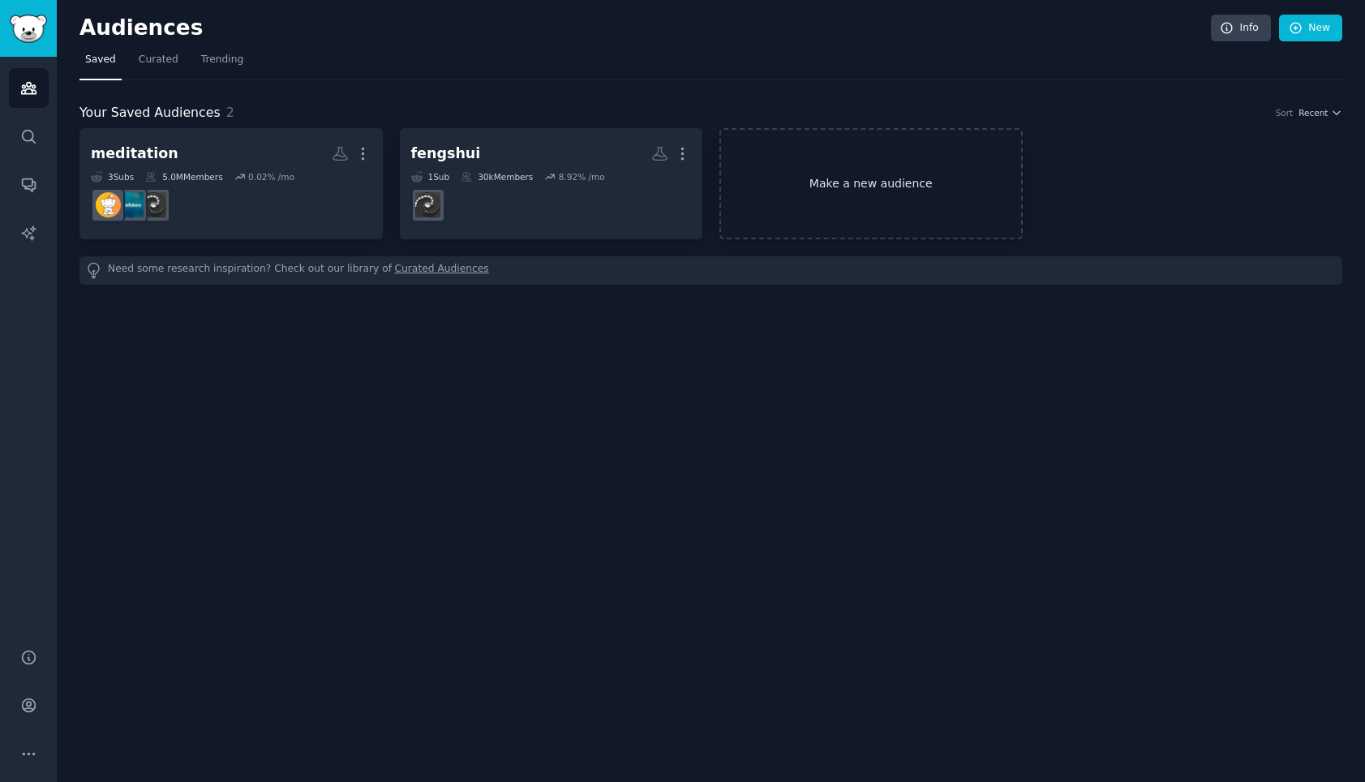
click at [803, 212] on link "Make a new audience" at bounding box center [871, 183] width 303 height 111
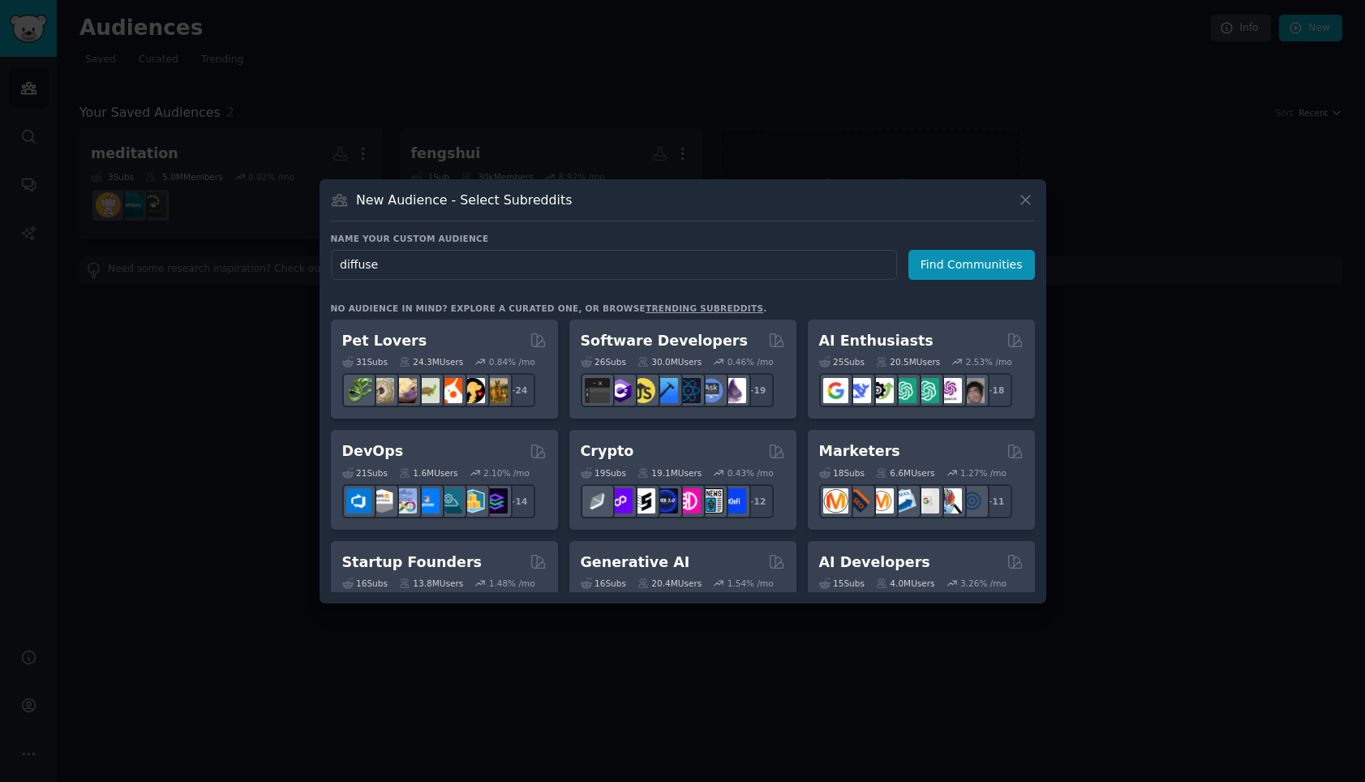
type input "diffuser"
click button "Find Communities" at bounding box center [972, 265] width 127 height 30
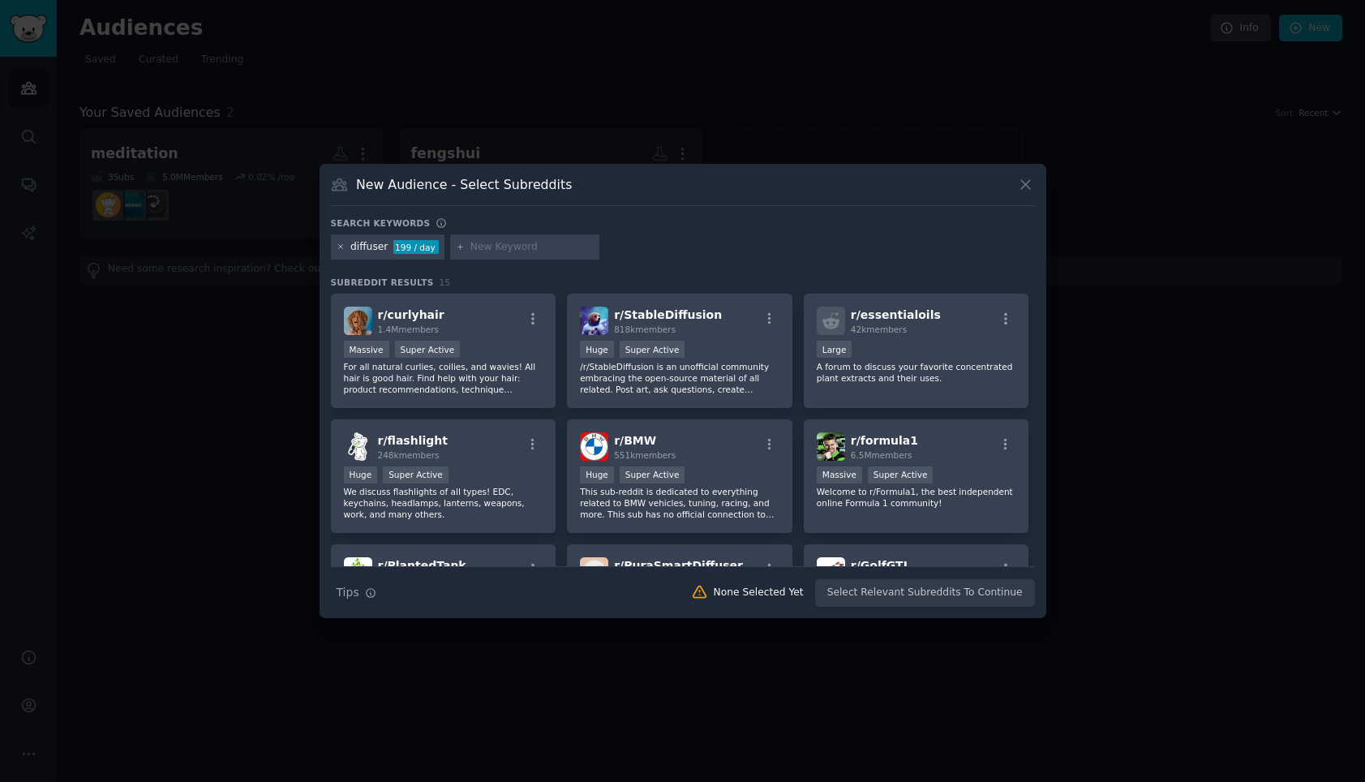
click at [340, 247] on icon at bounding box center [341, 247] width 9 height 9
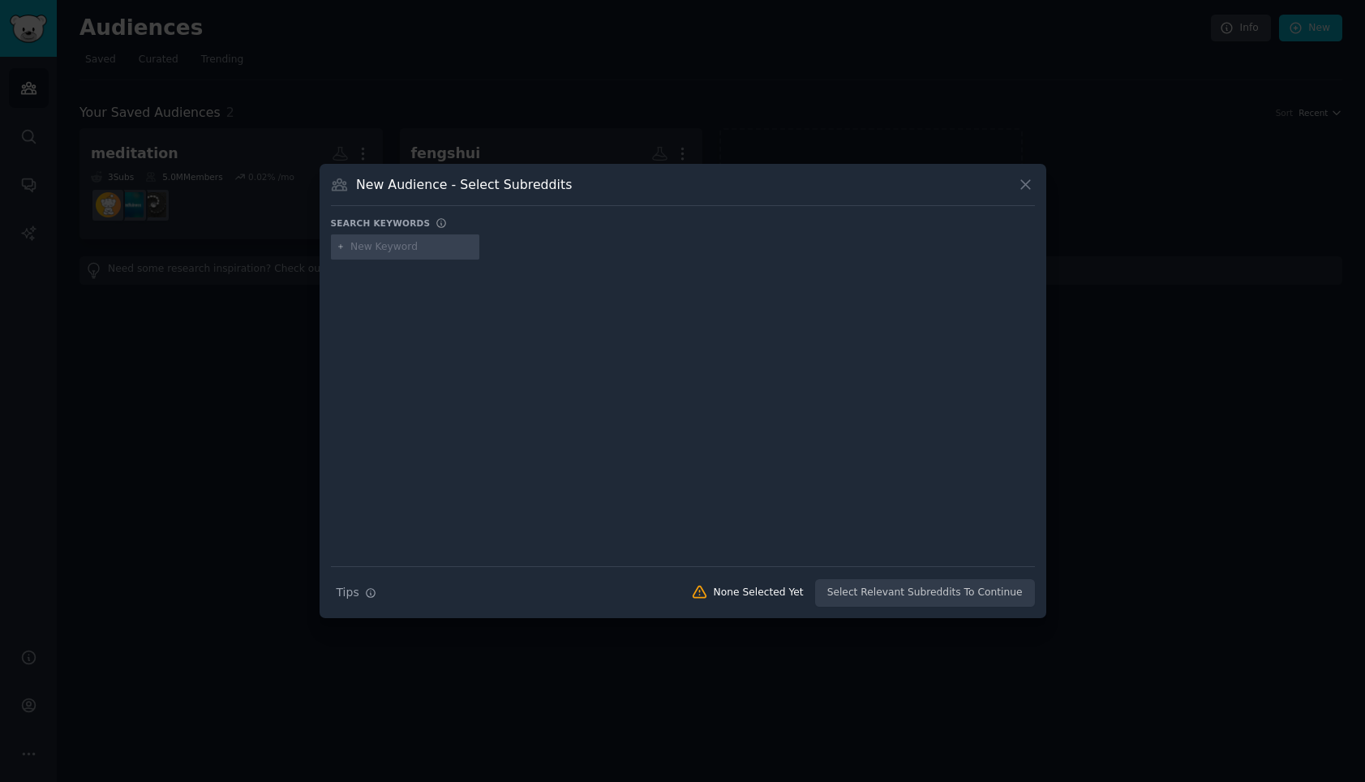
click at [395, 246] on input "text" at bounding box center [411, 247] width 123 height 15
type input "fragrance"
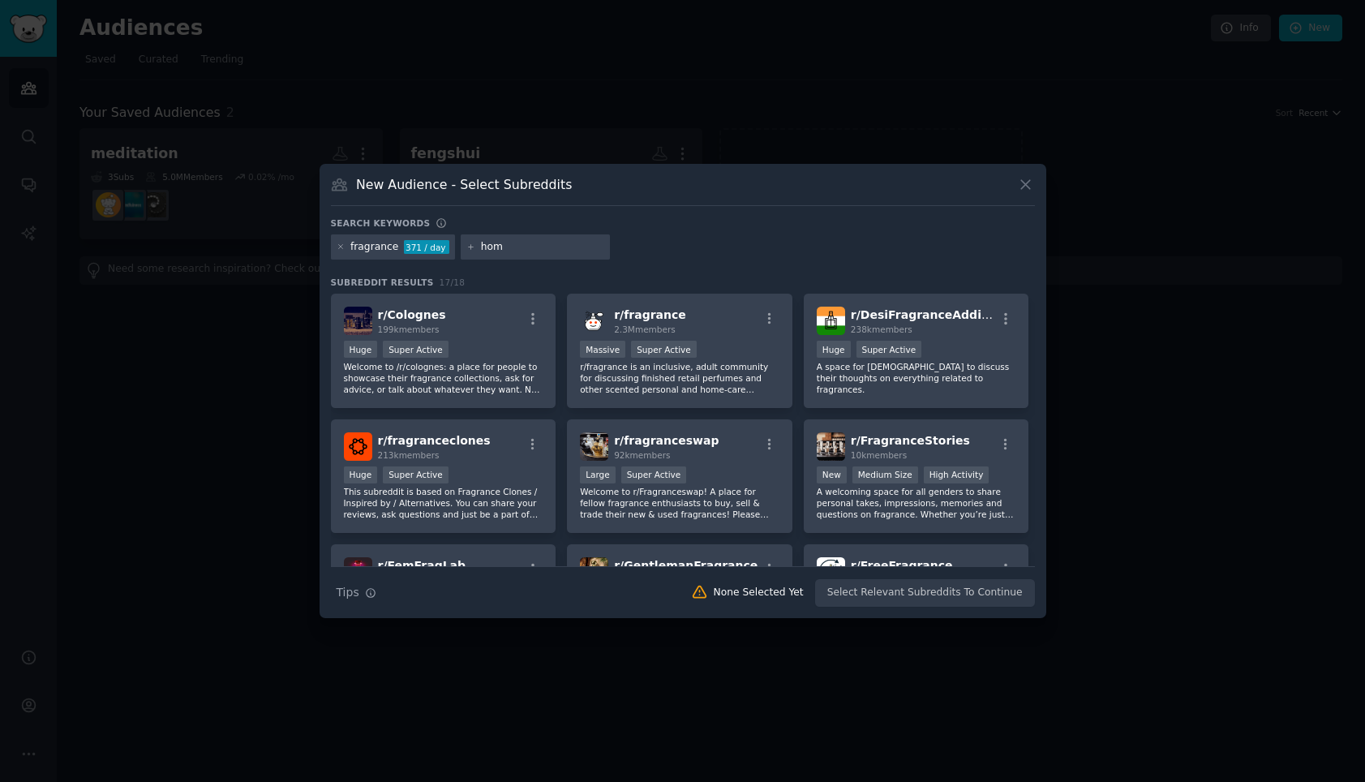
type input "home"
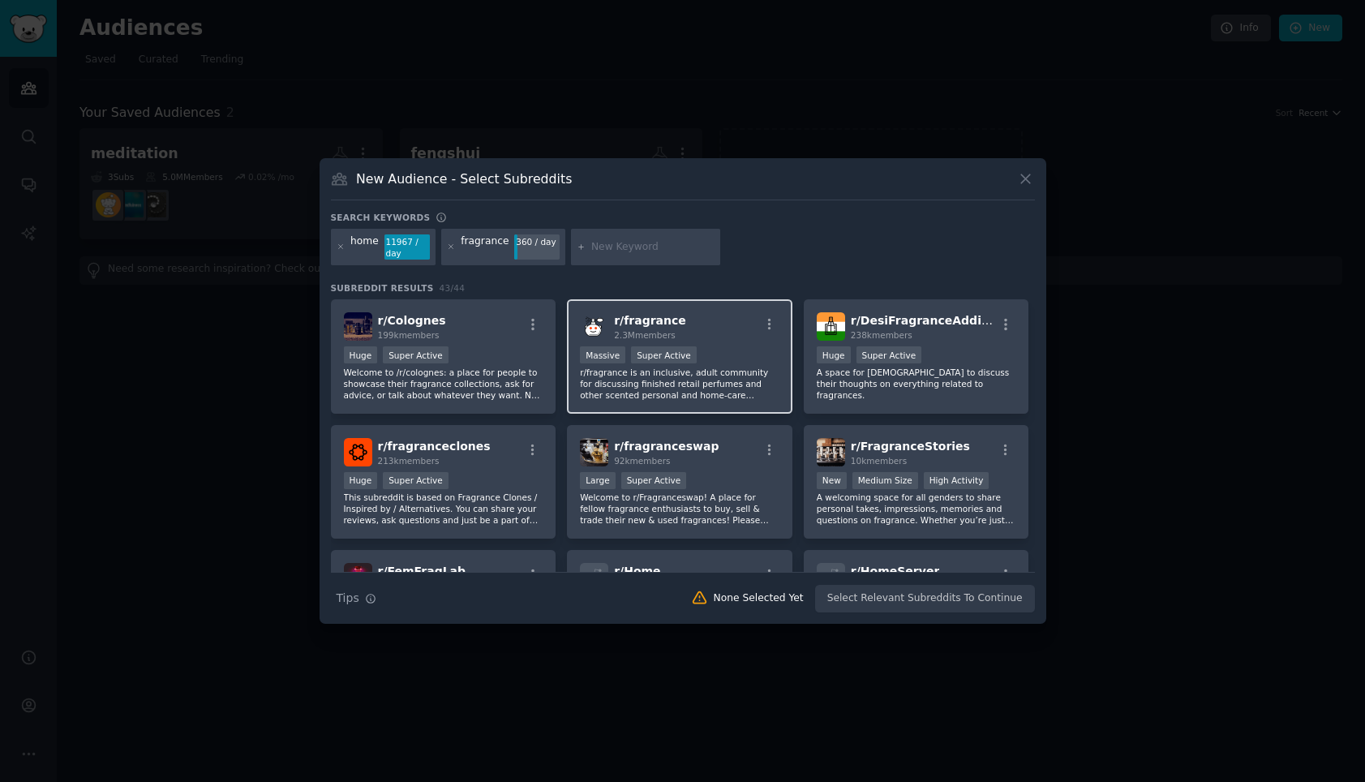
click at [699, 325] on div "r/ fragrance 2.3M members" at bounding box center [680, 326] width 200 height 28
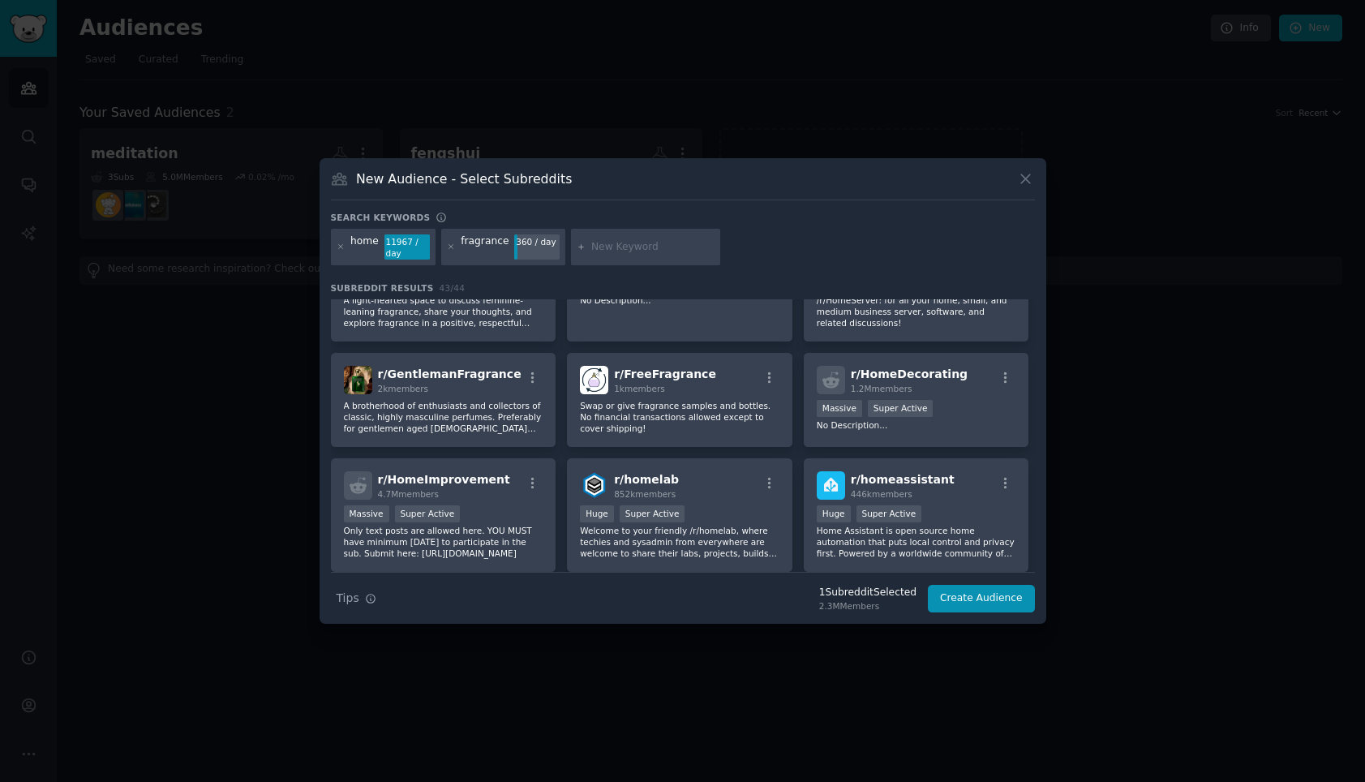
scroll to position [327, 0]
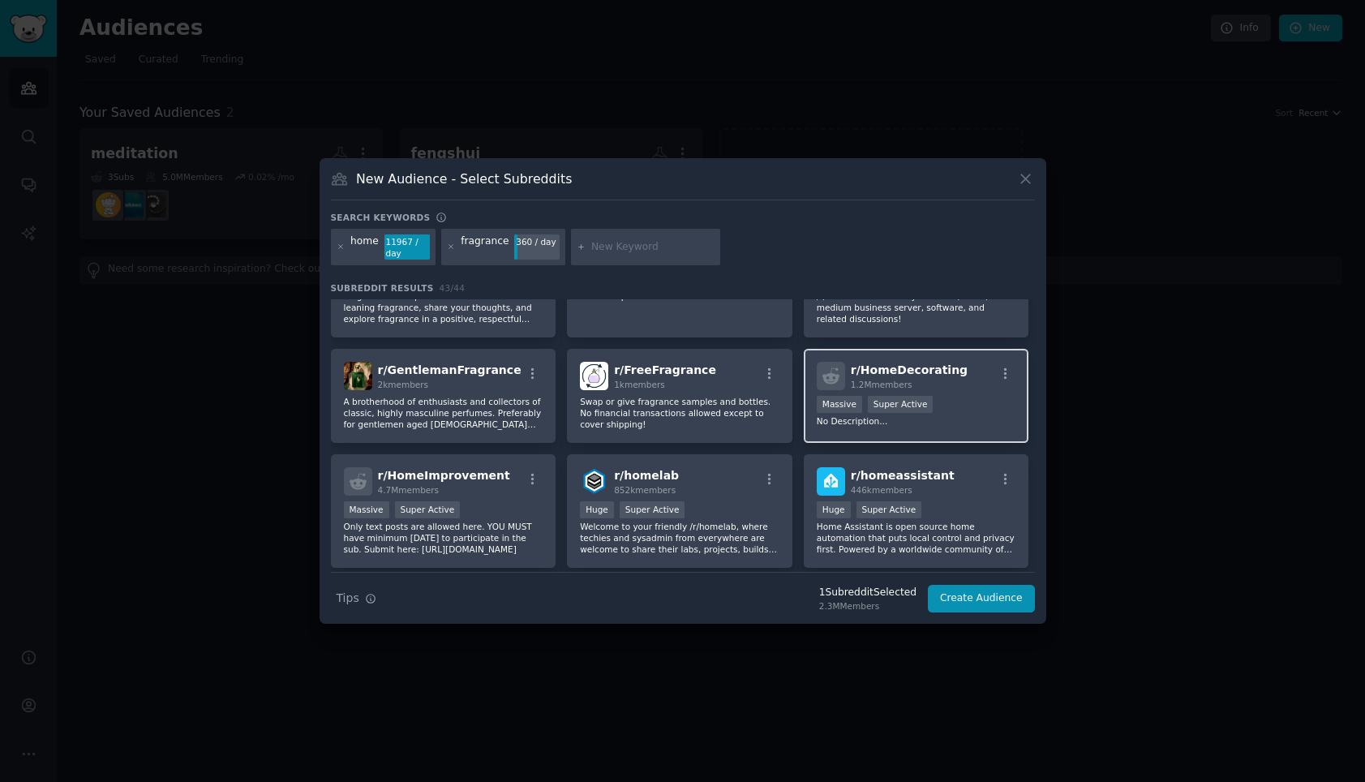
click at [907, 380] on span "1.2M members" at bounding box center [882, 385] width 62 height 10
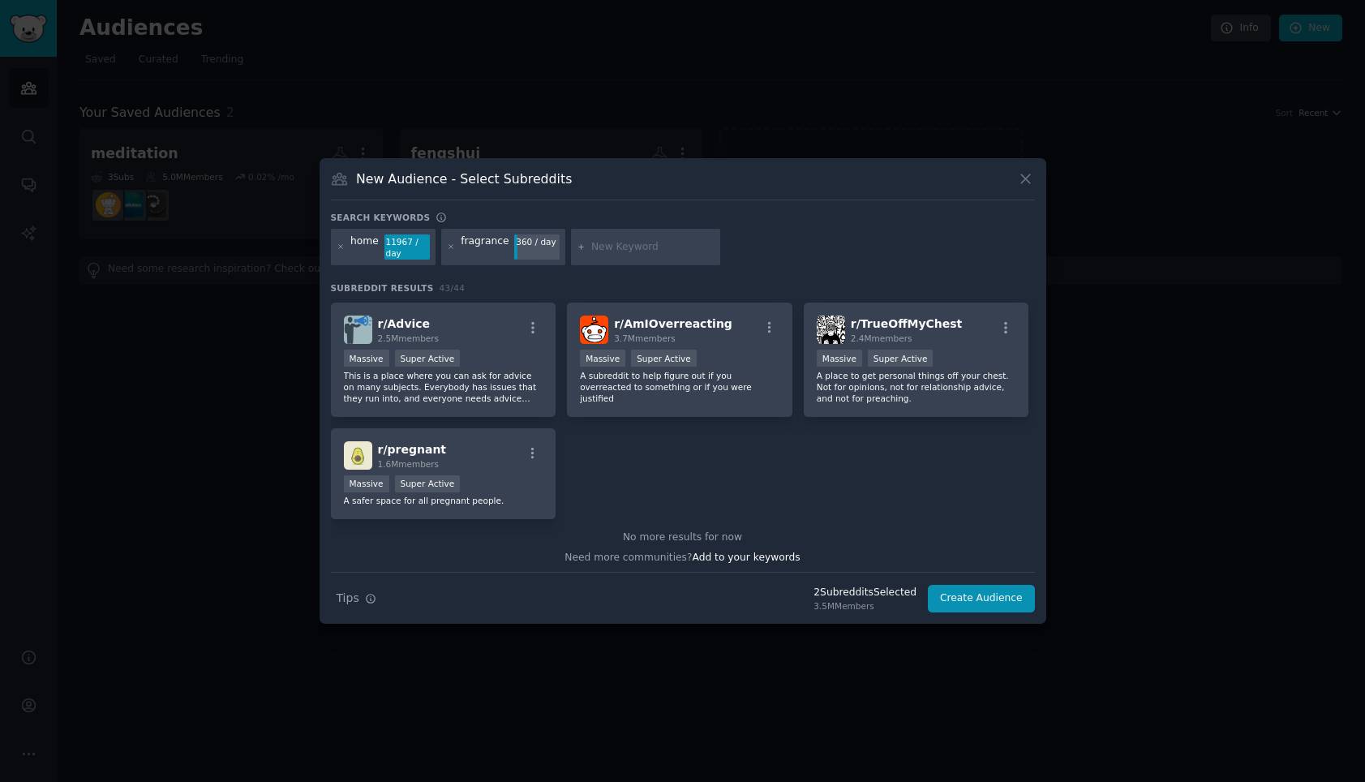
scroll to position [1587, 0]
click at [604, 248] on input "text" at bounding box center [652, 247] width 123 height 15
type input "meditation"
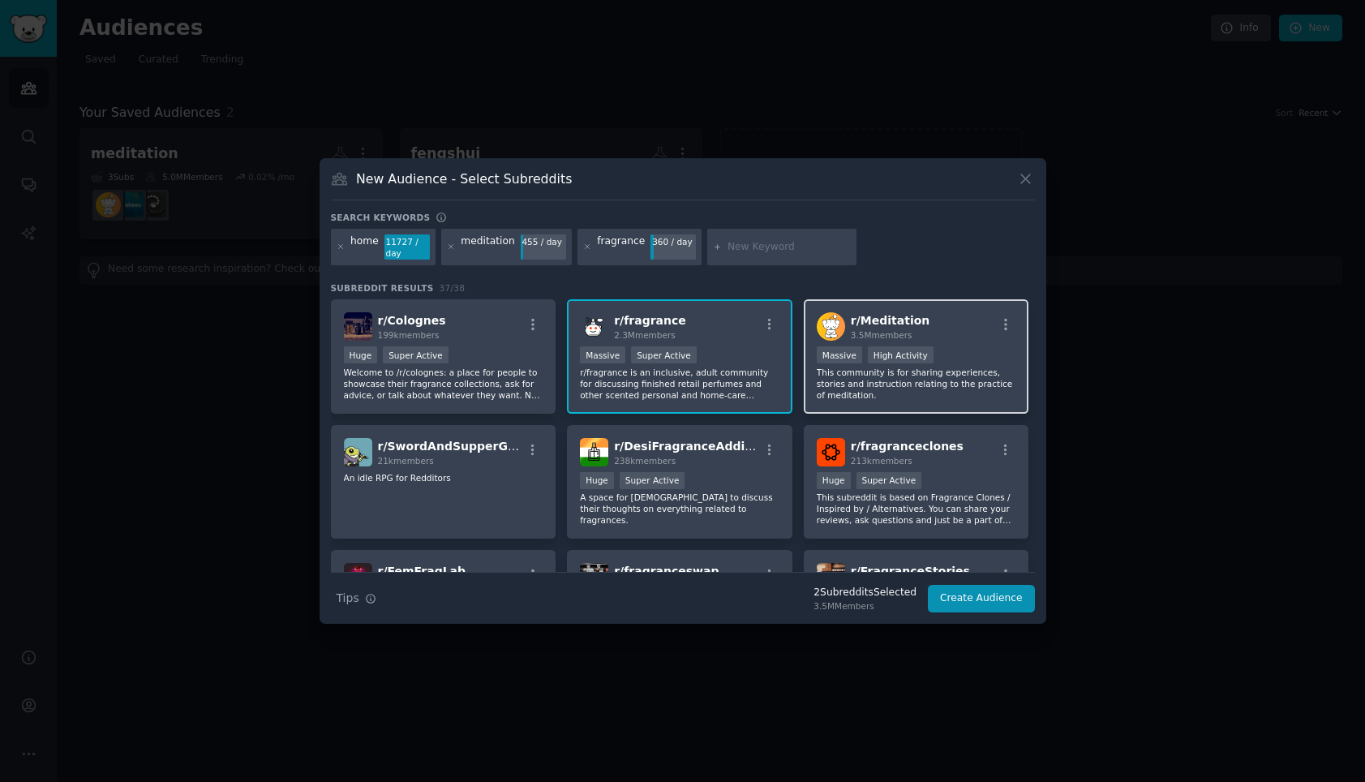
click at [908, 383] on p "This community is for sharing experiences, stories and instruction relating to …" at bounding box center [917, 384] width 200 height 34
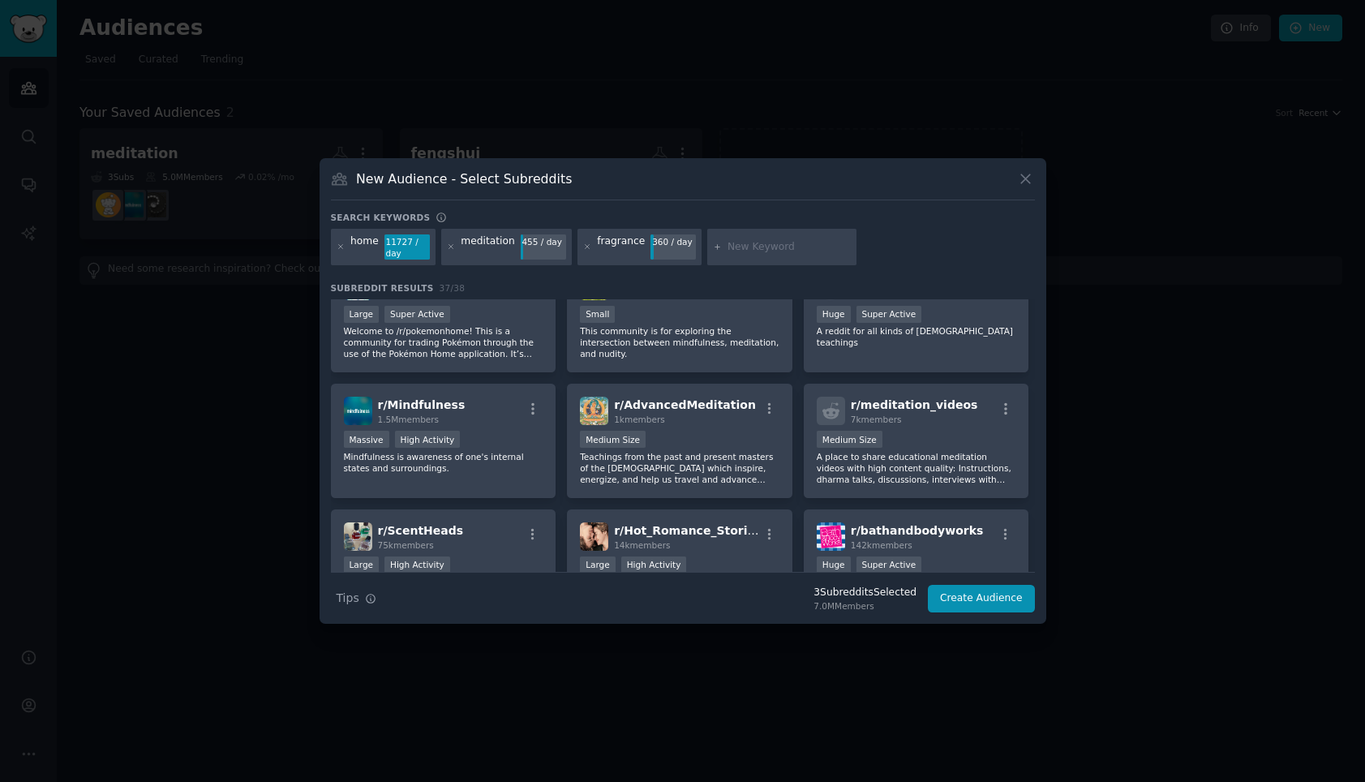
scroll to position [1026, 0]
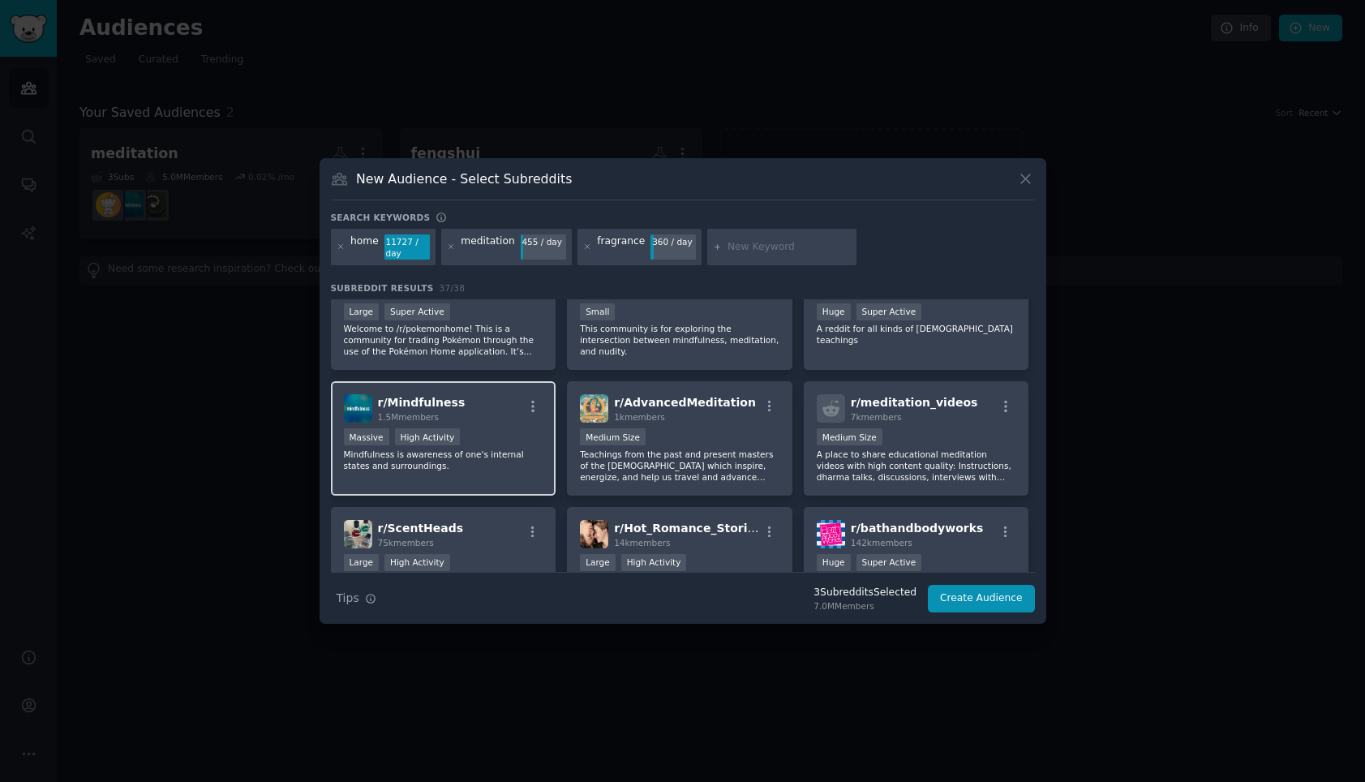
click at [495, 458] on p "Mindfulness is awareness of one's internal states and surroundings." at bounding box center [444, 460] width 200 height 23
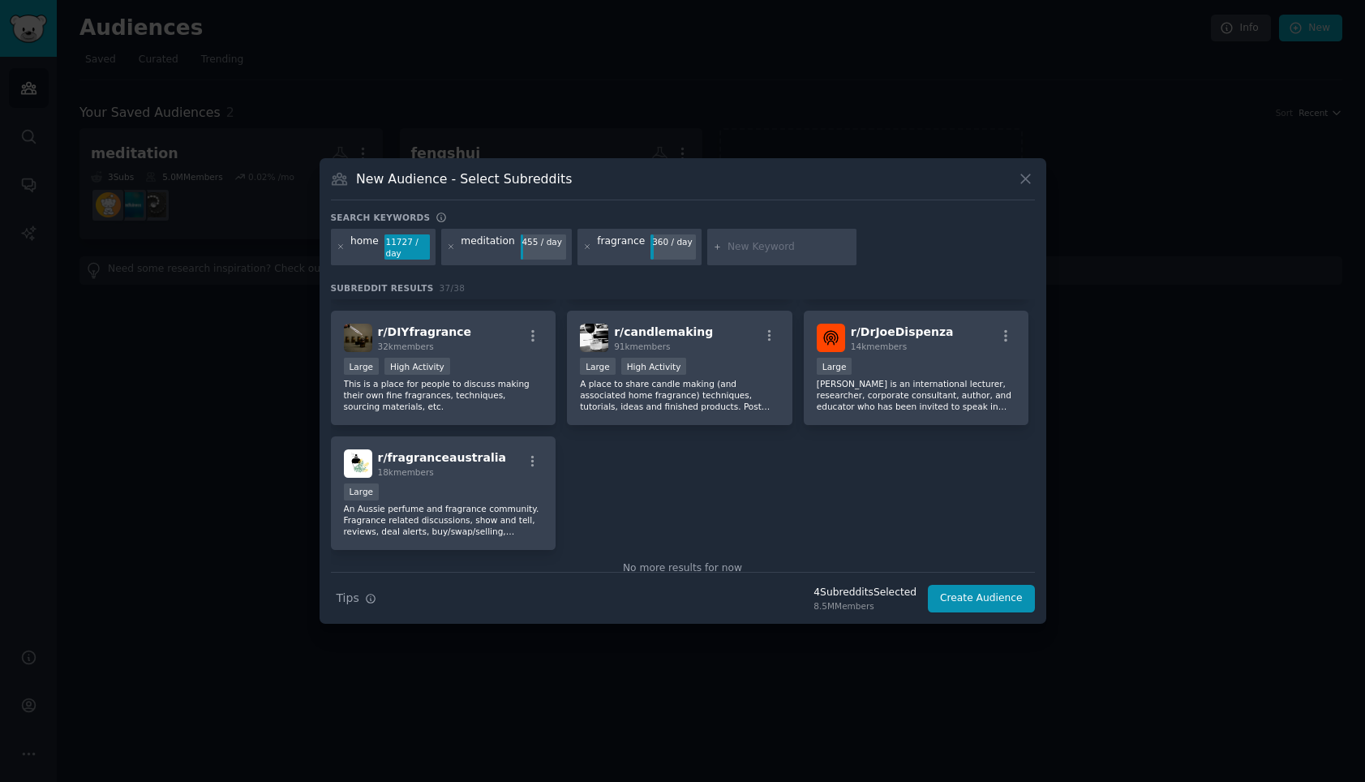
scroll to position [1348, 0]
click at [974, 589] on button "Create Audience" at bounding box center [981, 599] width 107 height 28
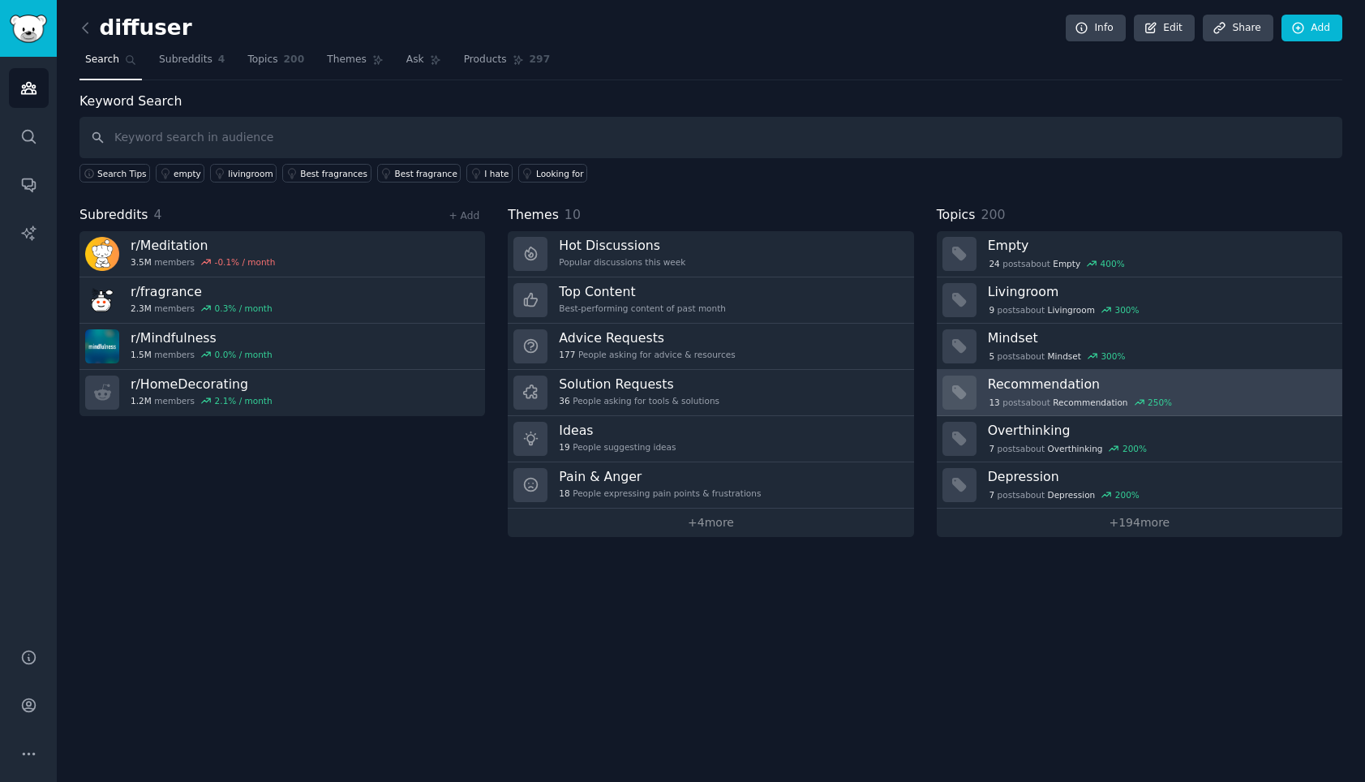
click at [1219, 400] on div "13 post s about Recommendation 250 %" at bounding box center [1159, 402] width 343 height 15
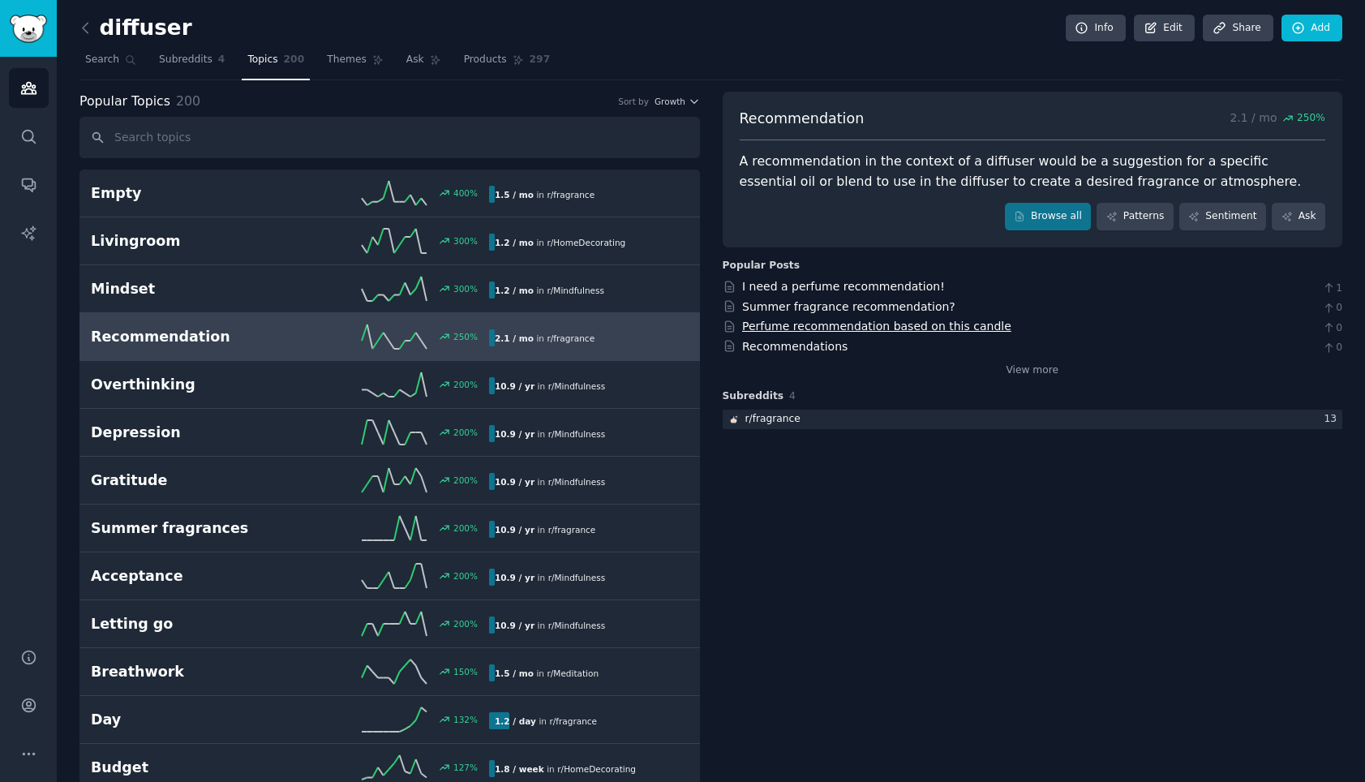
click at [910, 324] on link "Perfume recommendation based on this candle" at bounding box center [876, 326] width 269 height 13
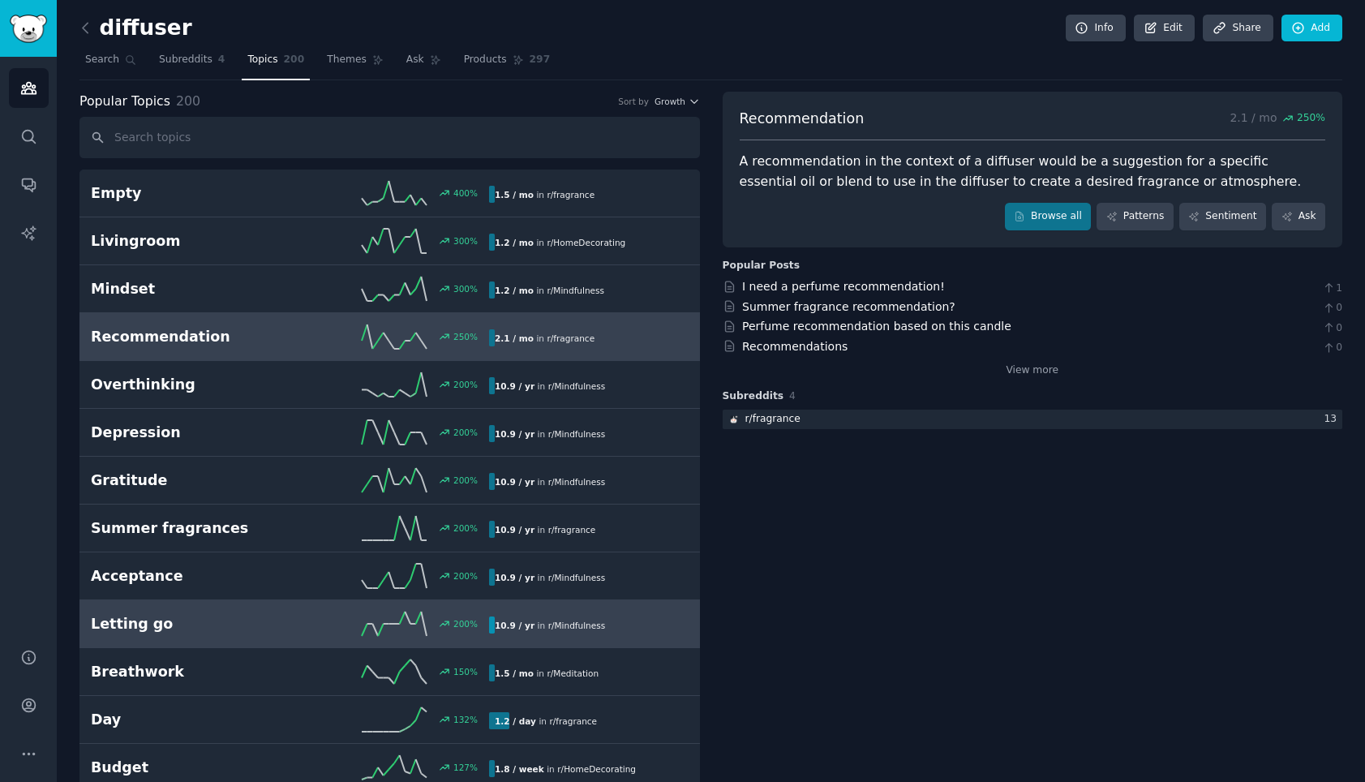
click at [242, 634] on h2 "Letting go" at bounding box center [191, 624] width 200 height 20
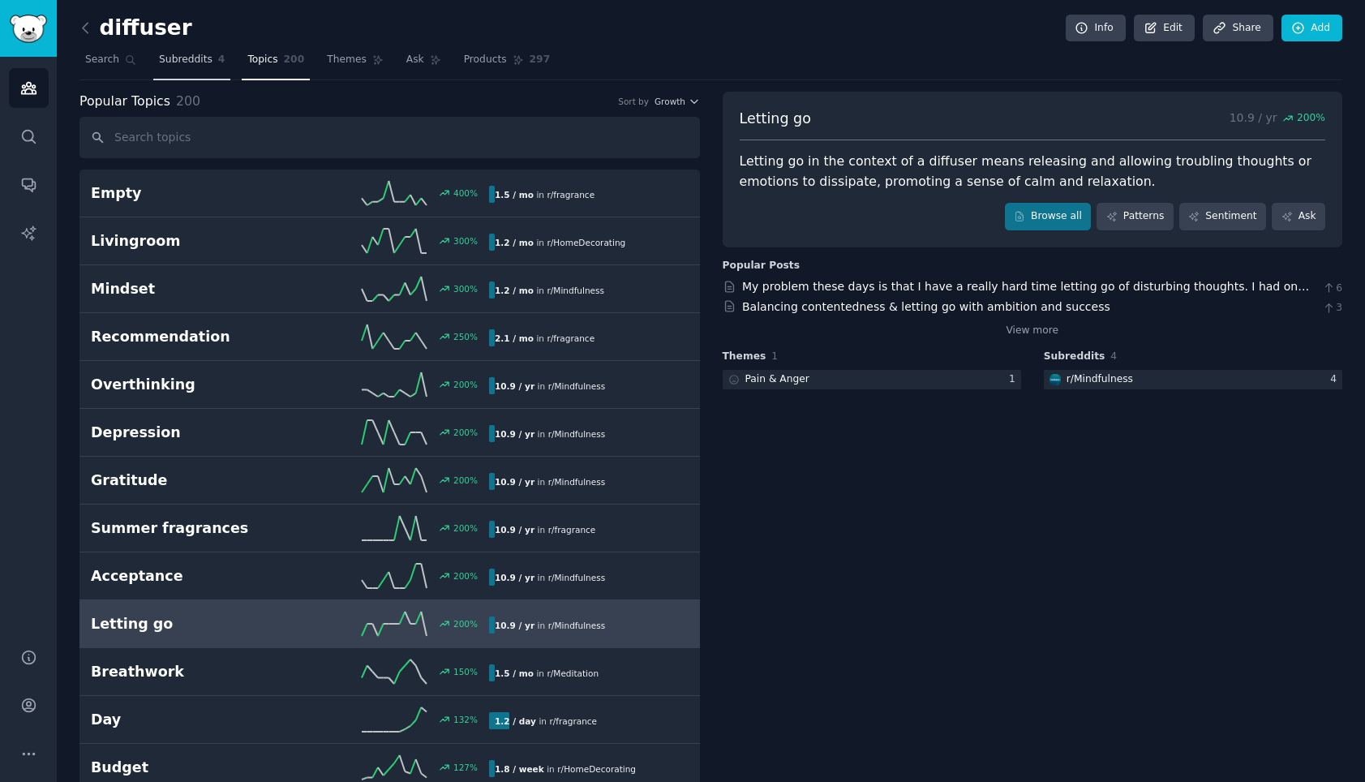
click at [178, 62] on span "Subreddits" at bounding box center [186, 60] width 54 height 15
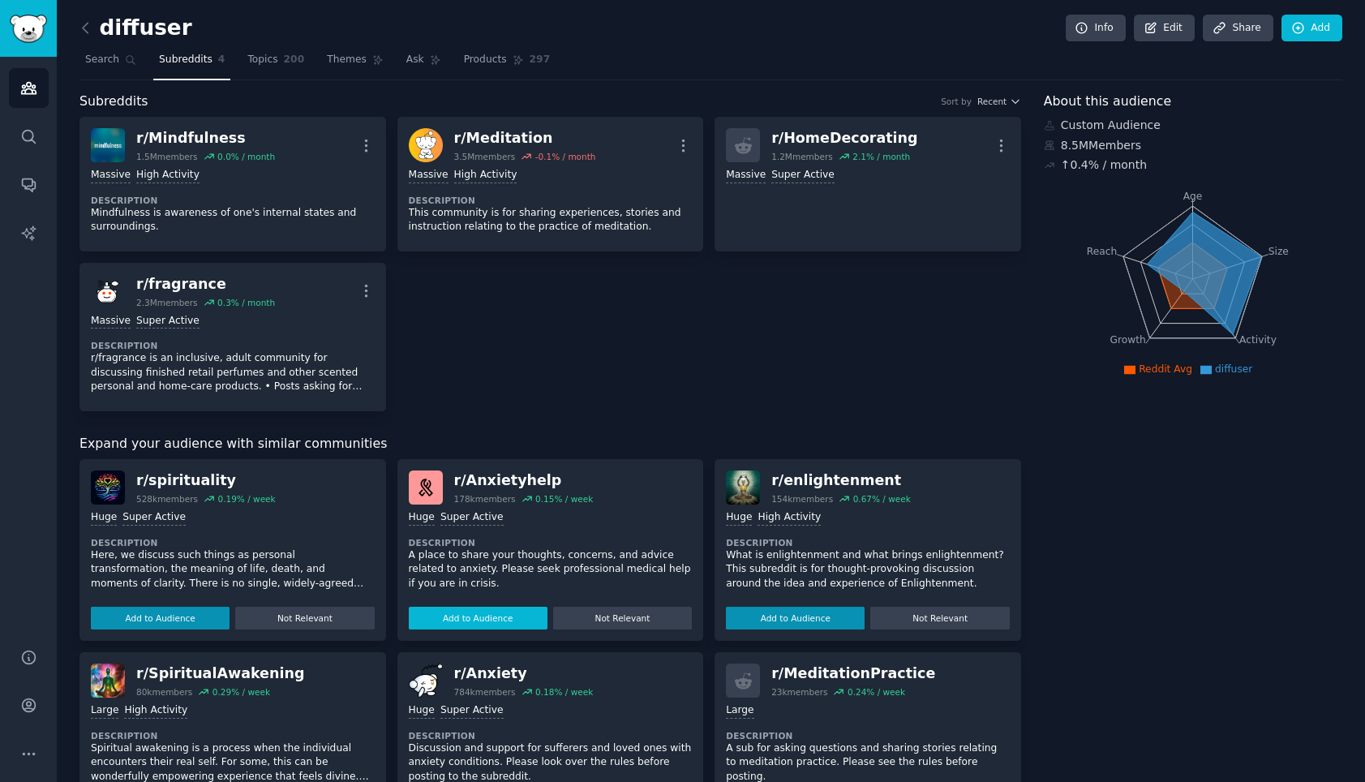
click at [494, 612] on button "Add to Audience" at bounding box center [478, 618] width 139 height 23
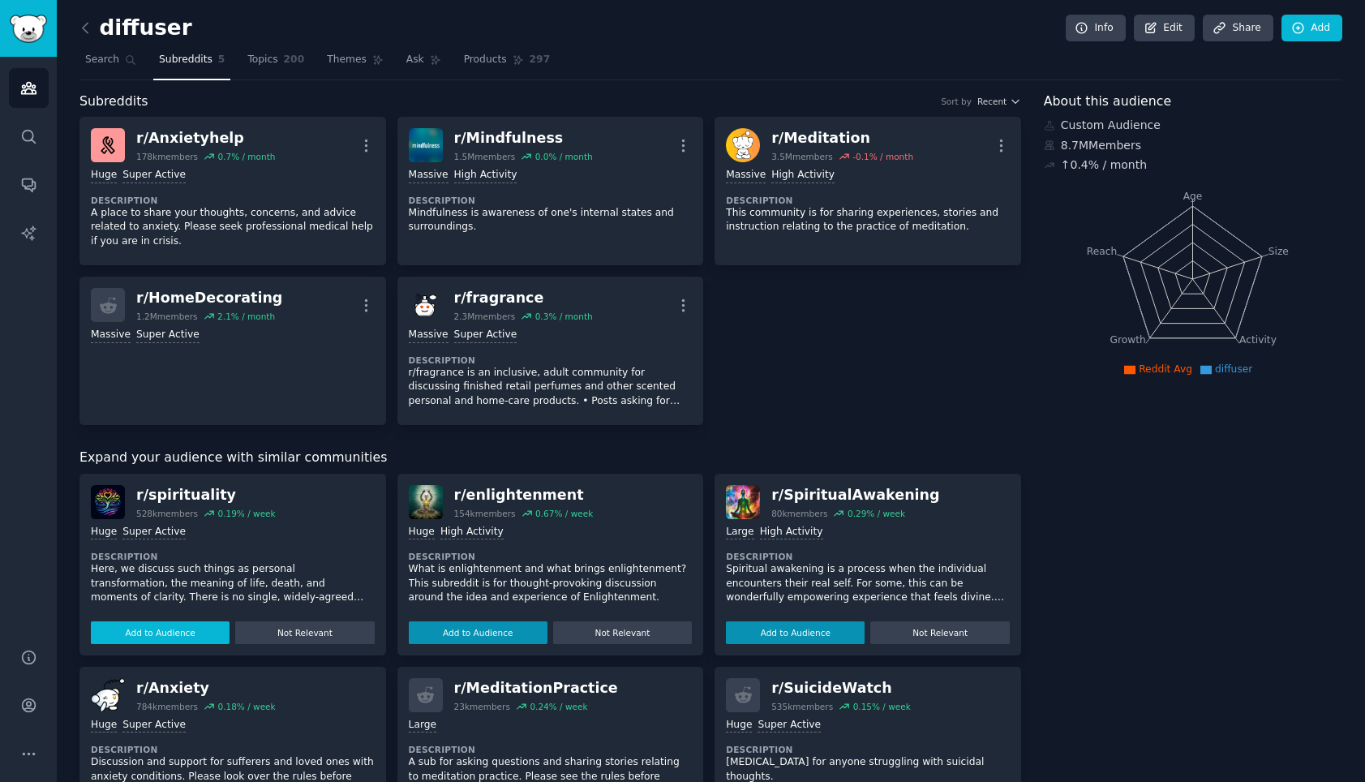
click at [169, 610] on div "Huge Super Active Description Here, we discuss such things as personal transfor…" at bounding box center [233, 581] width 284 height 125
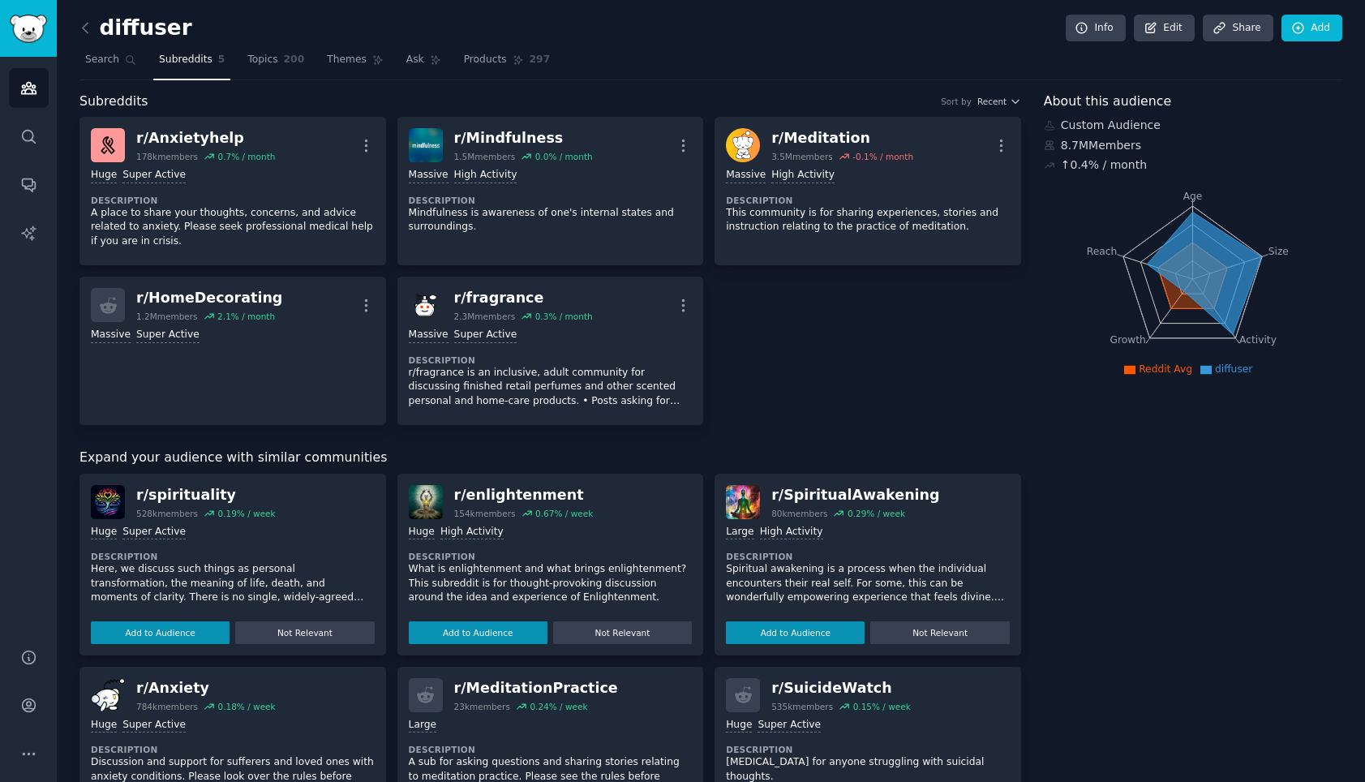
scroll to position [137, 0]
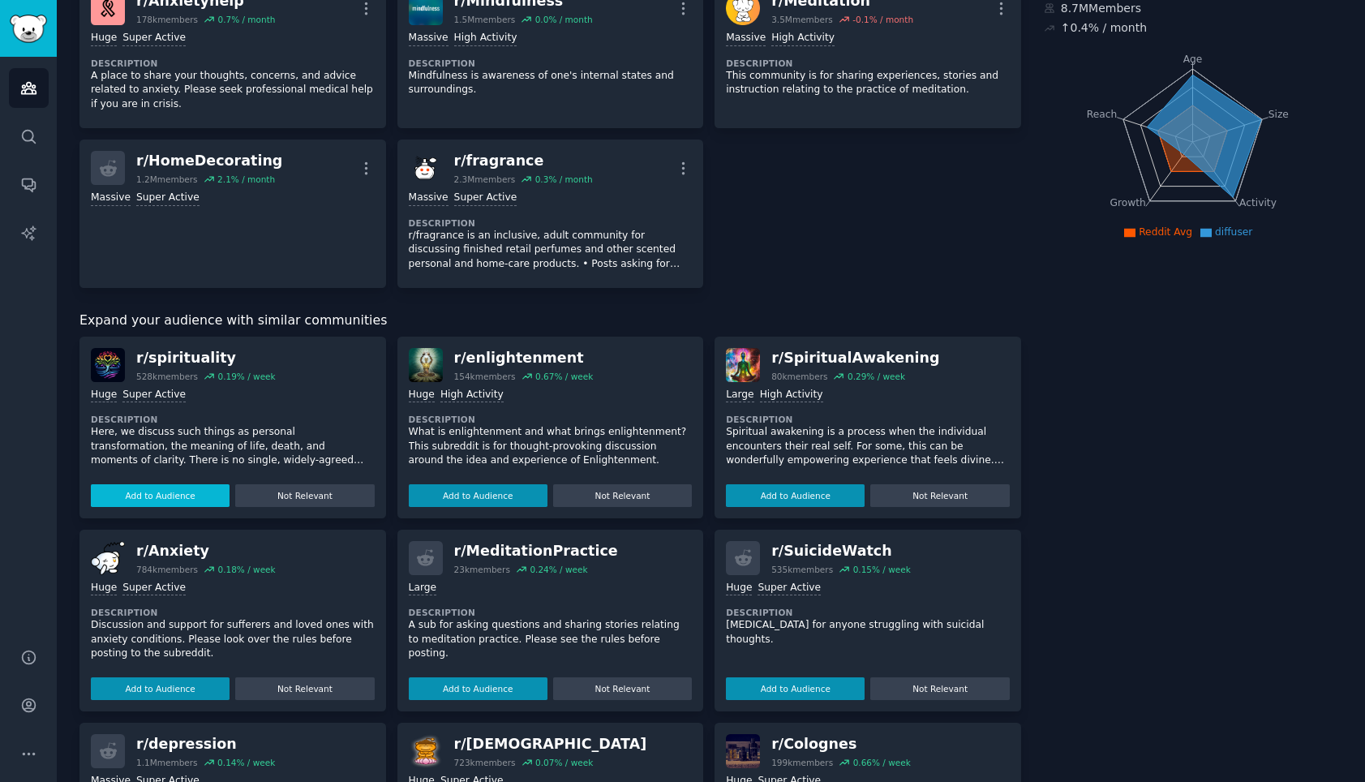
click at [192, 493] on button "Add to Audience" at bounding box center [160, 495] width 139 height 23
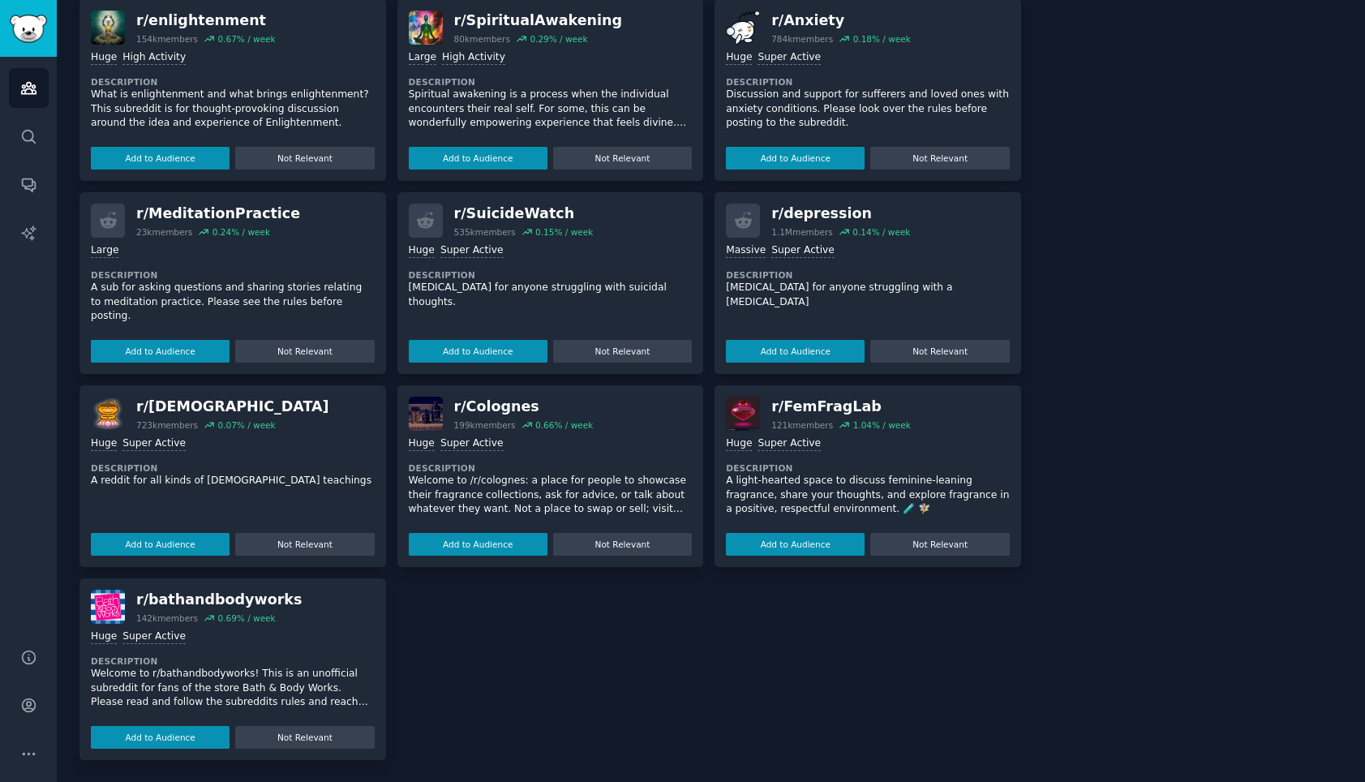
scroll to position [0, 0]
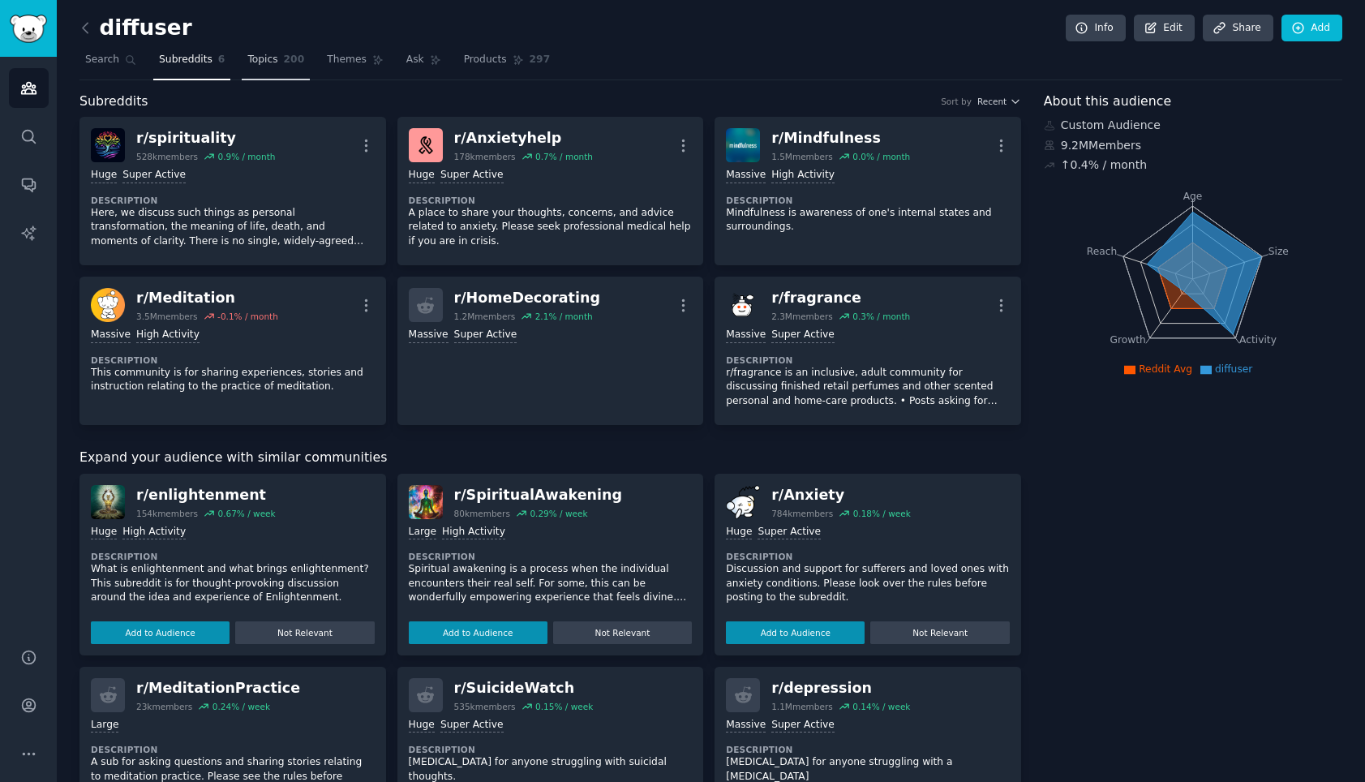
click at [247, 54] on span "Topics" at bounding box center [262, 60] width 30 height 15
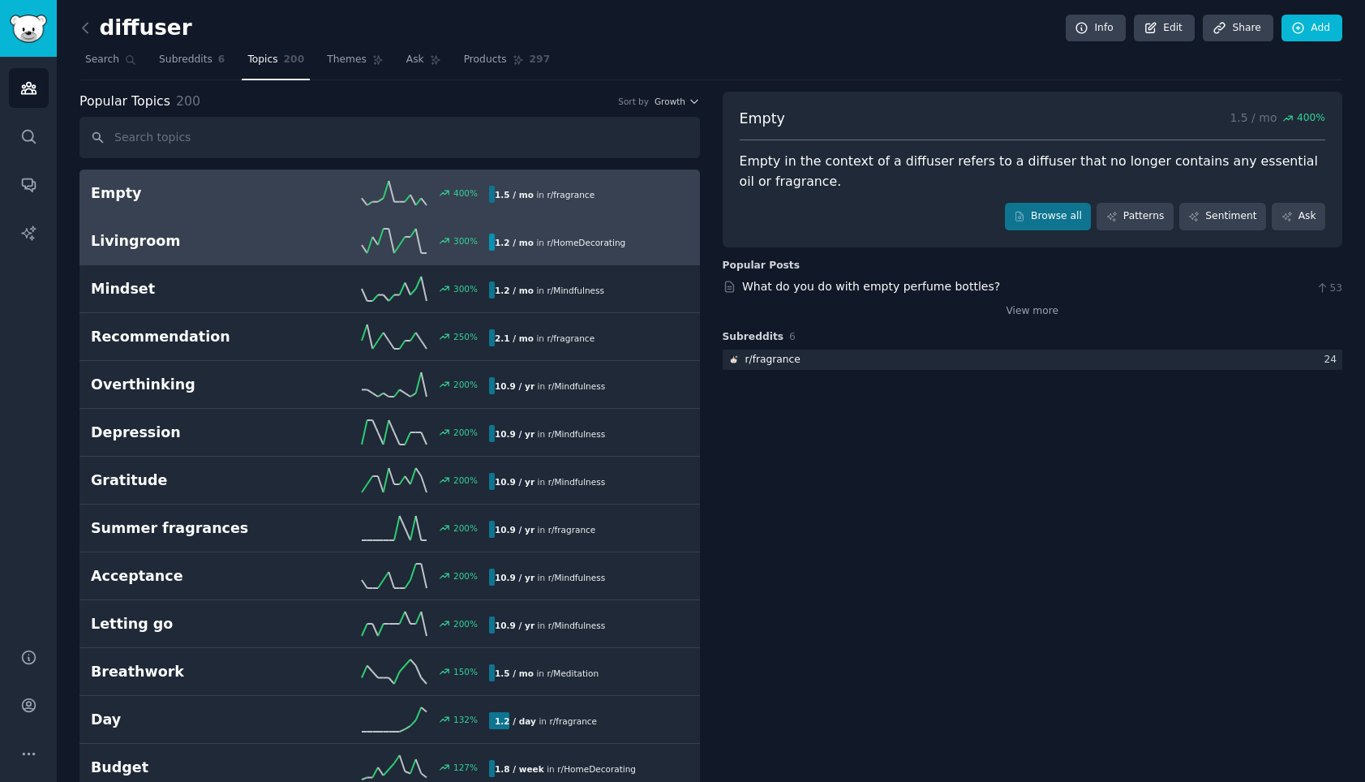
click at [247, 231] on h2 "Livingroom" at bounding box center [191, 241] width 200 height 20
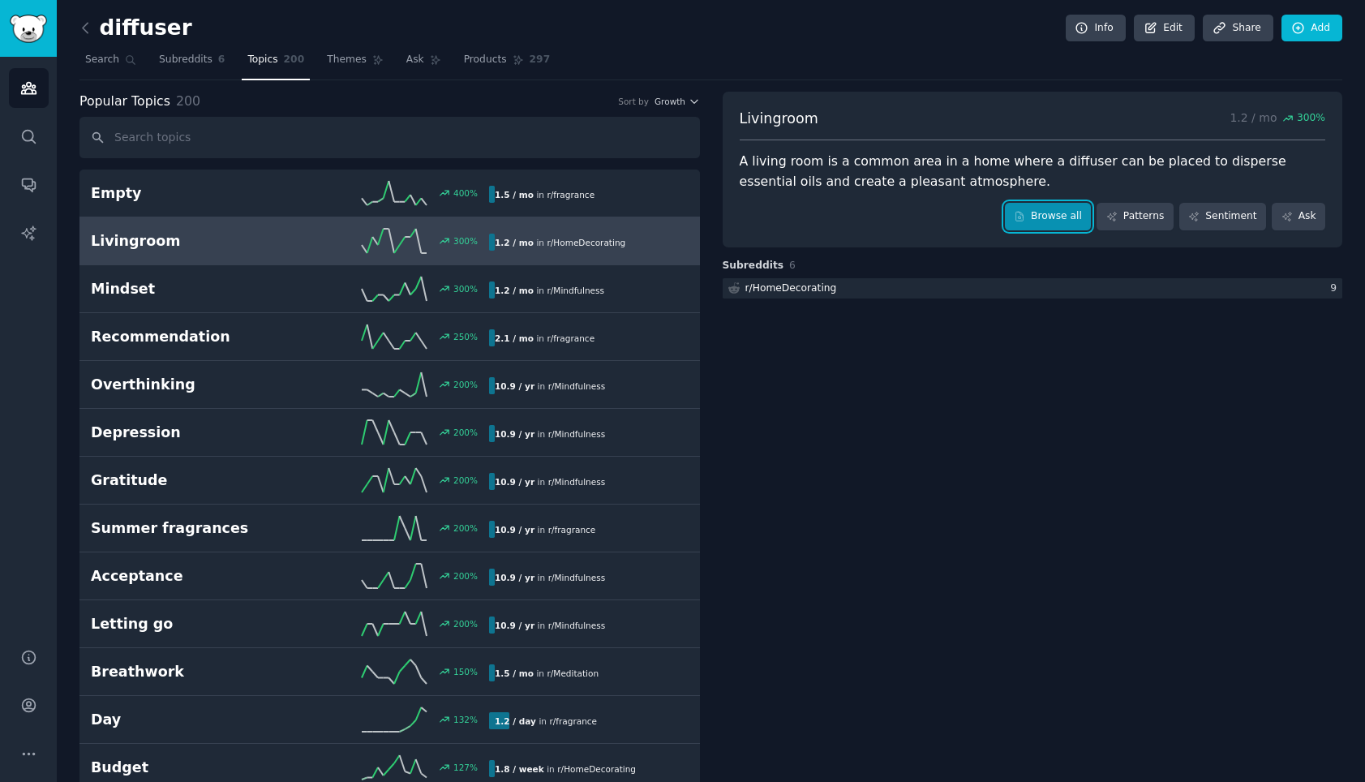
click at [1064, 213] on link "Browse all" at bounding box center [1048, 217] width 87 height 28
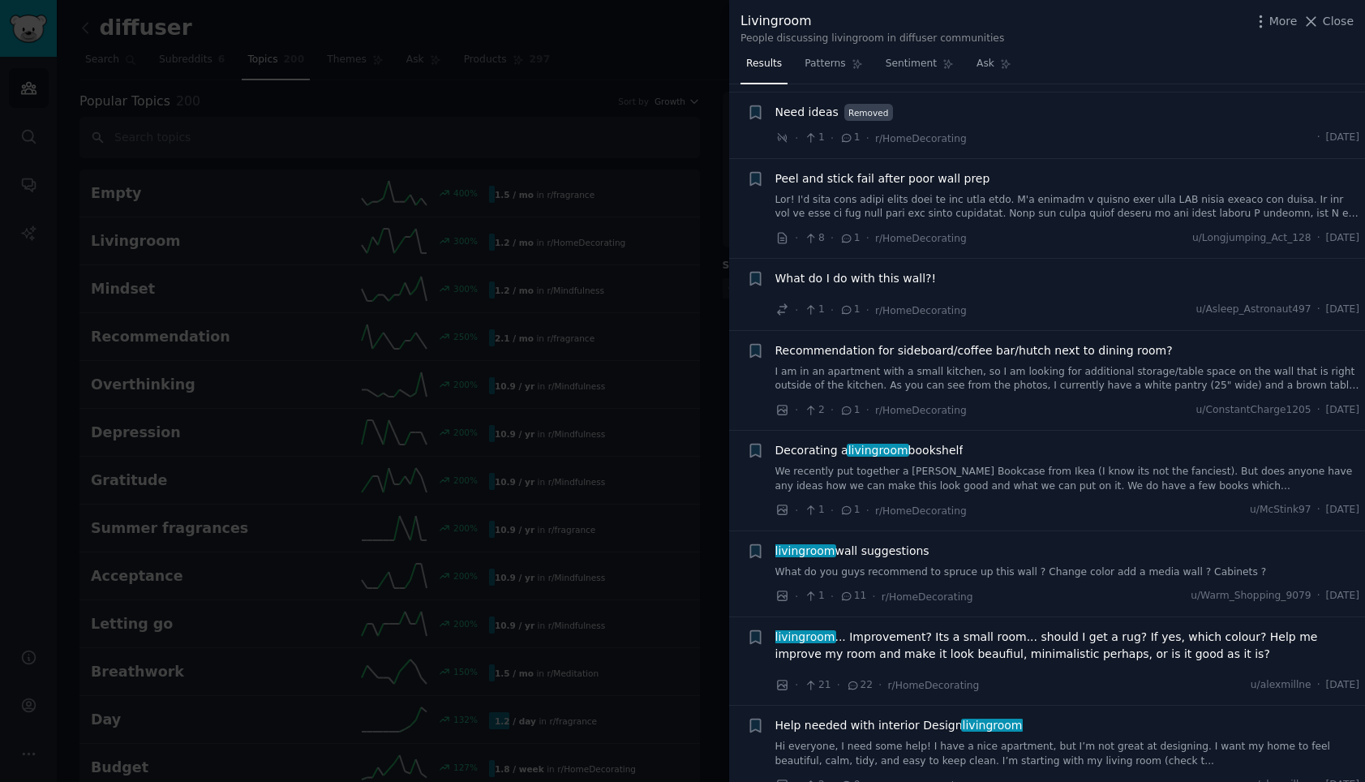
scroll to position [1340, 0]
